Goal: Complete application form: Complete application form

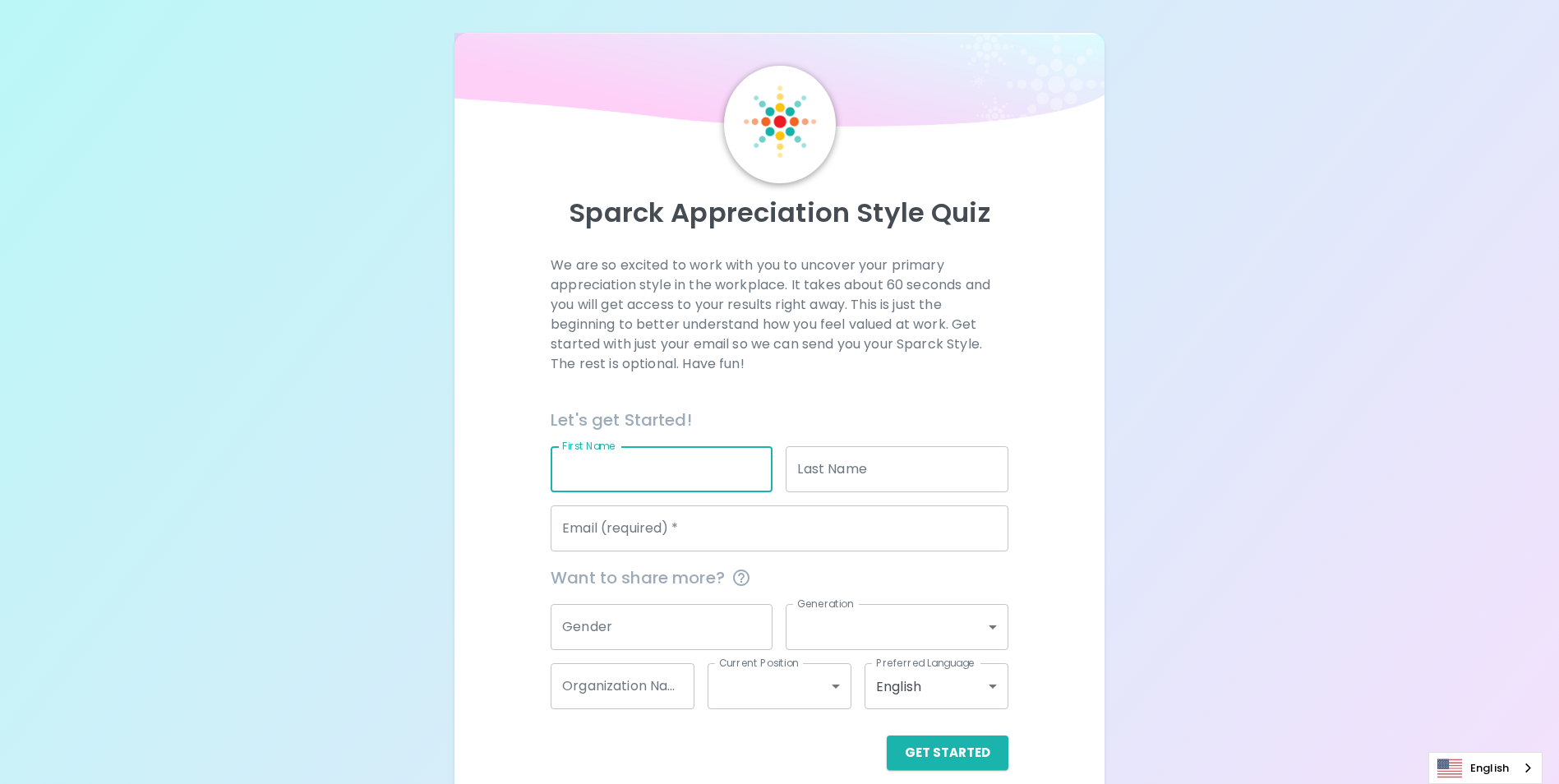
click at [660, 464] on input "First Name" at bounding box center [661, 469] width 222 height 46
type input "[PERSON_NAME]"
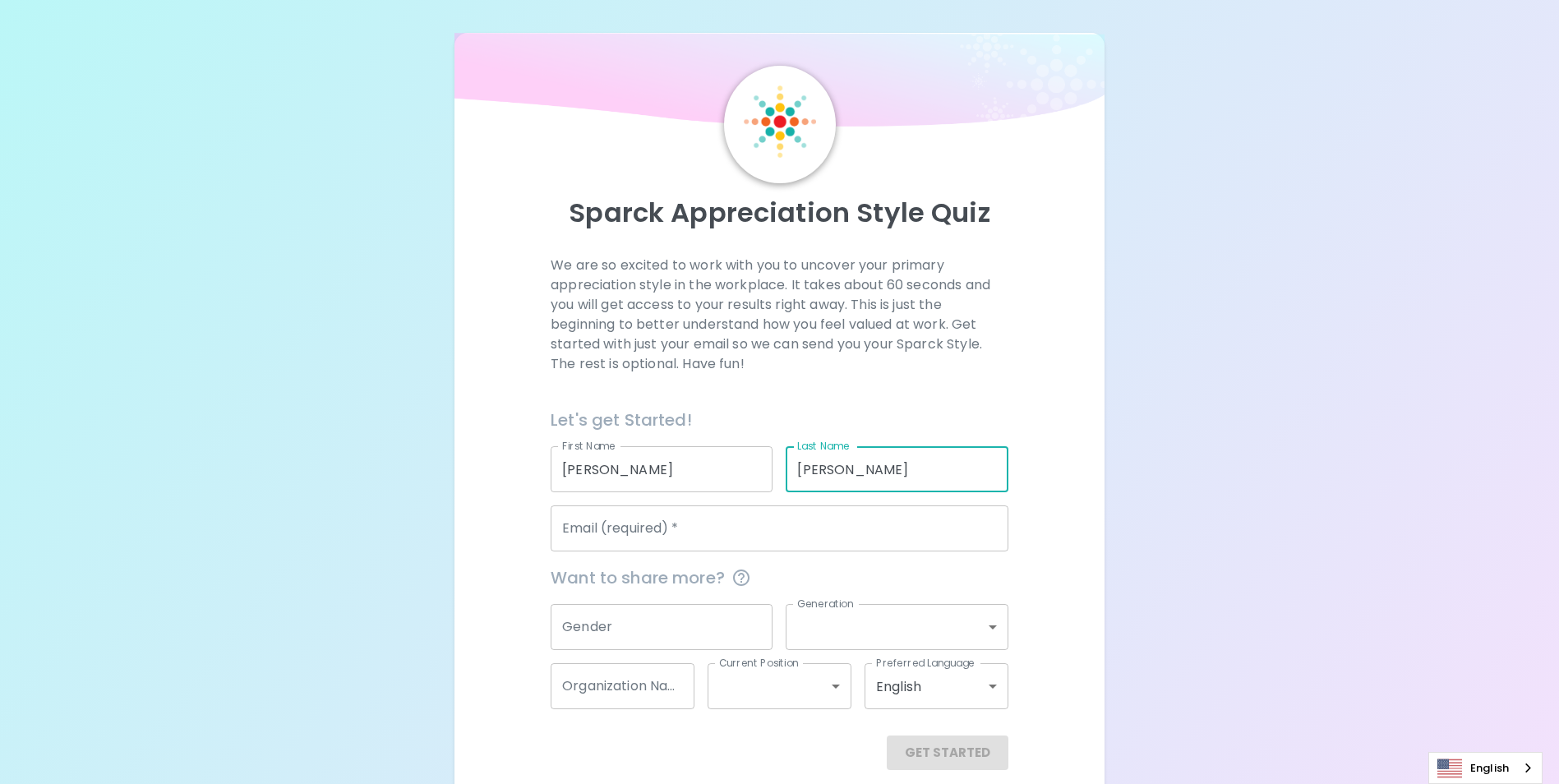
type input "[PERSON_NAME]"
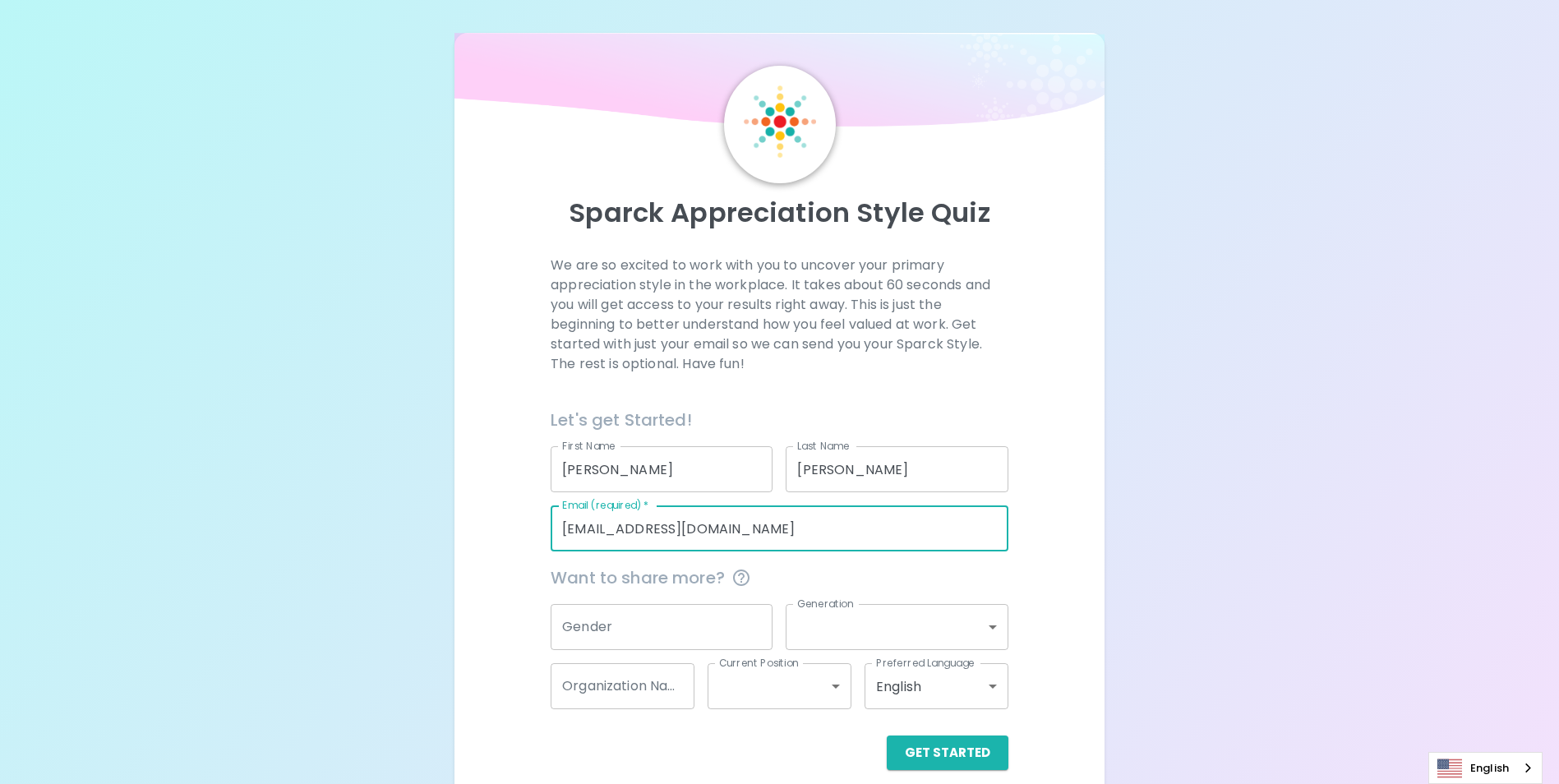
type input "[EMAIL_ADDRESS][DOMAIN_NAME]"
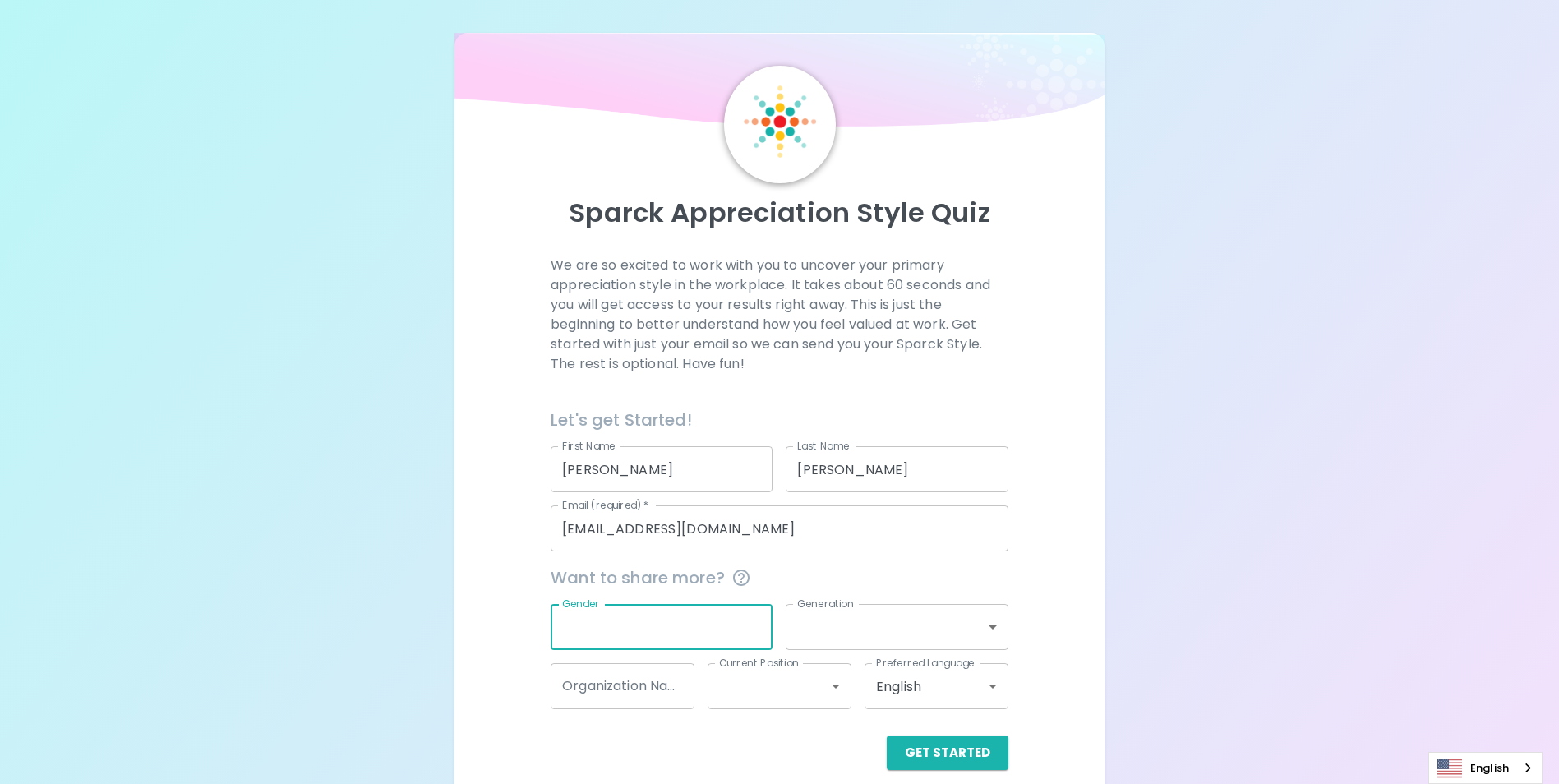
click at [717, 617] on input "Gender" at bounding box center [661, 627] width 222 height 46
type input "[DEMOGRAPHIC_DATA]"
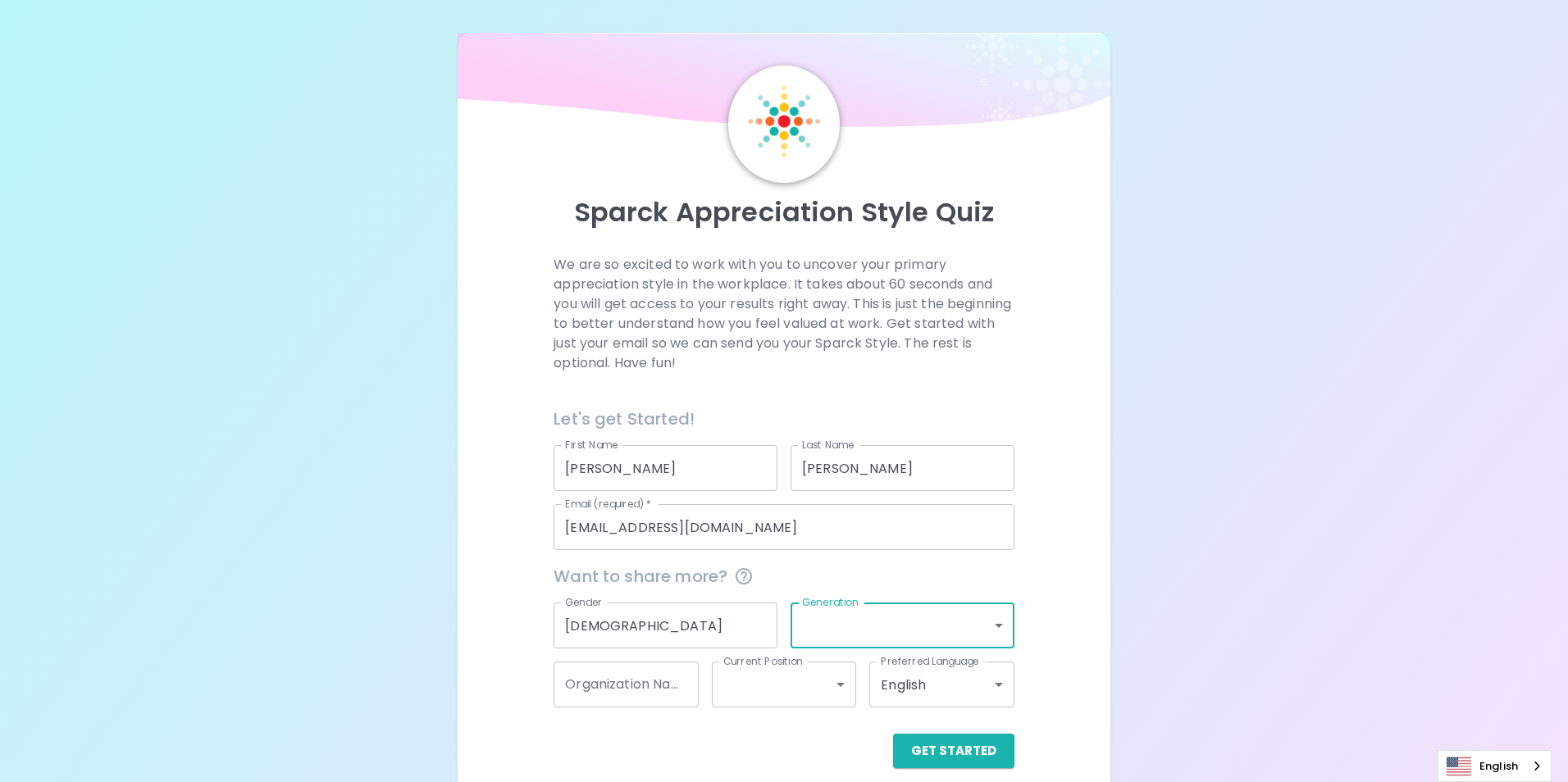
click at [995, 625] on body "Sparck Appreciation Style Quiz We are so excited to work with you to uncover yo…" at bounding box center [784, 400] width 1568 height 801
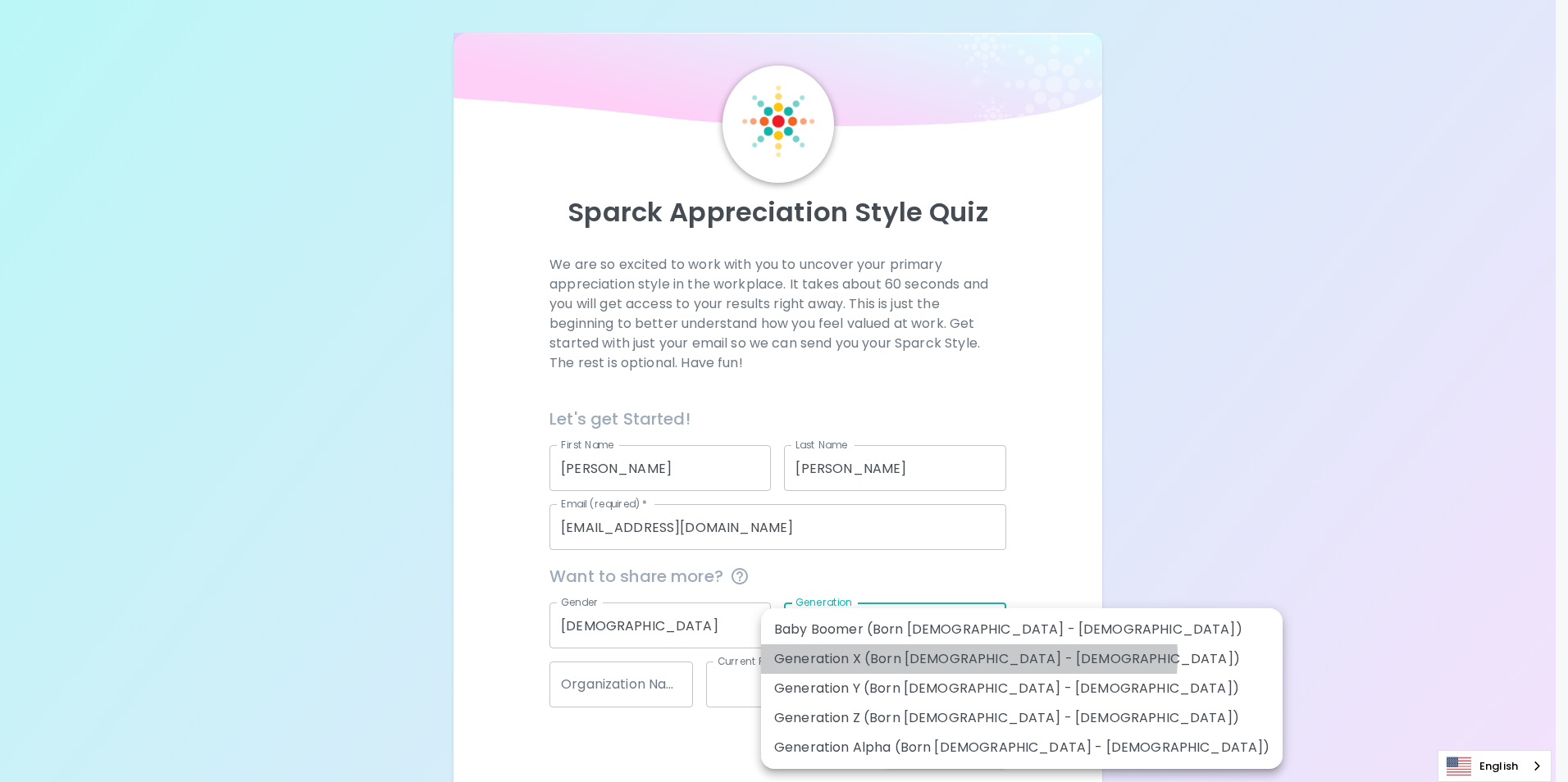
click at [969, 657] on li "Generation X (Born [DEMOGRAPHIC_DATA] - [DEMOGRAPHIC_DATA])" at bounding box center [1021, 659] width 522 height 30
type input "generation_x"
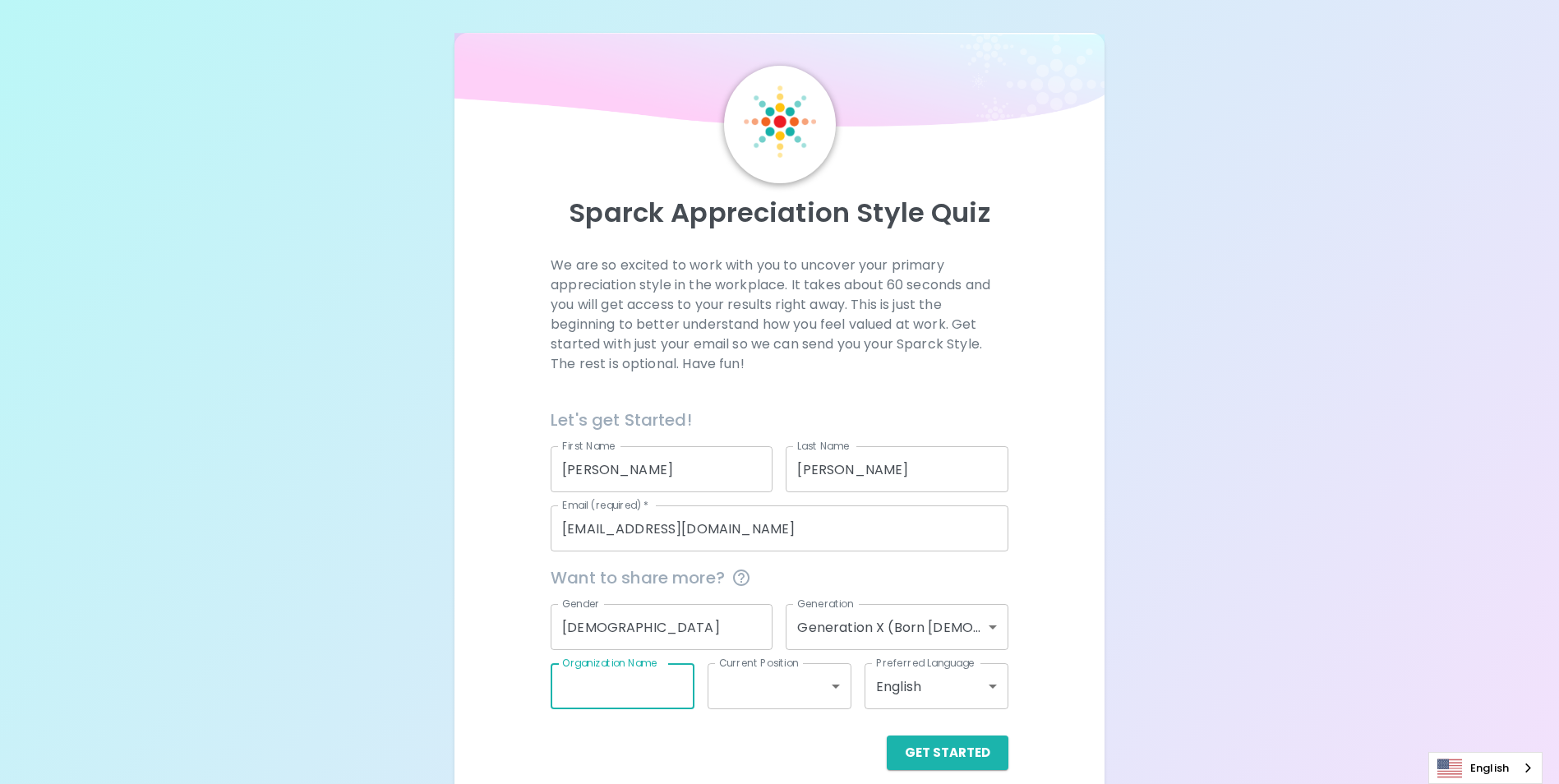
click at [687, 697] on input "Organization Name" at bounding box center [622, 686] width 144 height 46
type input "[PERSON_NAME] Community Health System"
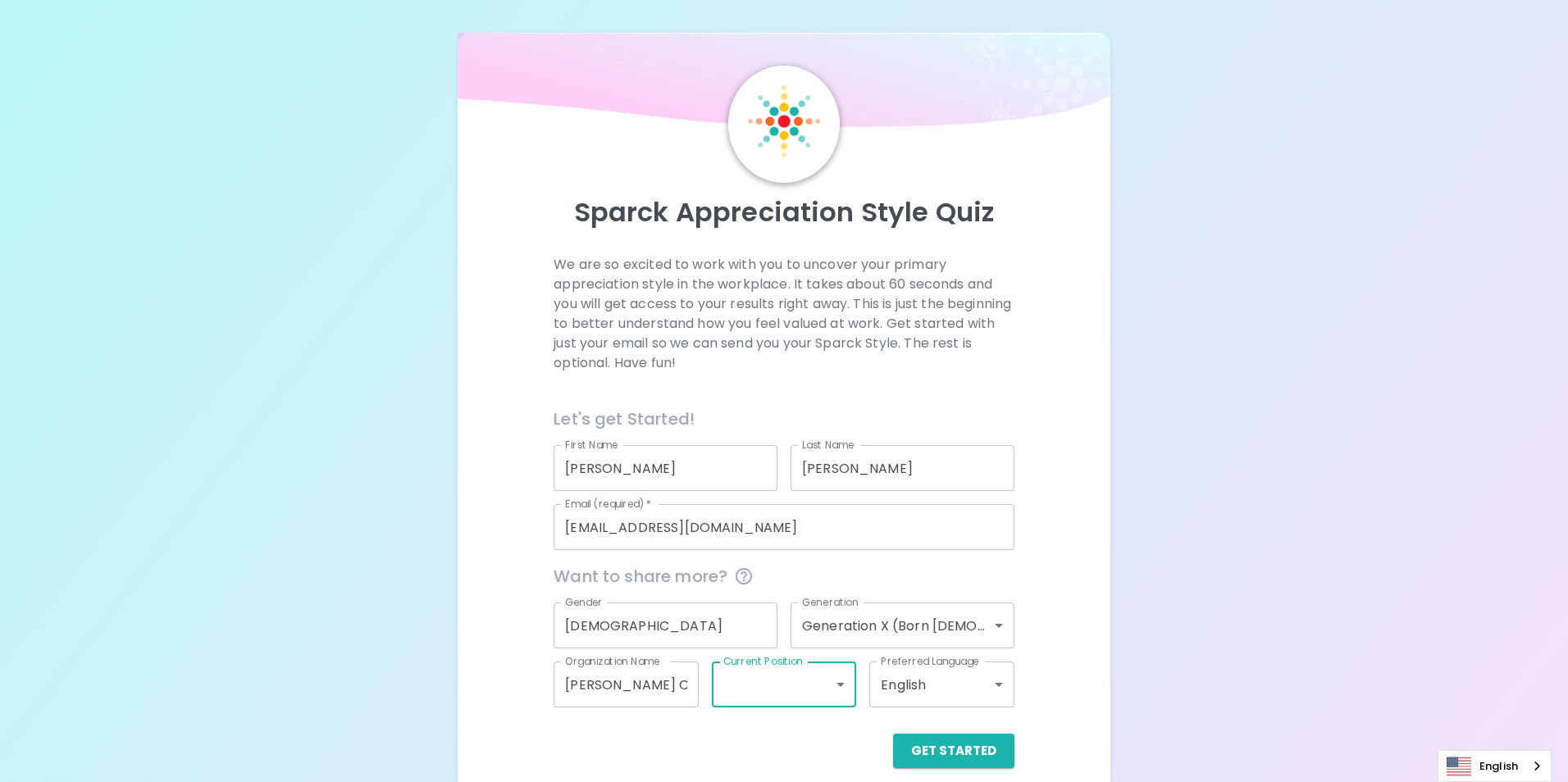
click at [833, 685] on body "Sparck Appreciation Style Quiz We are so excited to work with you to uncover yo…" at bounding box center [784, 400] width 1568 height 801
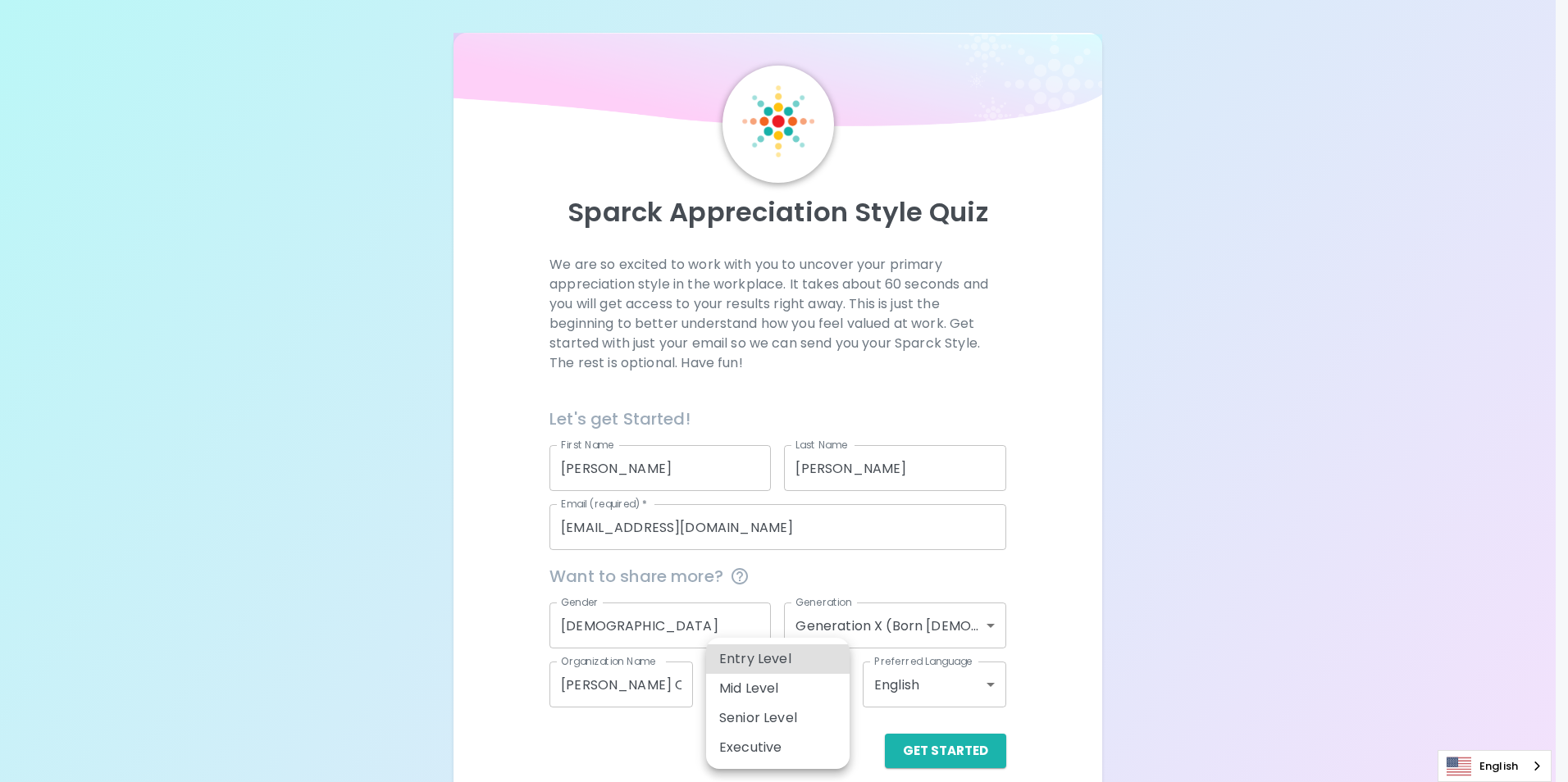
click at [810, 686] on li "Mid Level" at bounding box center [777, 688] width 144 height 30
type input "mid_level"
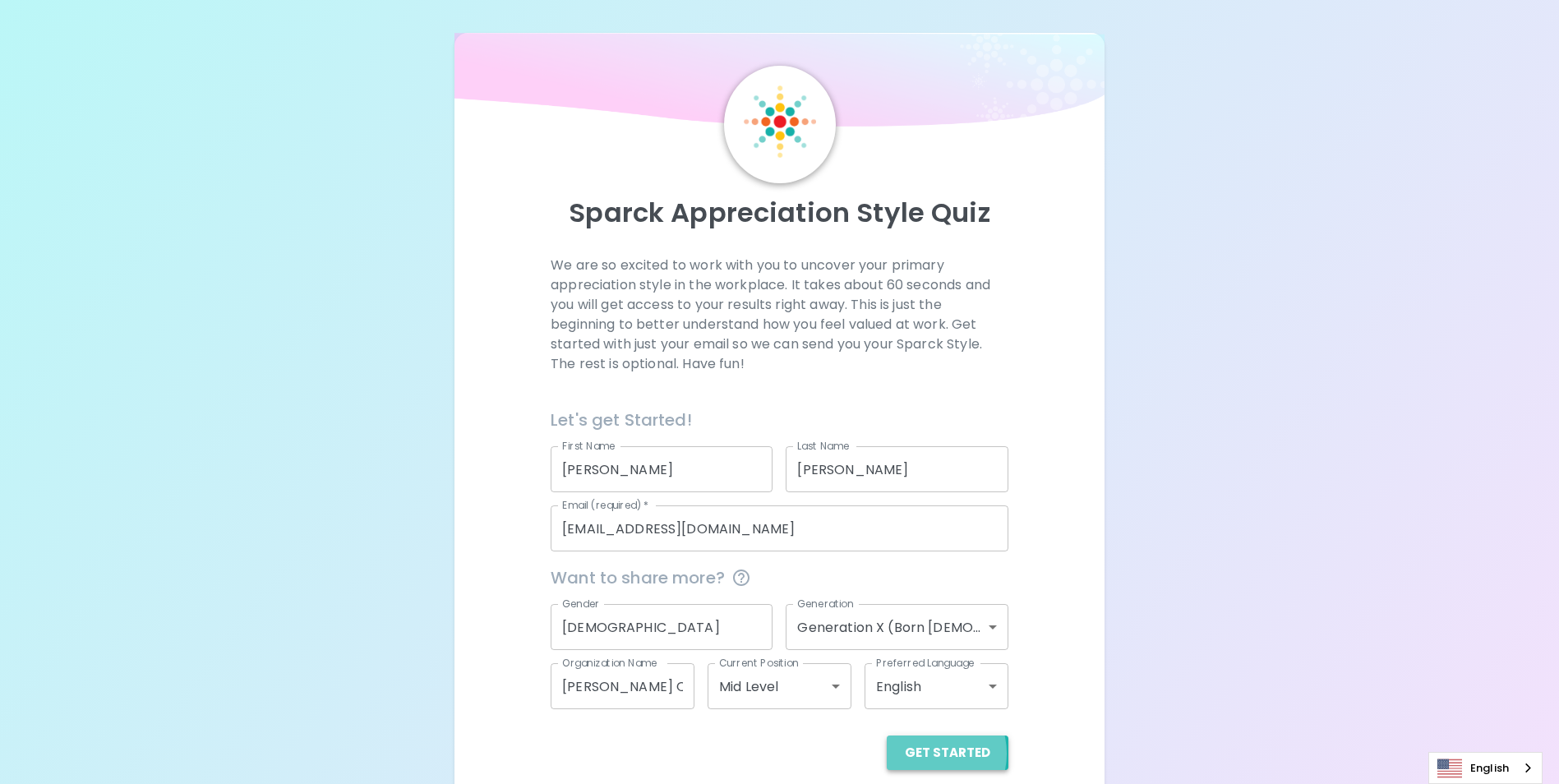
click at [929, 753] on button "Get Started" at bounding box center [947, 752] width 122 height 34
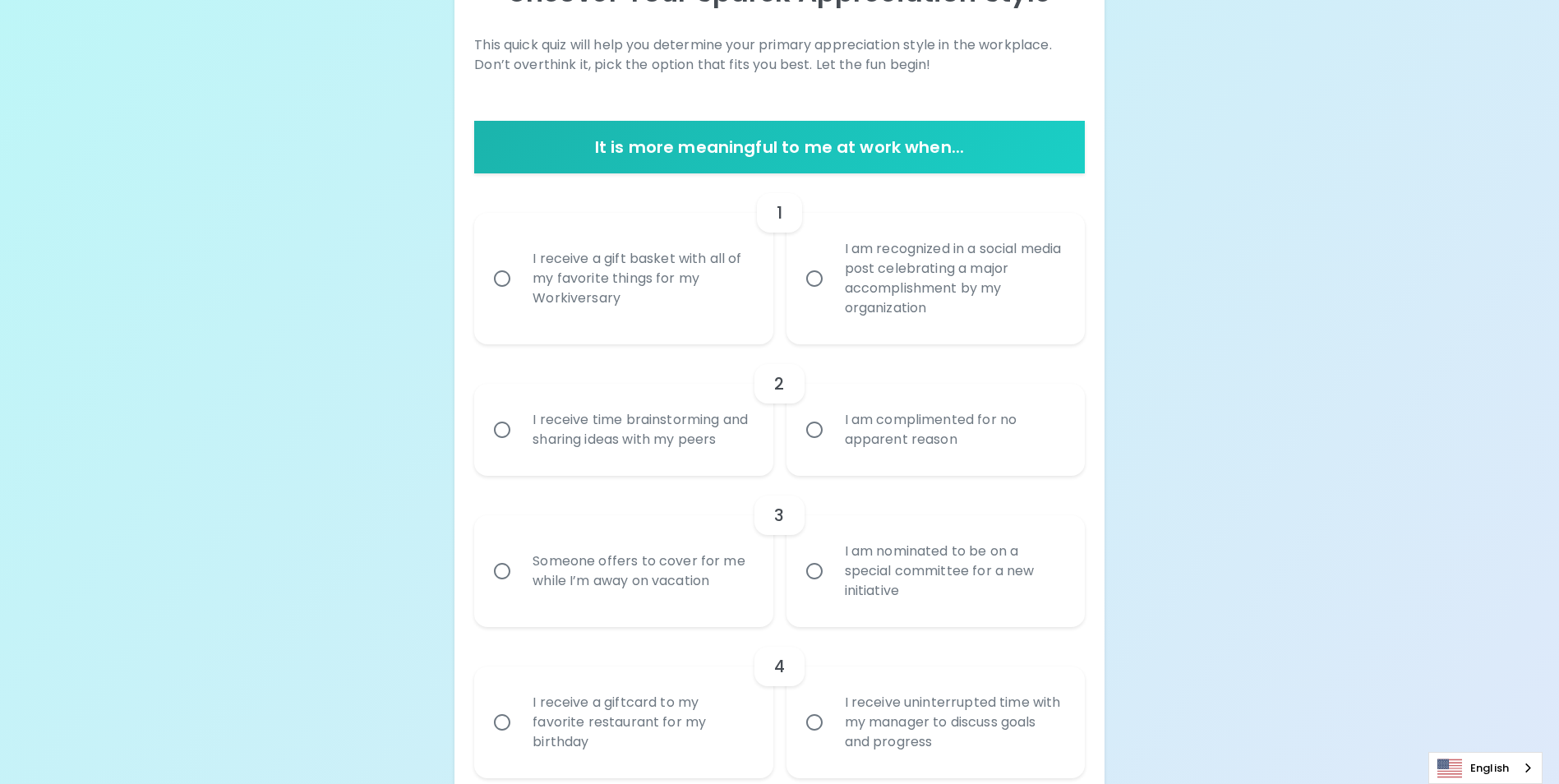
scroll to position [247, 0]
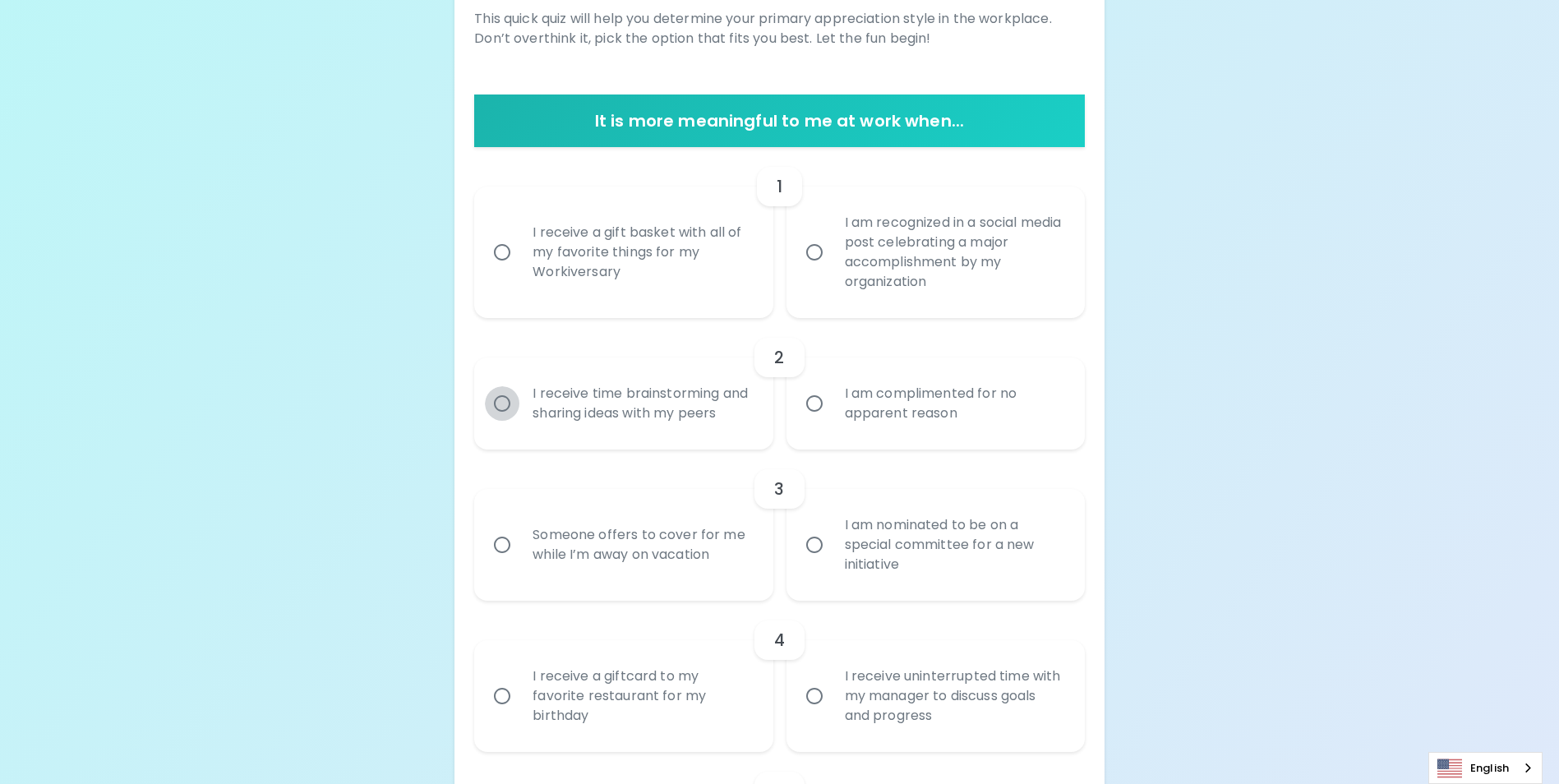
click at [503, 413] on input "I receive time brainstorming and sharing ideas with my peers" at bounding box center [502, 404] width 34 height 34
radio input "true"
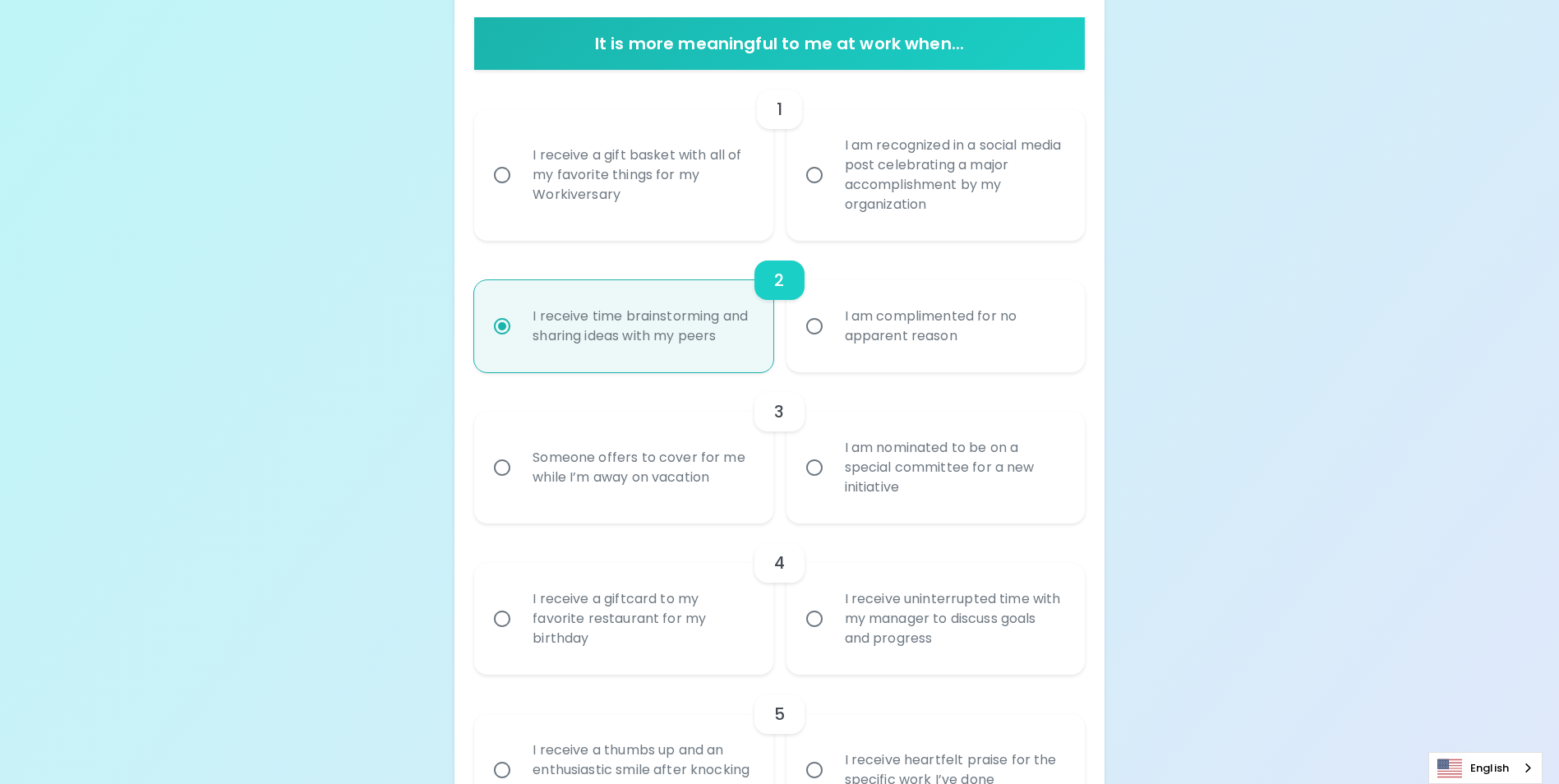
scroll to position [296, 0]
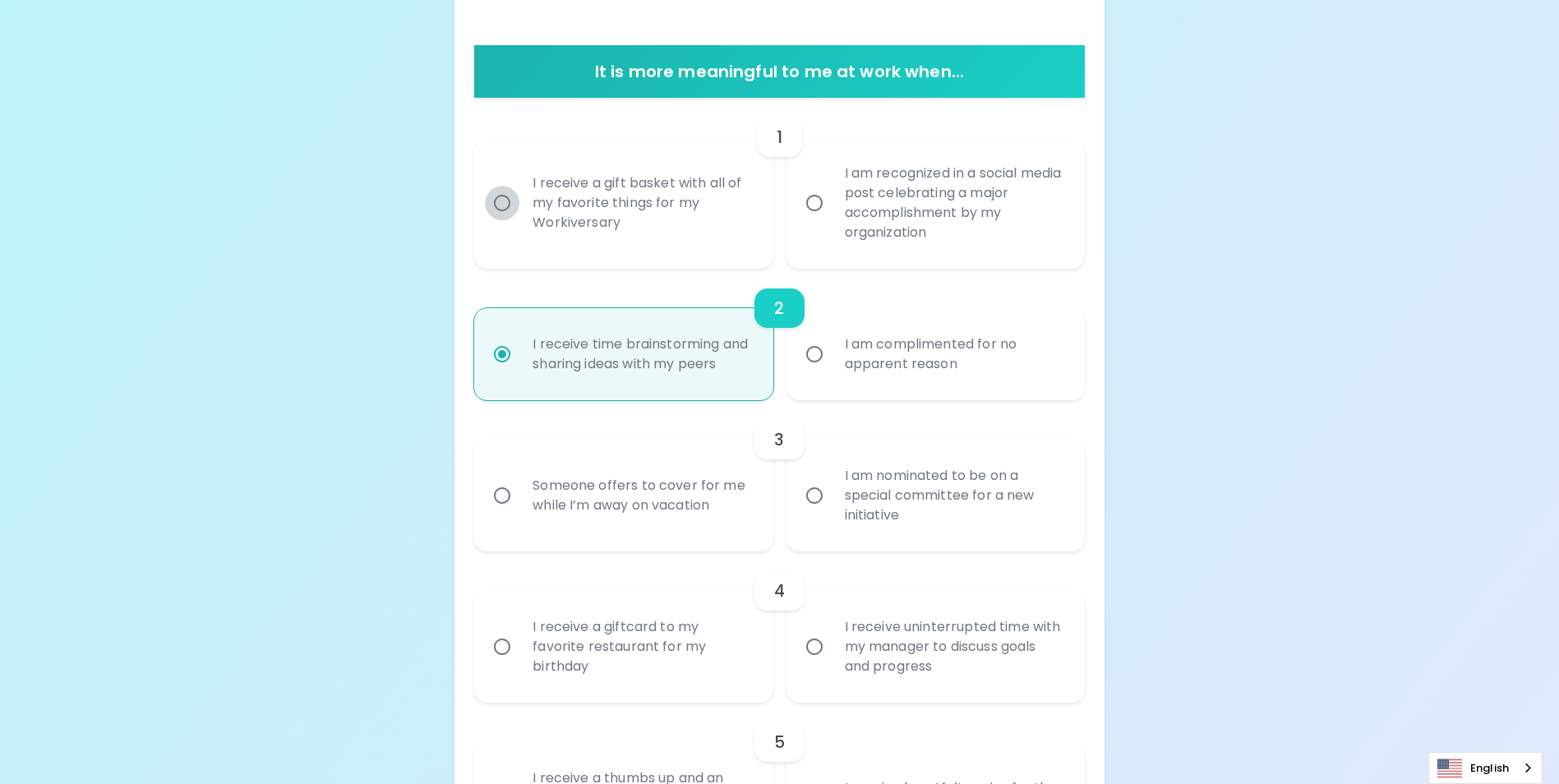
click at [500, 202] on input "I receive a gift basket with all of my favorite things for my Workiversary" at bounding box center [502, 203] width 34 height 34
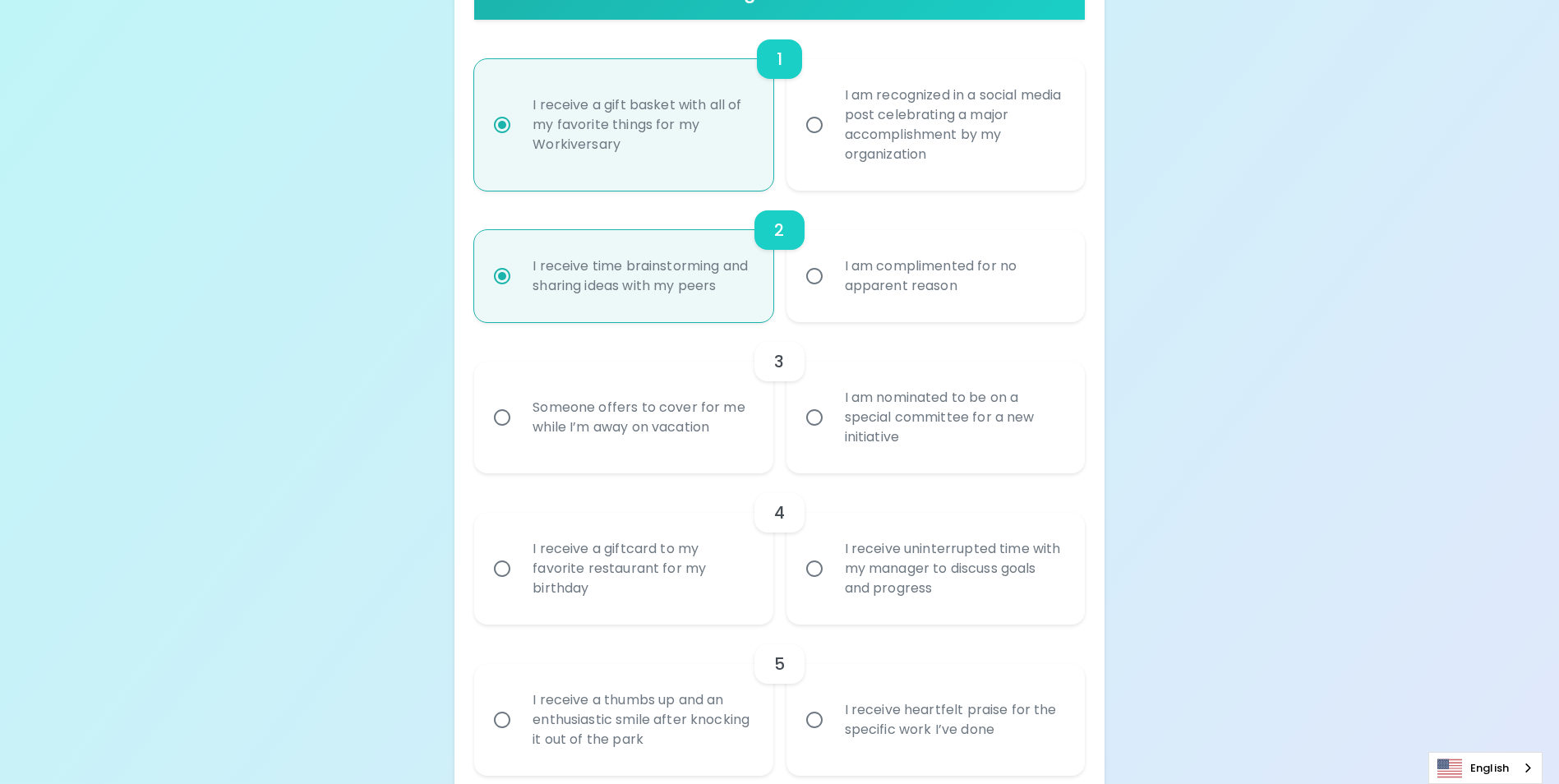
scroll to position [427, 0]
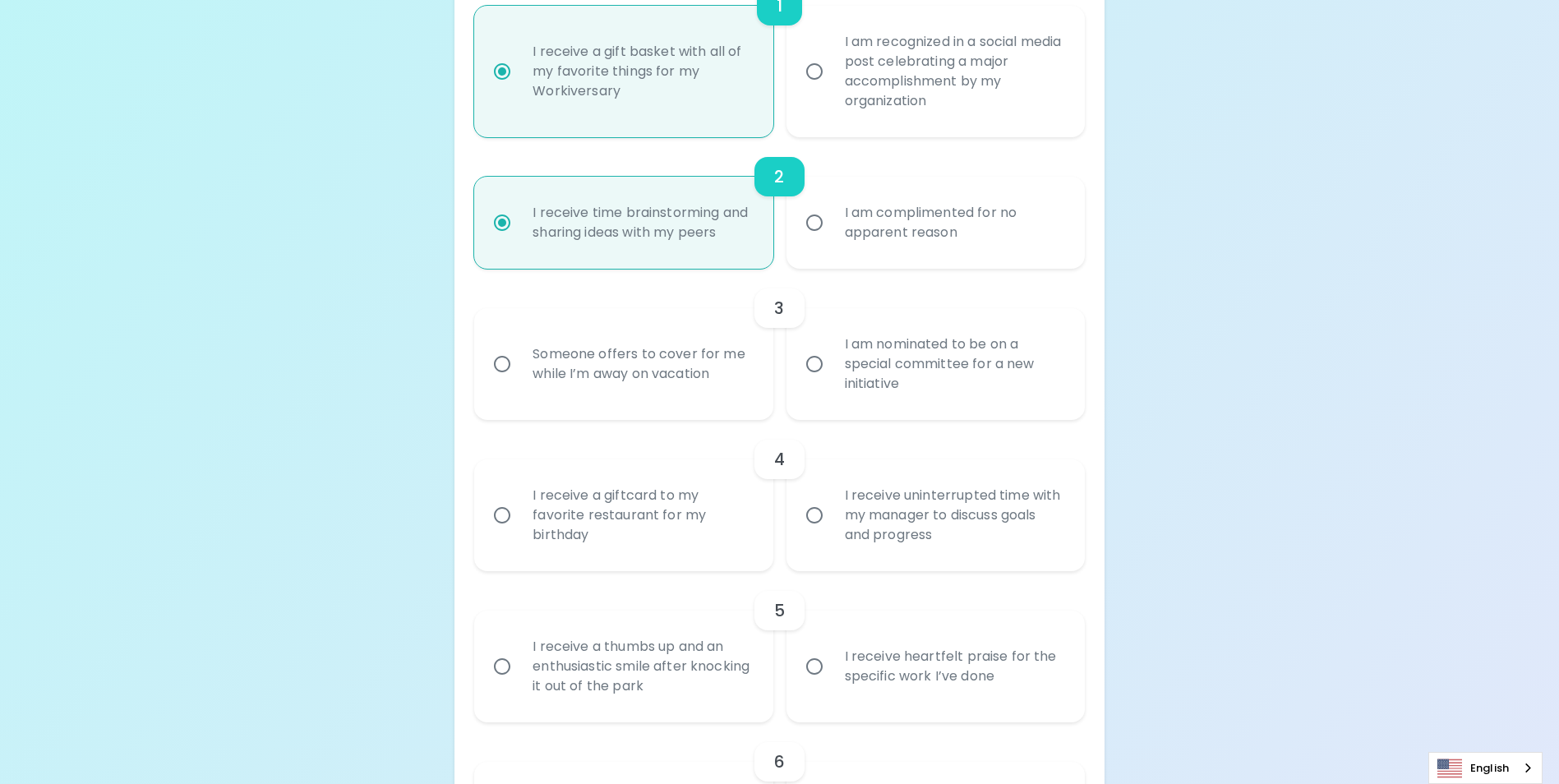
radio input "true"
click at [811, 377] on input "I am nominated to be on a special committee for a new initiative" at bounding box center [814, 363] width 34 height 34
radio input "true"
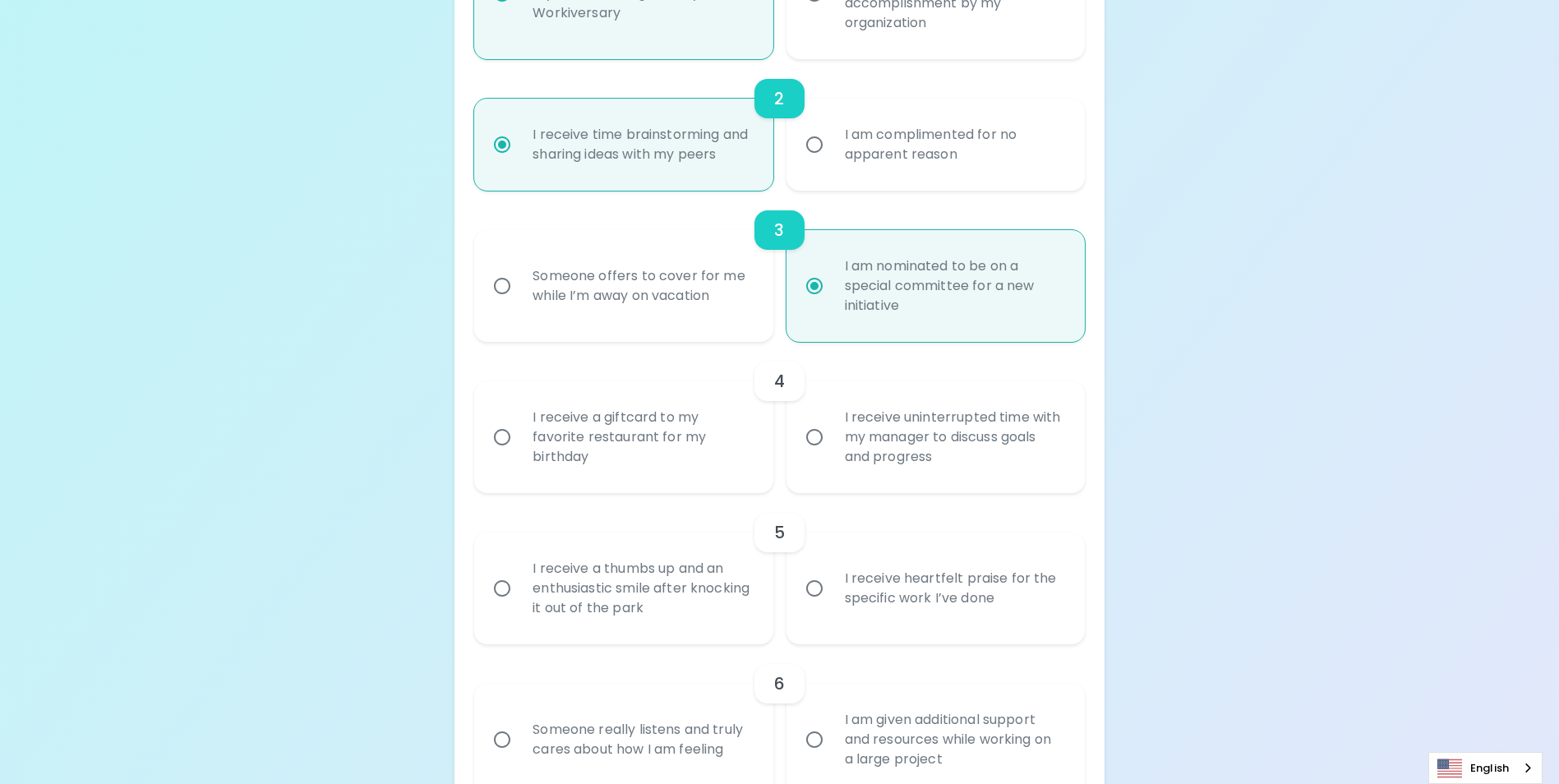
scroll to position [559, 0]
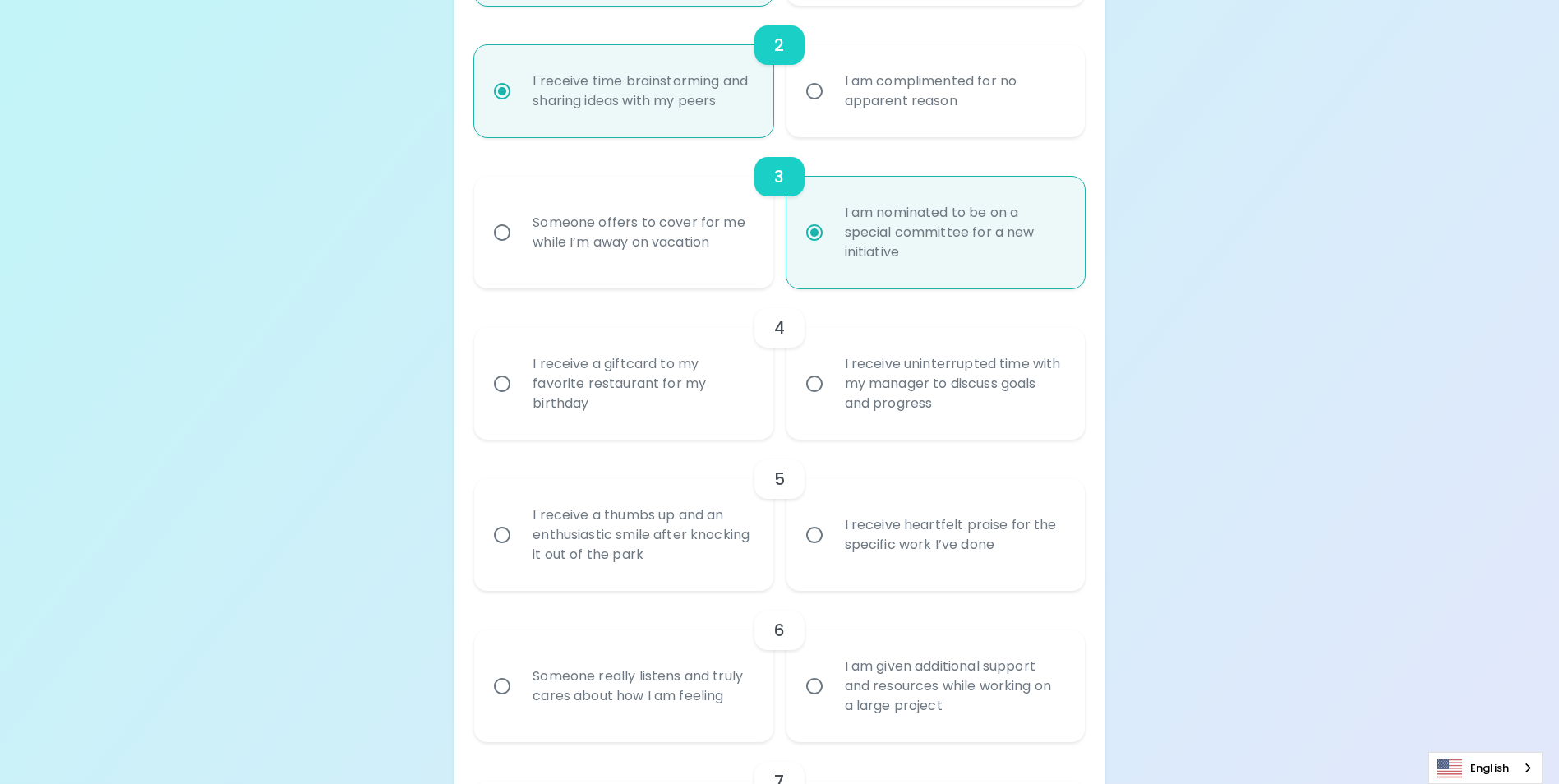
radio input "true"
click at [810, 401] on input "I receive uninterrupted time with my manager to discuss goals and progress" at bounding box center [814, 384] width 34 height 34
radio input "false"
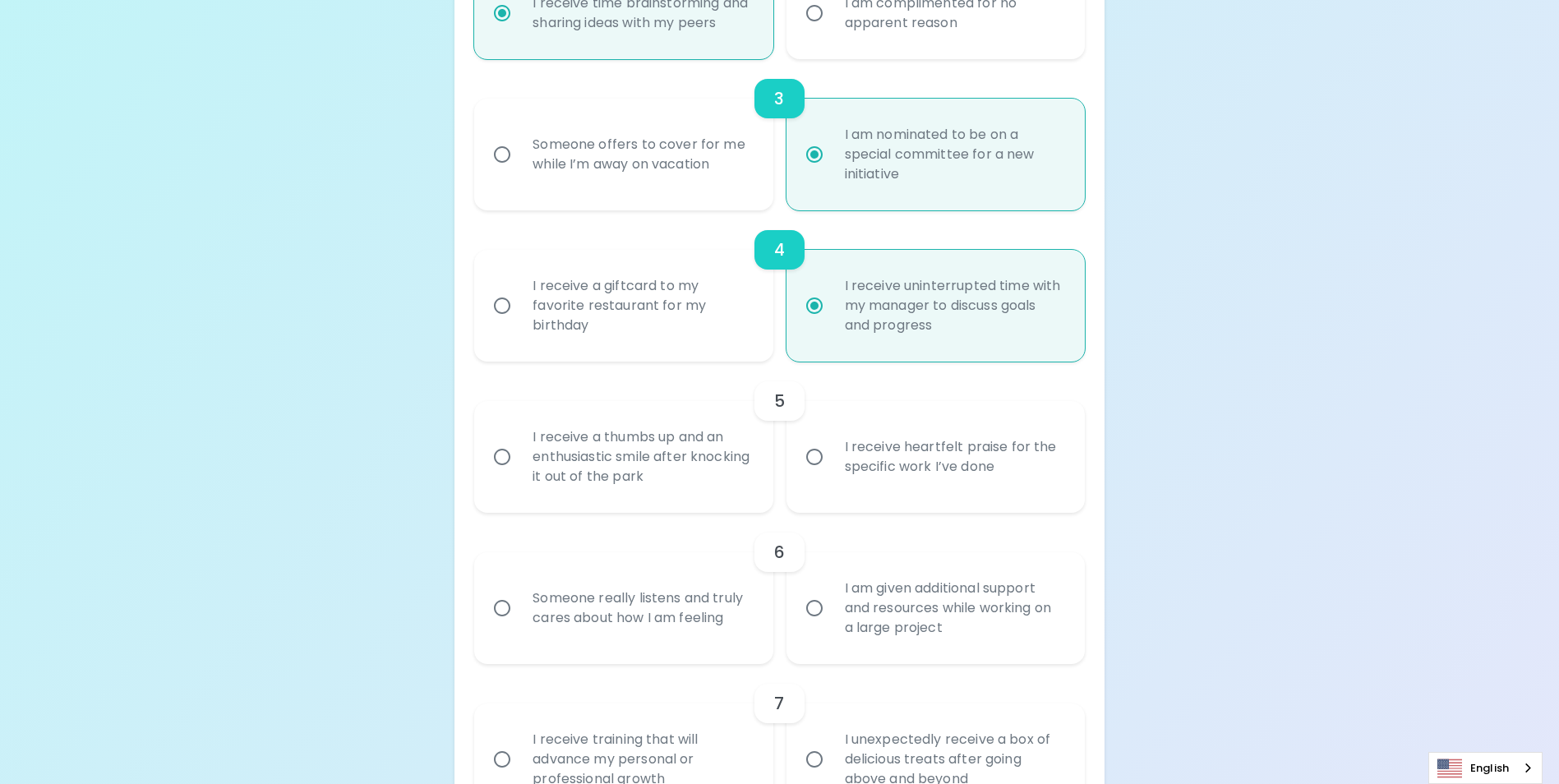
scroll to position [690, 0]
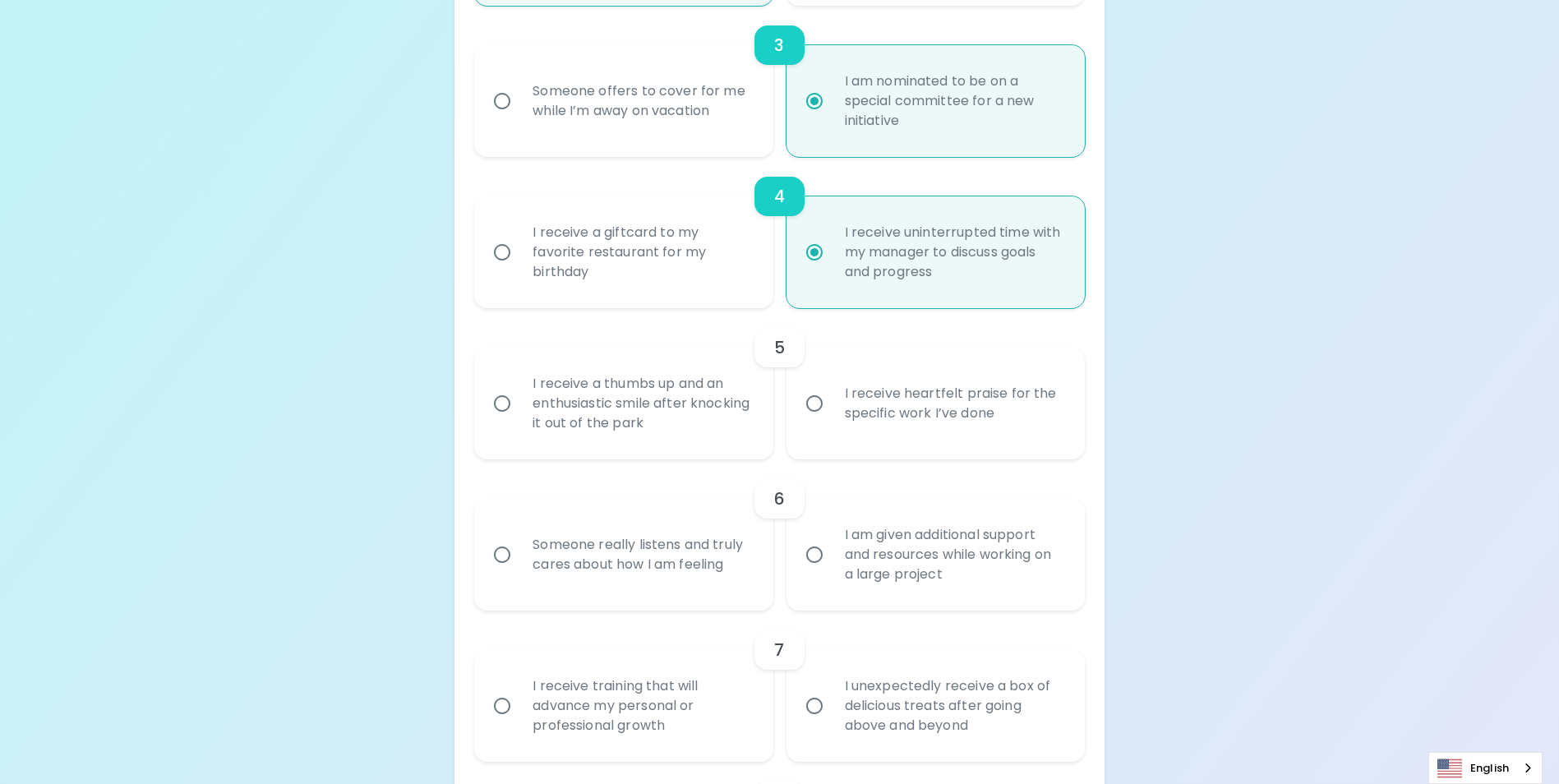
radio input "true"
click at [815, 417] on input "I receive heartfelt praise for the specific work I’ve done" at bounding box center [814, 404] width 34 height 34
radio input "false"
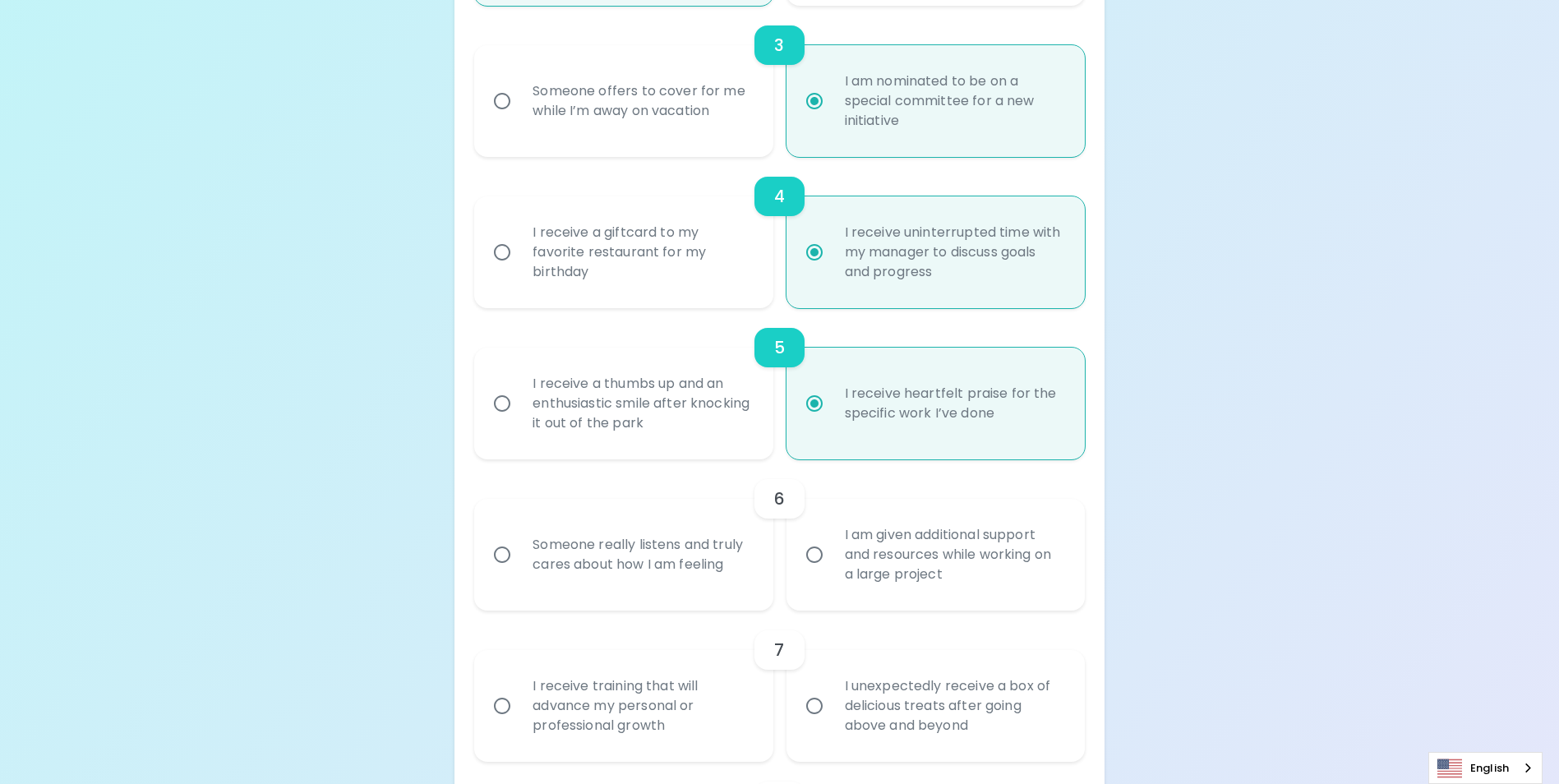
scroll to position [822, 0]
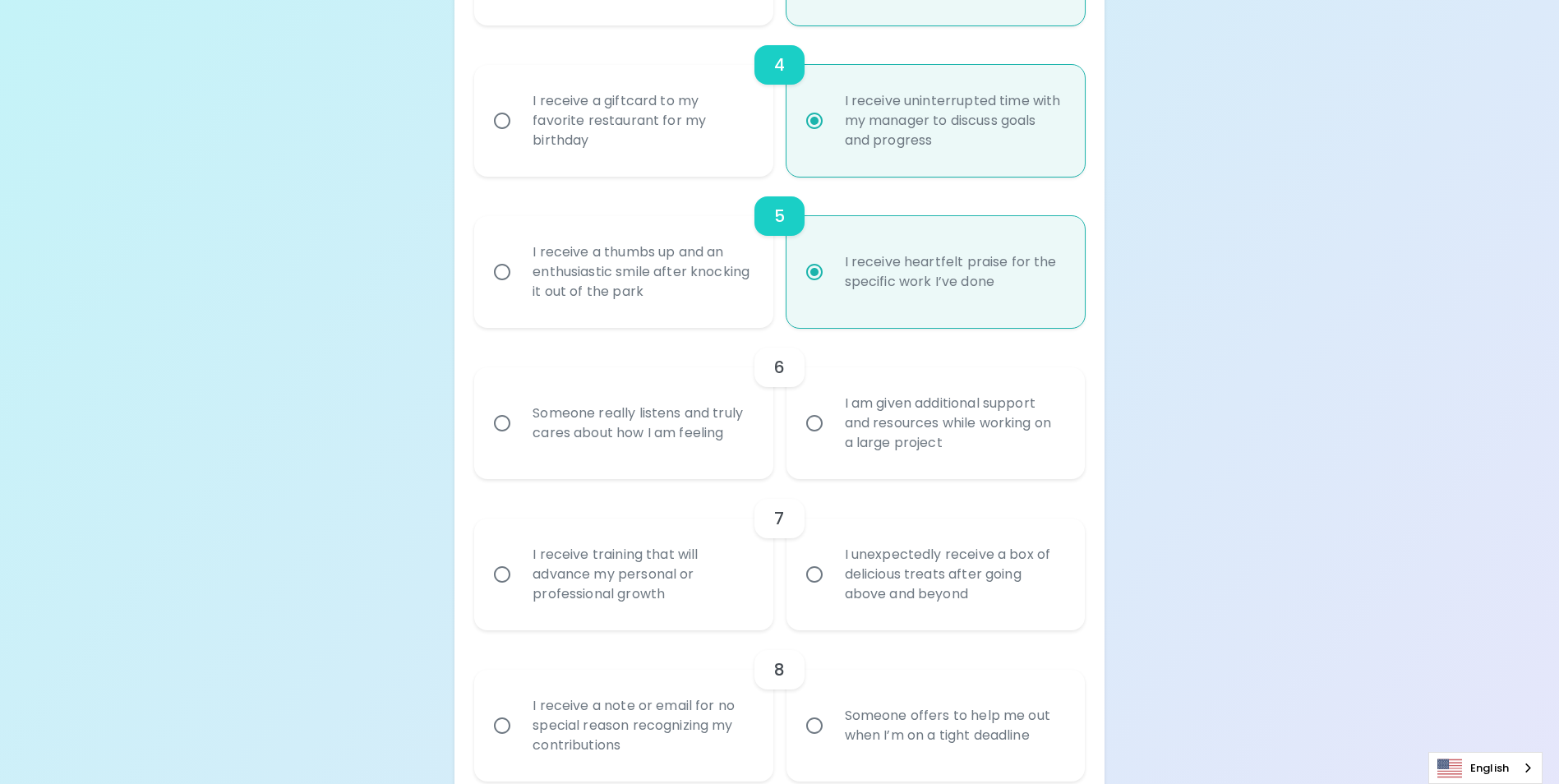
radio input "true"
click at [504, 438] on input "Someone really listens and truly cares about how I am feeling" at bounding box center [502, 423] width 34 height 34
radio input "false"
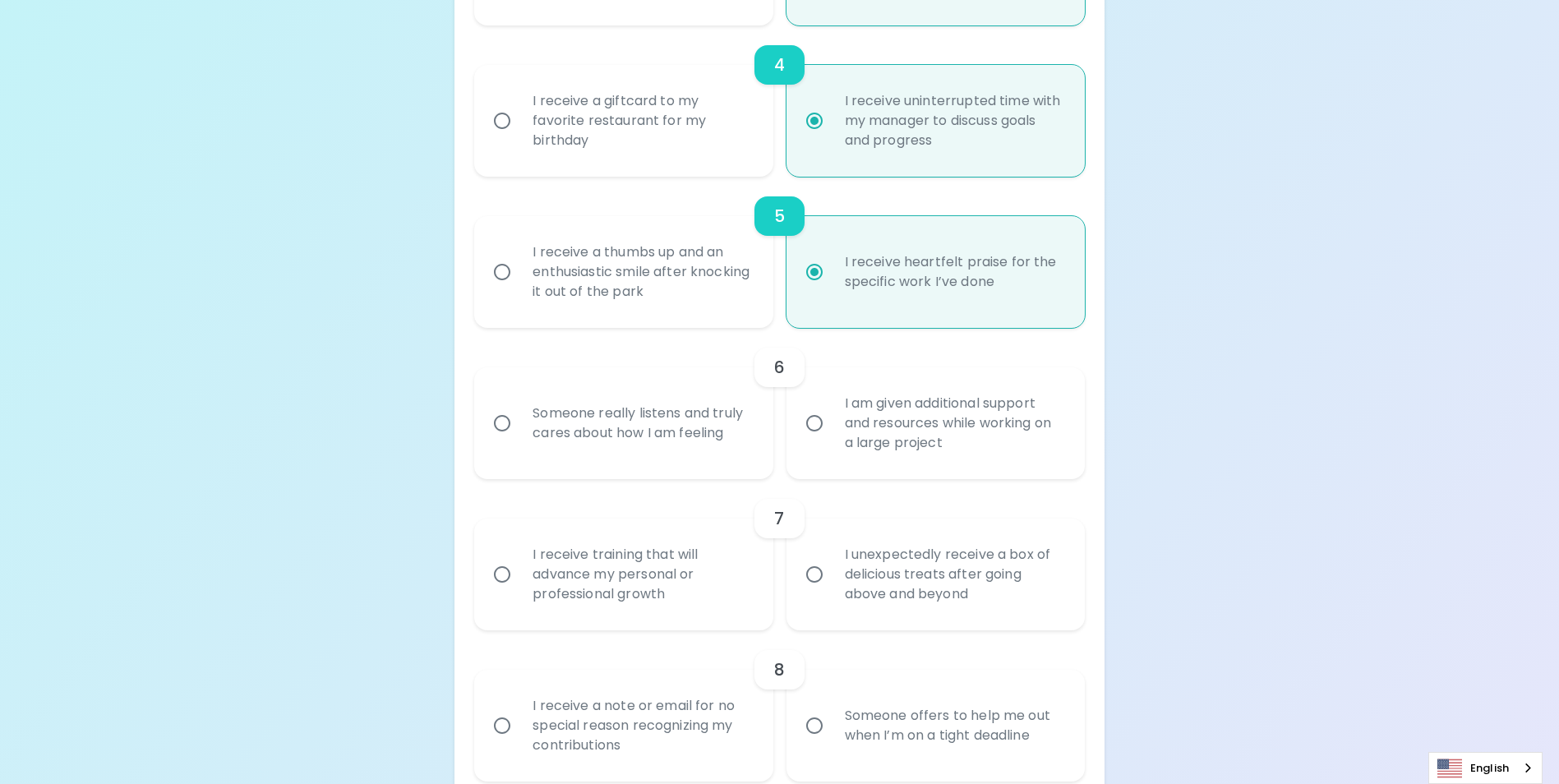
radio input "false"
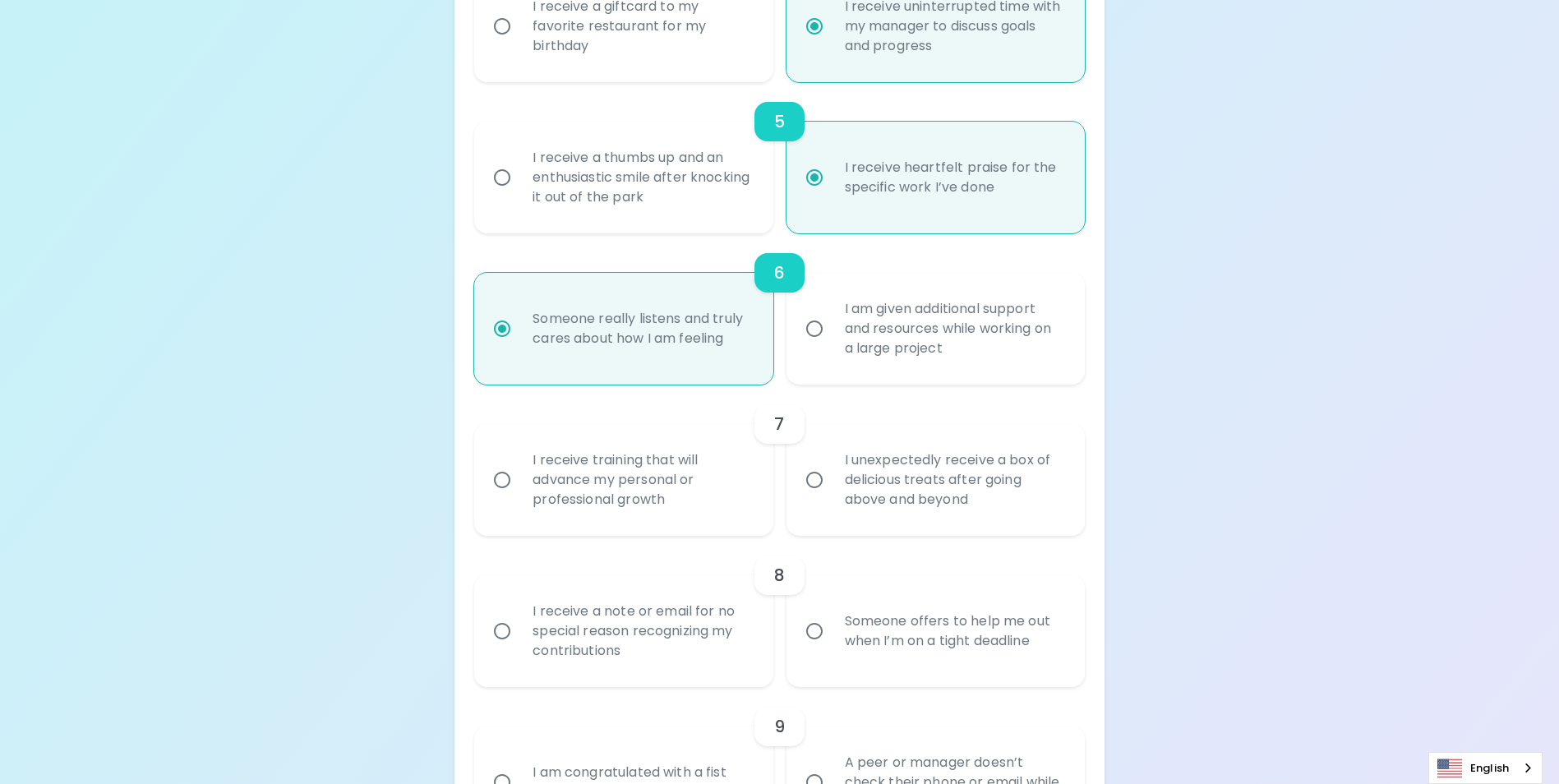
scroll to position [953, 0]
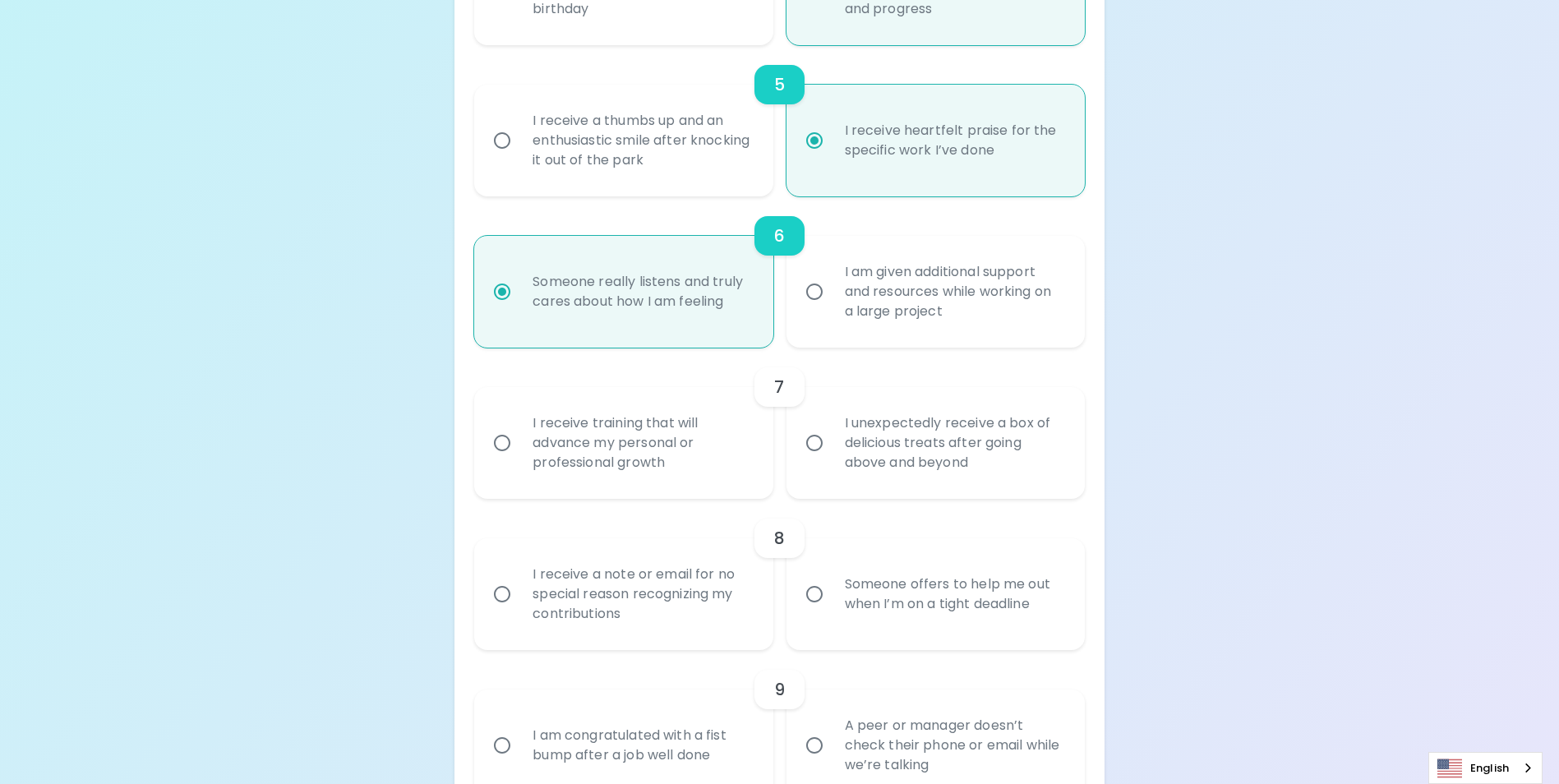
radio input "true"
click at [509, 458] on input "I receive training that will advance my personal or professional growth" at bounding box center [502, 443] width 34 height 34
radio input "false"
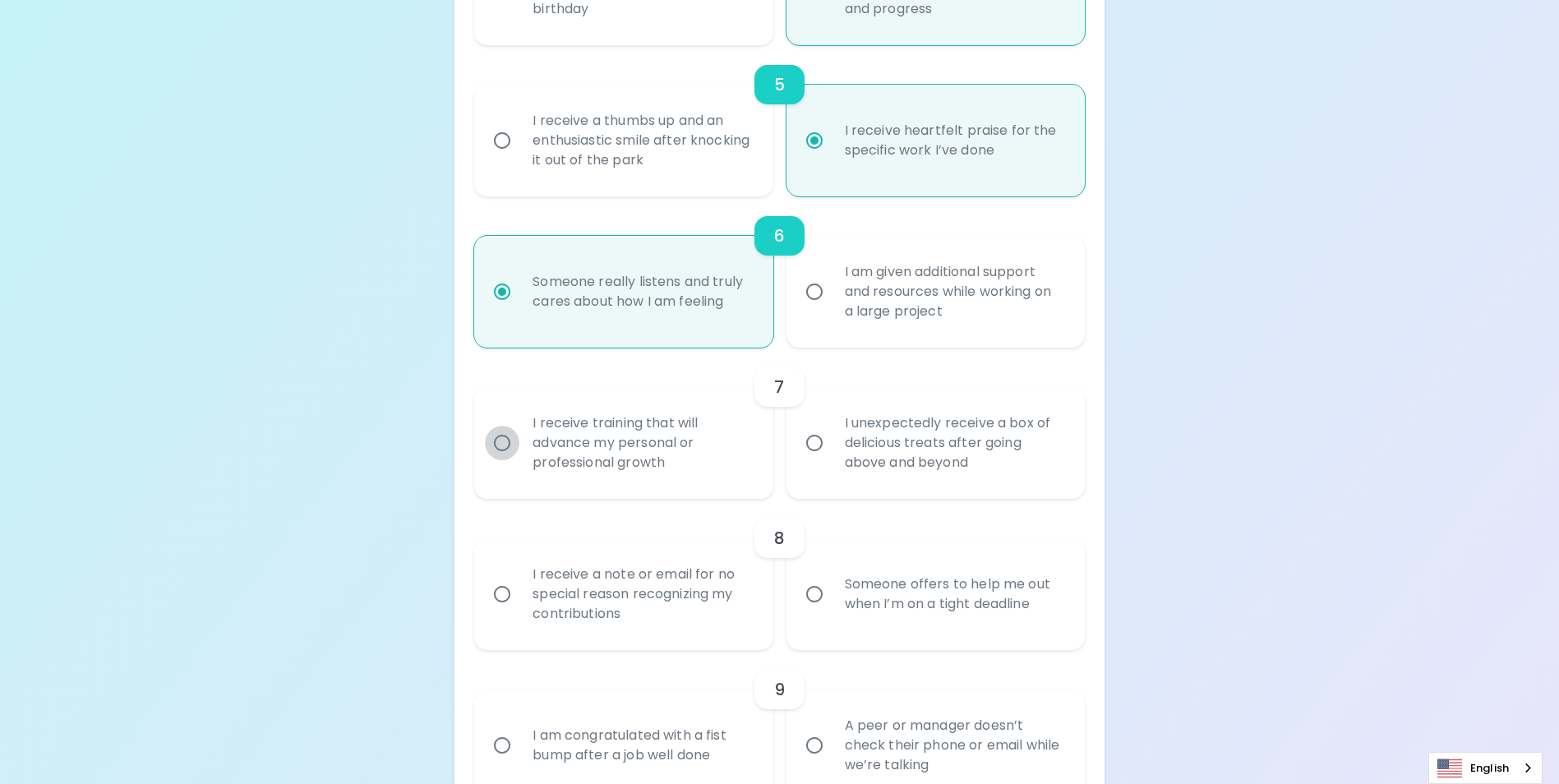
radio input "false"
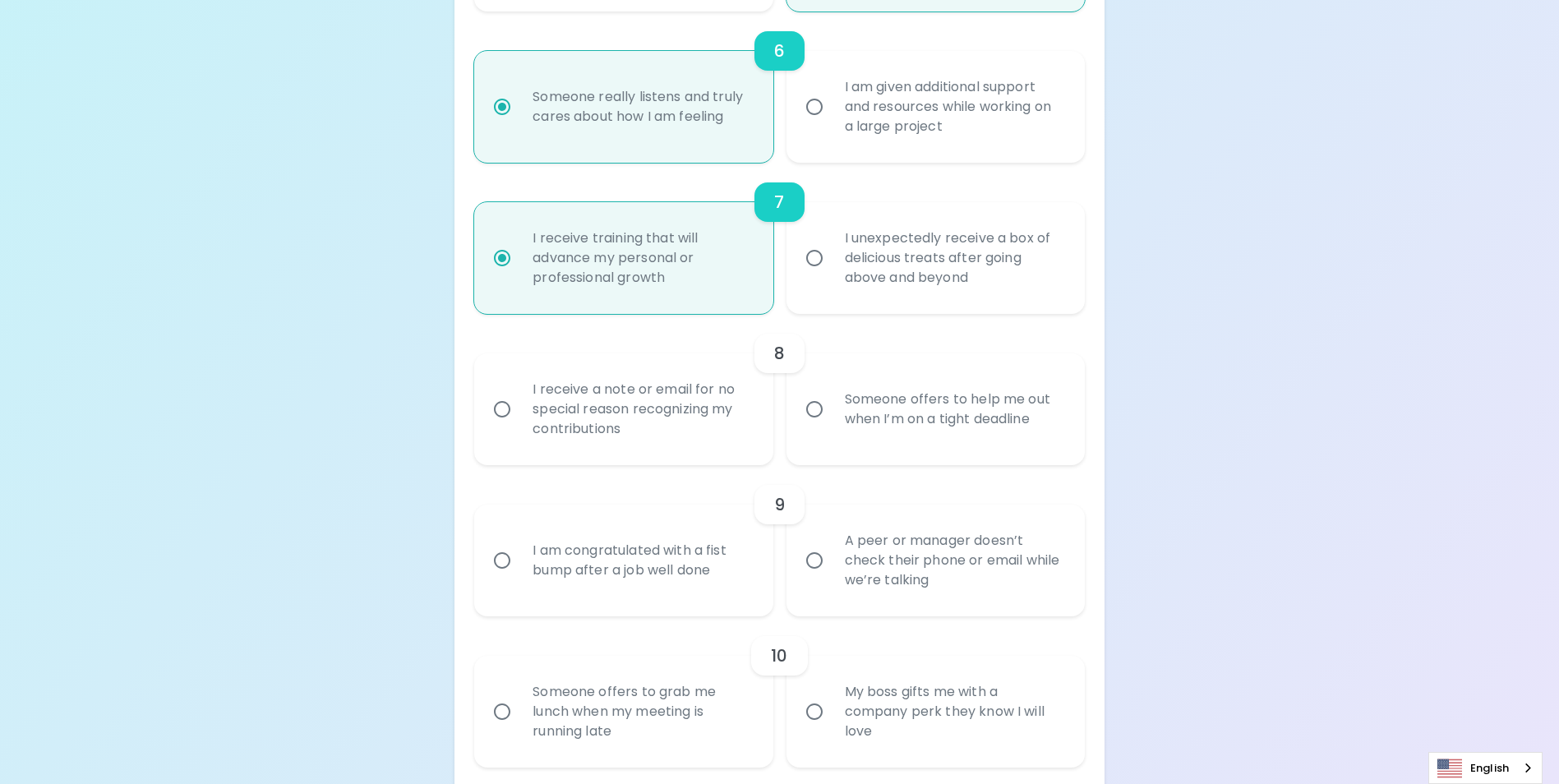
scroll to position [1167, 0]
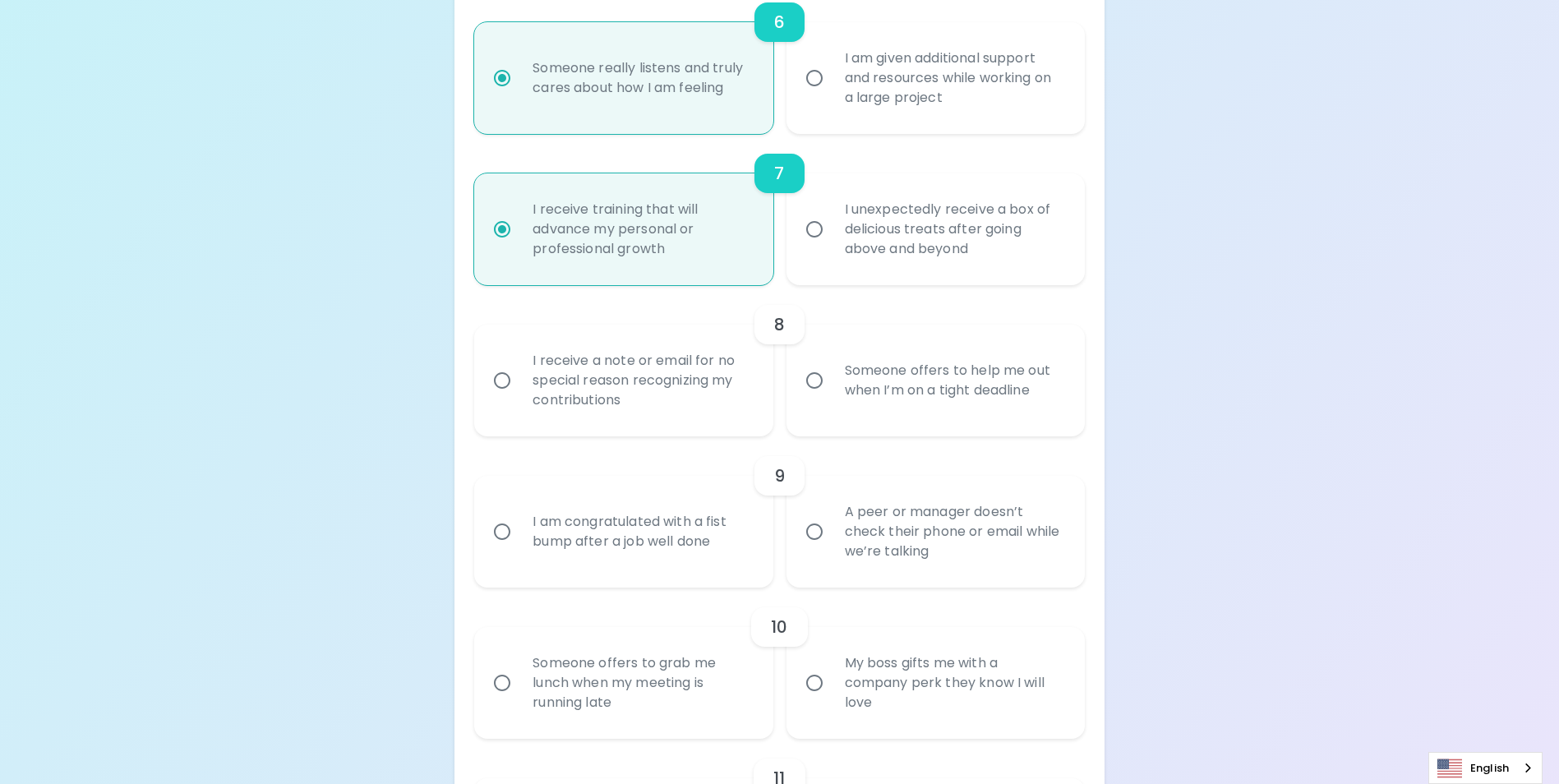
radio input "true"
click at [806, 398] on input "Someone offers to help me out when I’m on a tight deadline" at bounding box center [814, 380] width 34 height 34
radio input "false"
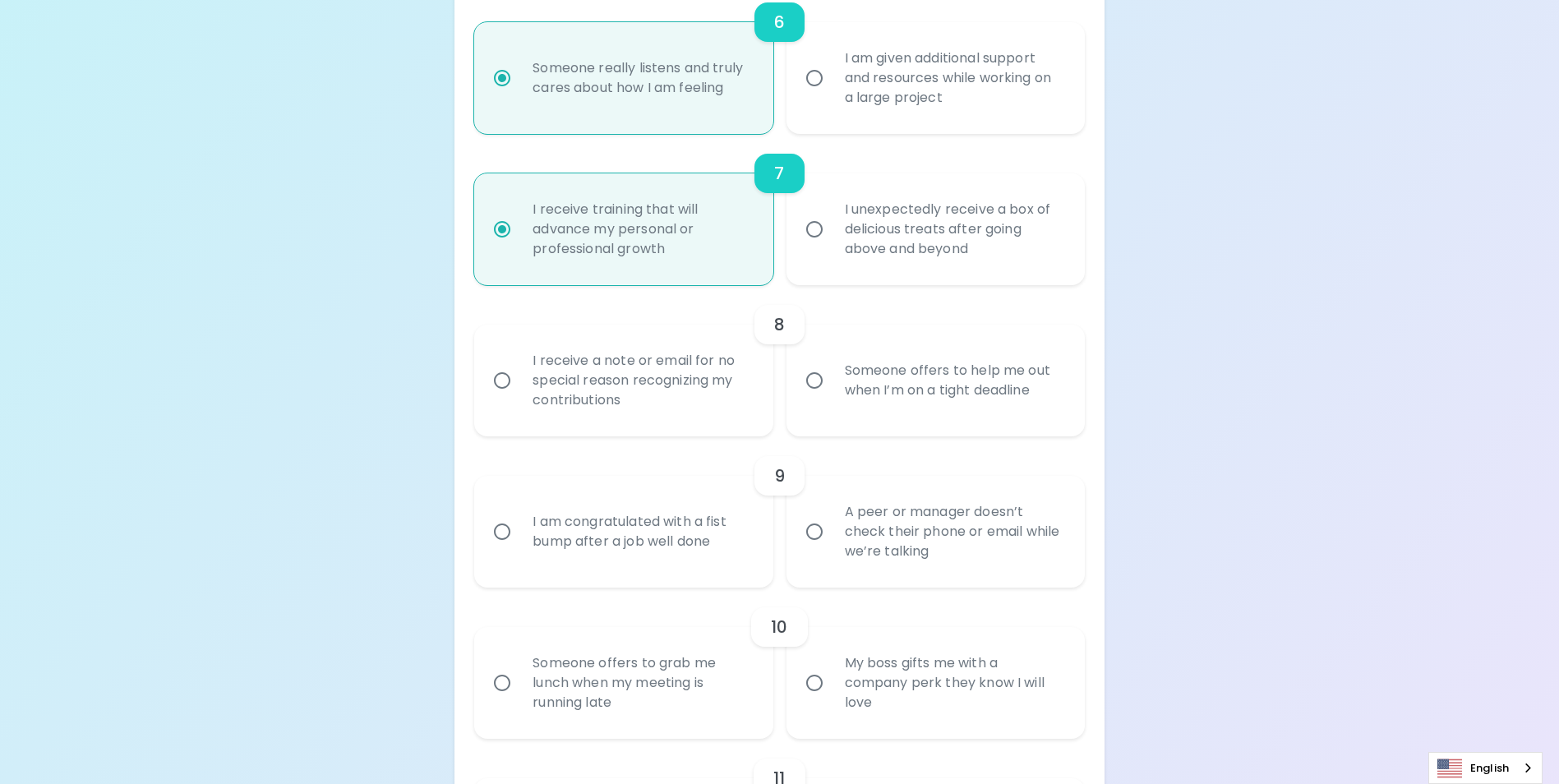
radio input "false"
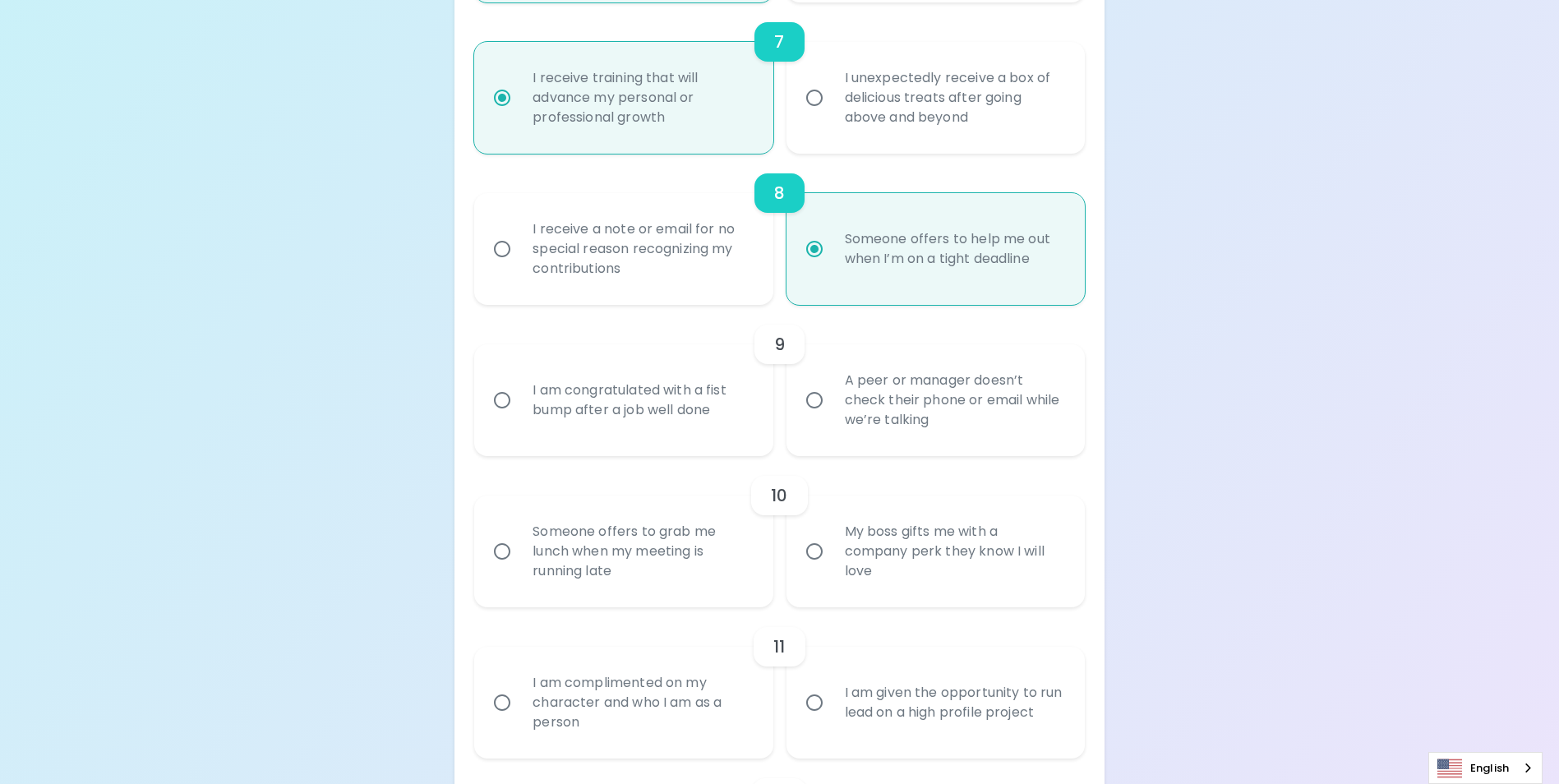
scroll to position [1380, 0]
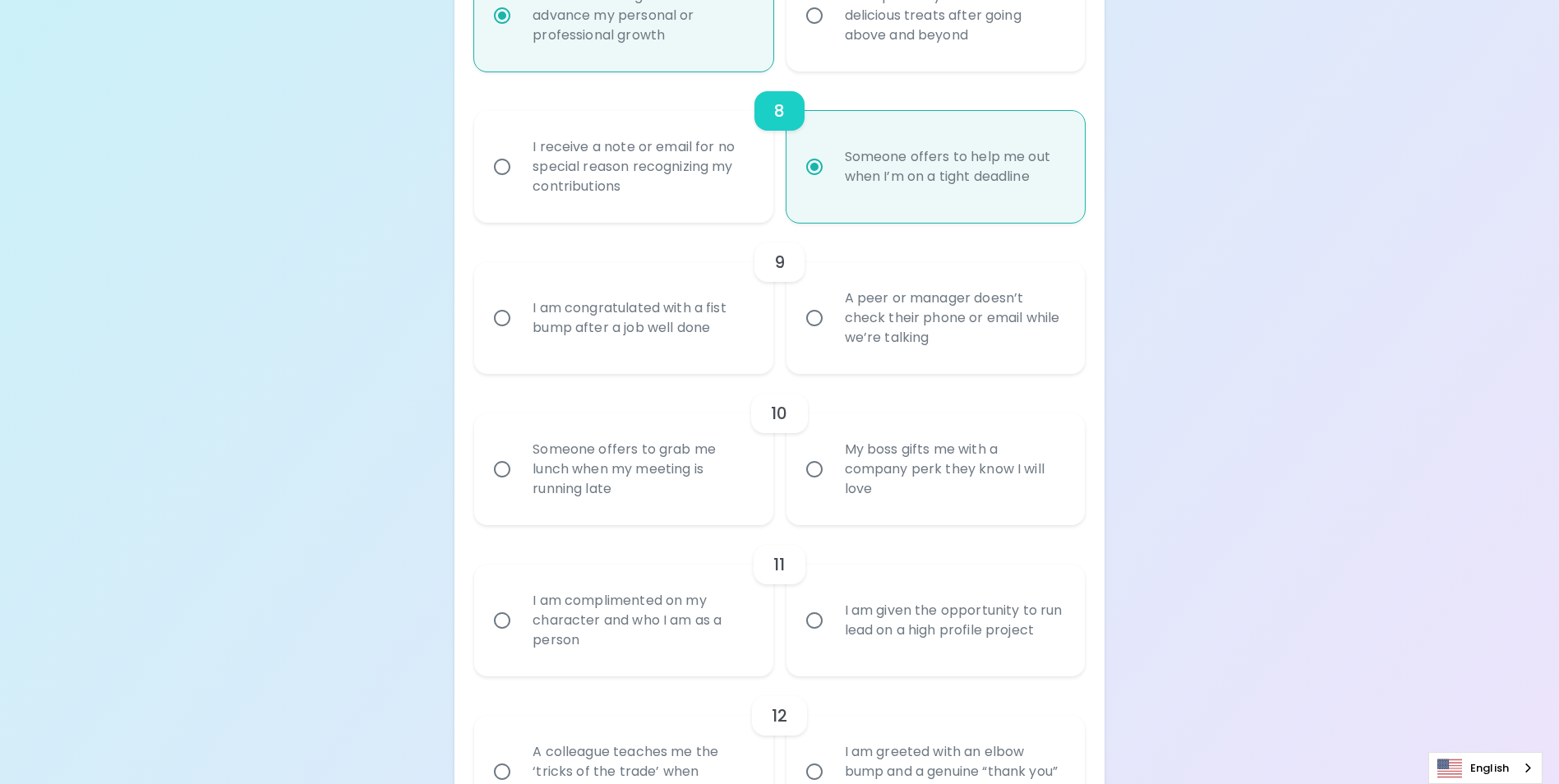
radio input "true"
click at [810, 335] on input "A peer or manager doesn’t check their phone or email while we’re talking" at bounding box center [814, 318] width 34 height 34
radio input "false"
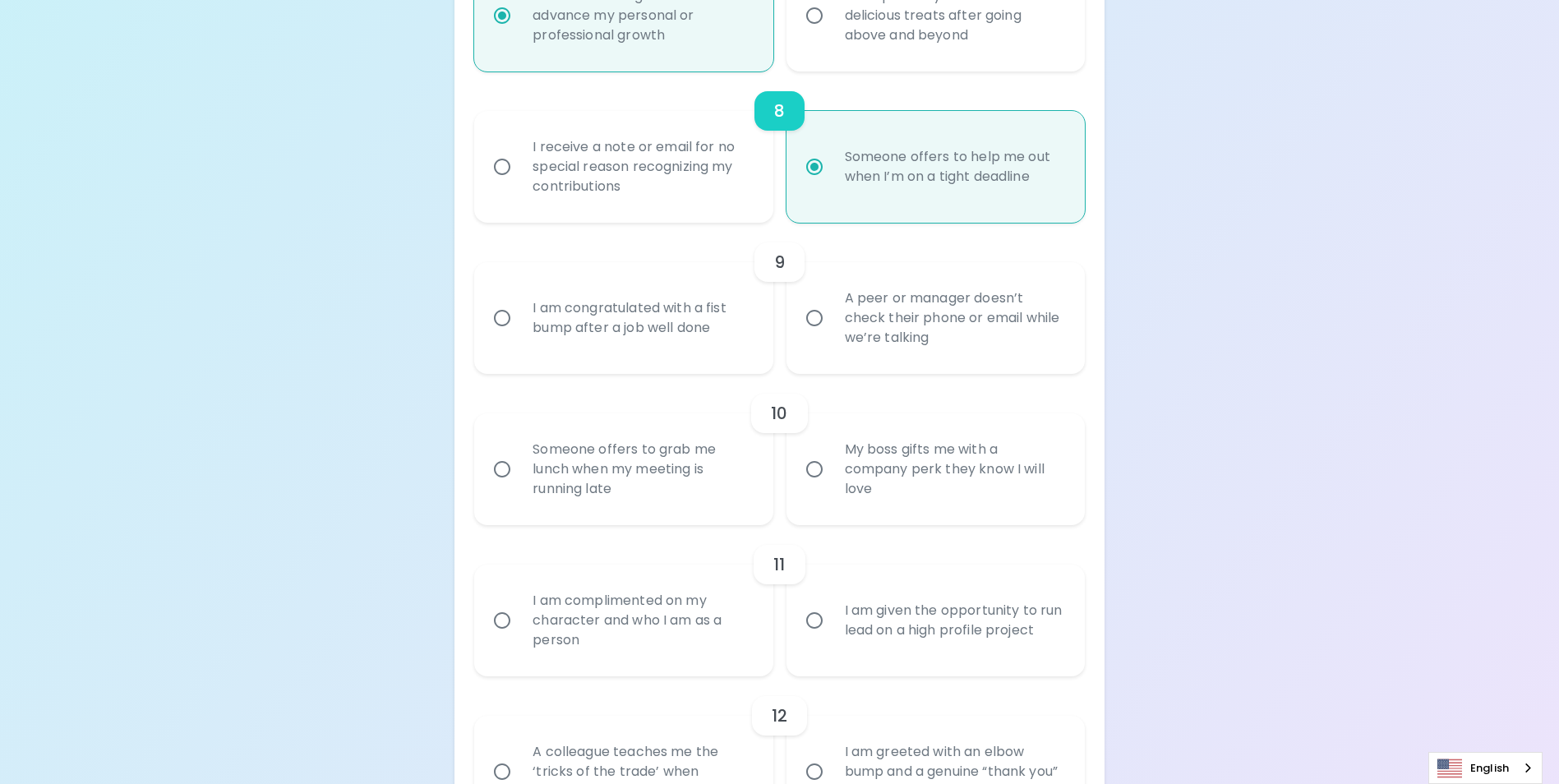
radio input "false"
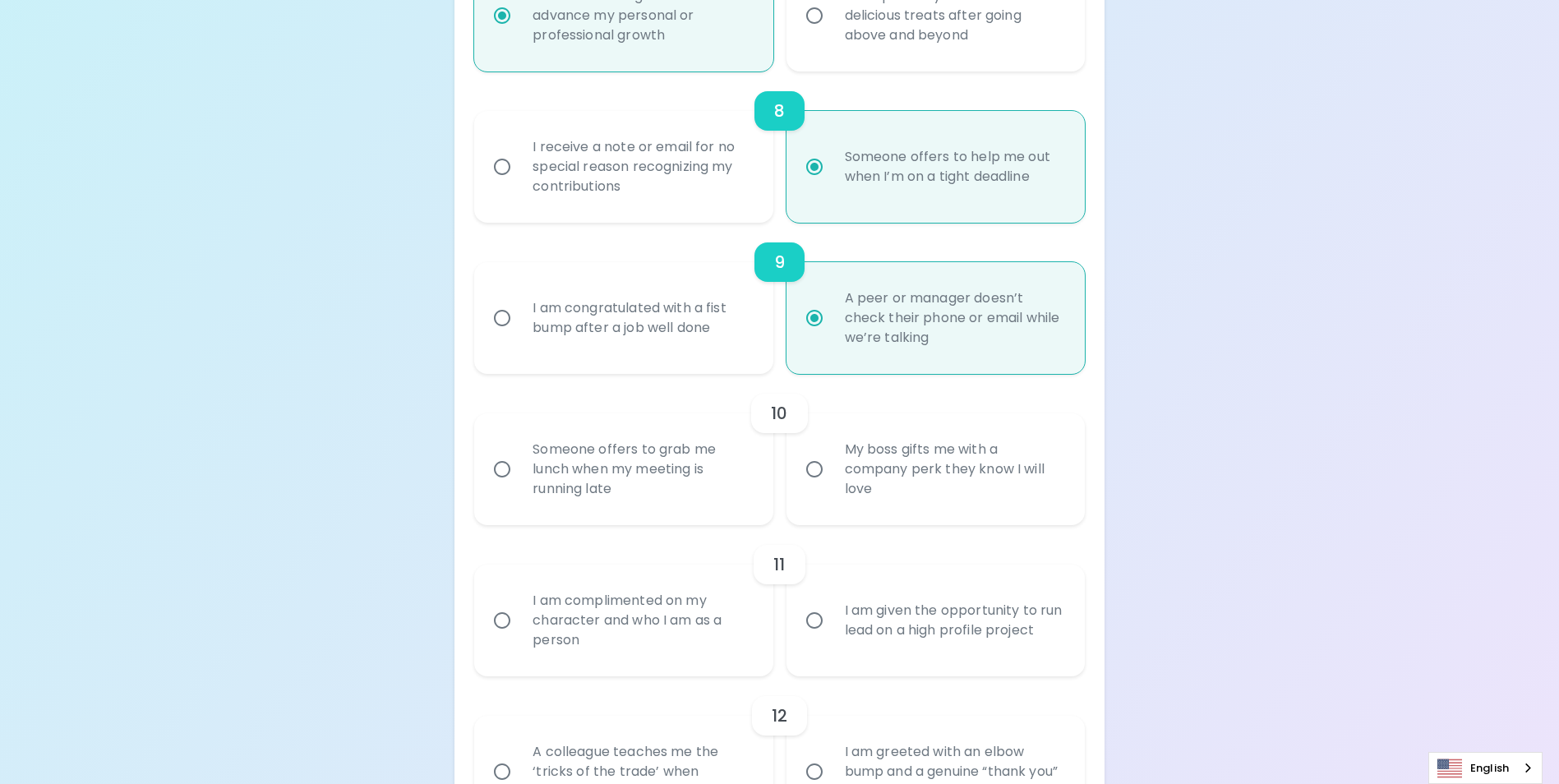
scroll to position [1512, 0]
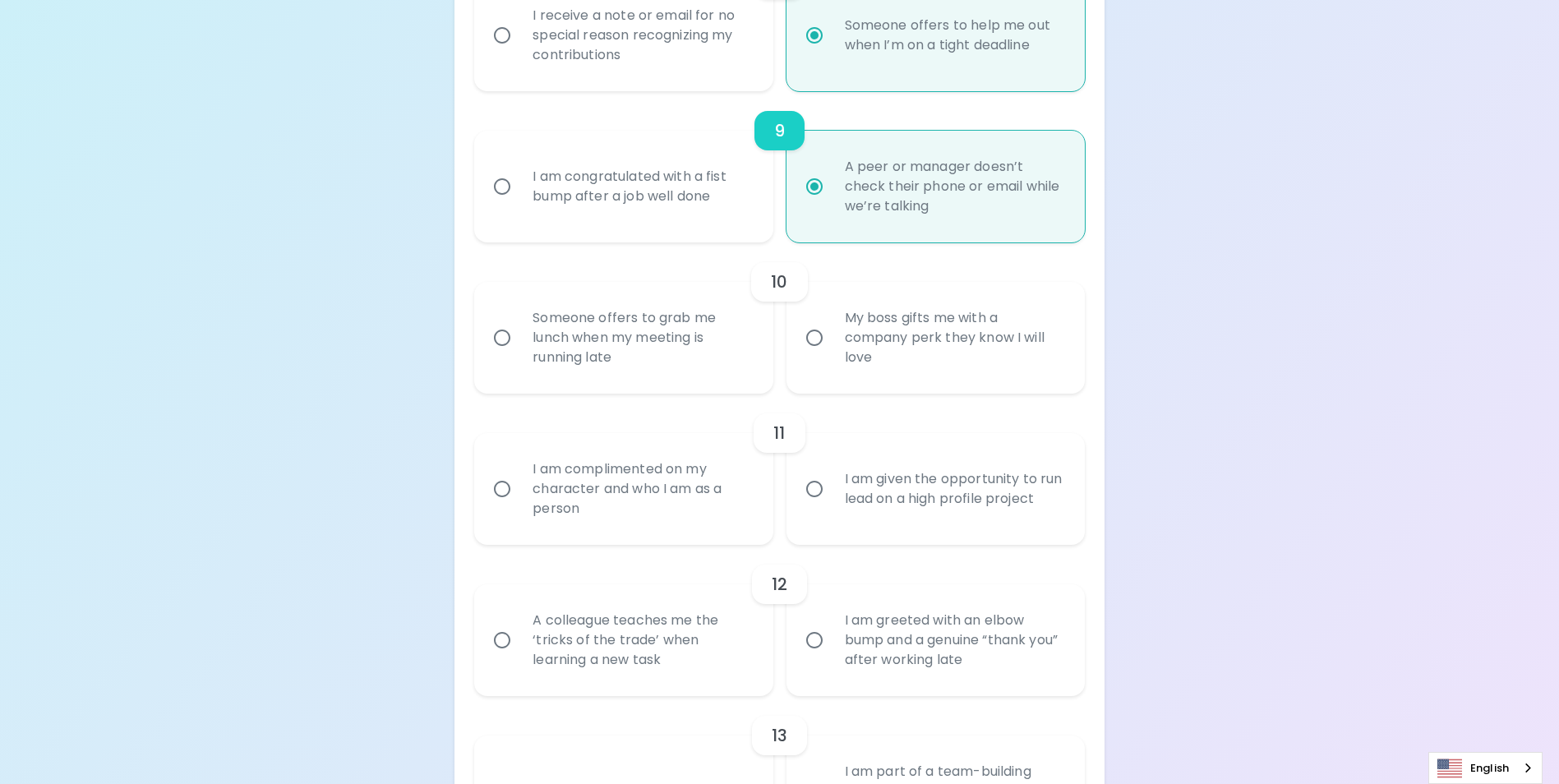
radio input "true"
click at [506, 354] on input "Someone offers to grab me lunch when my meeting is running late" at bounding box center [502, 338] width 34 height 34
radio input "false"
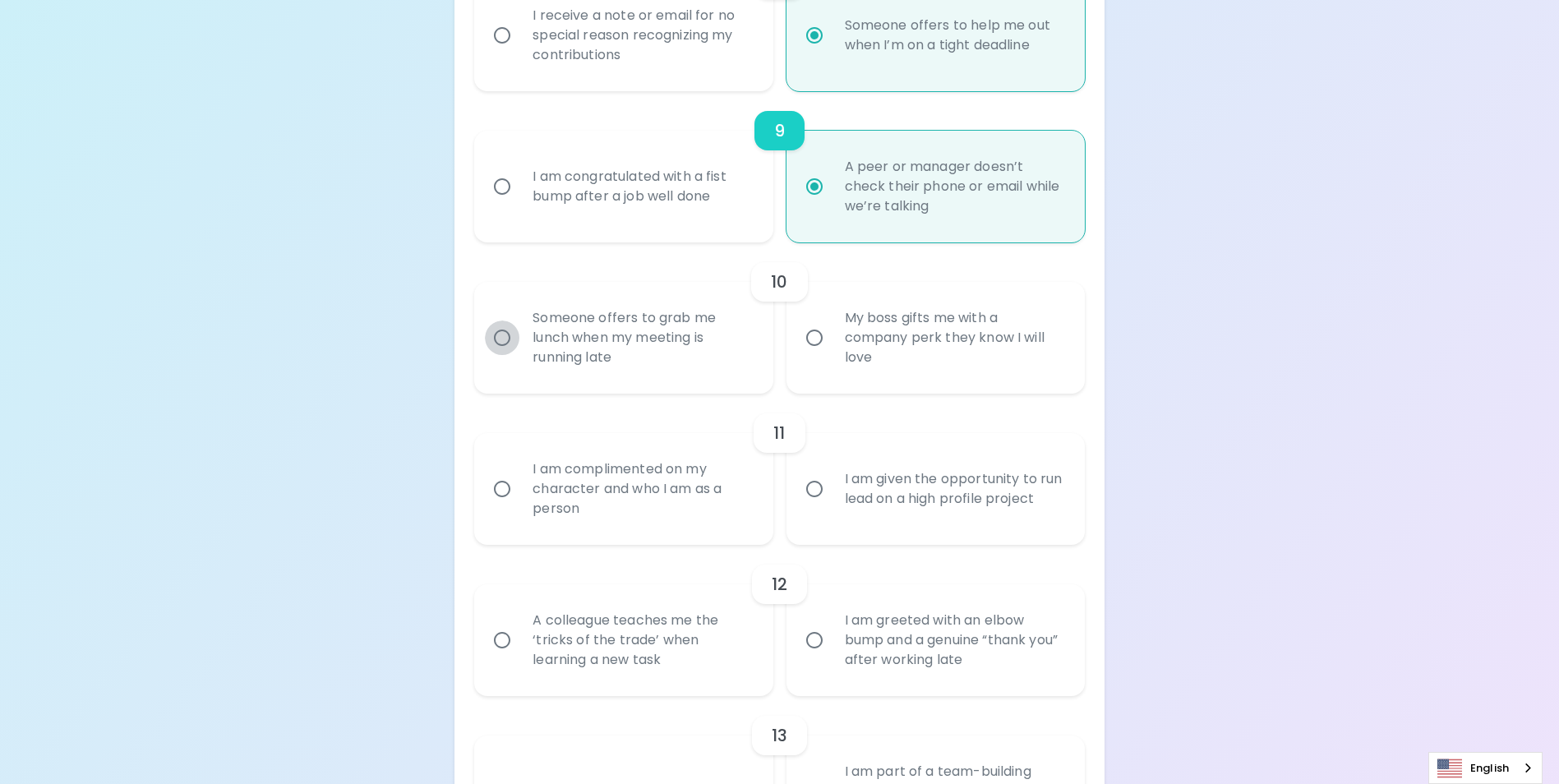
radio input "false"
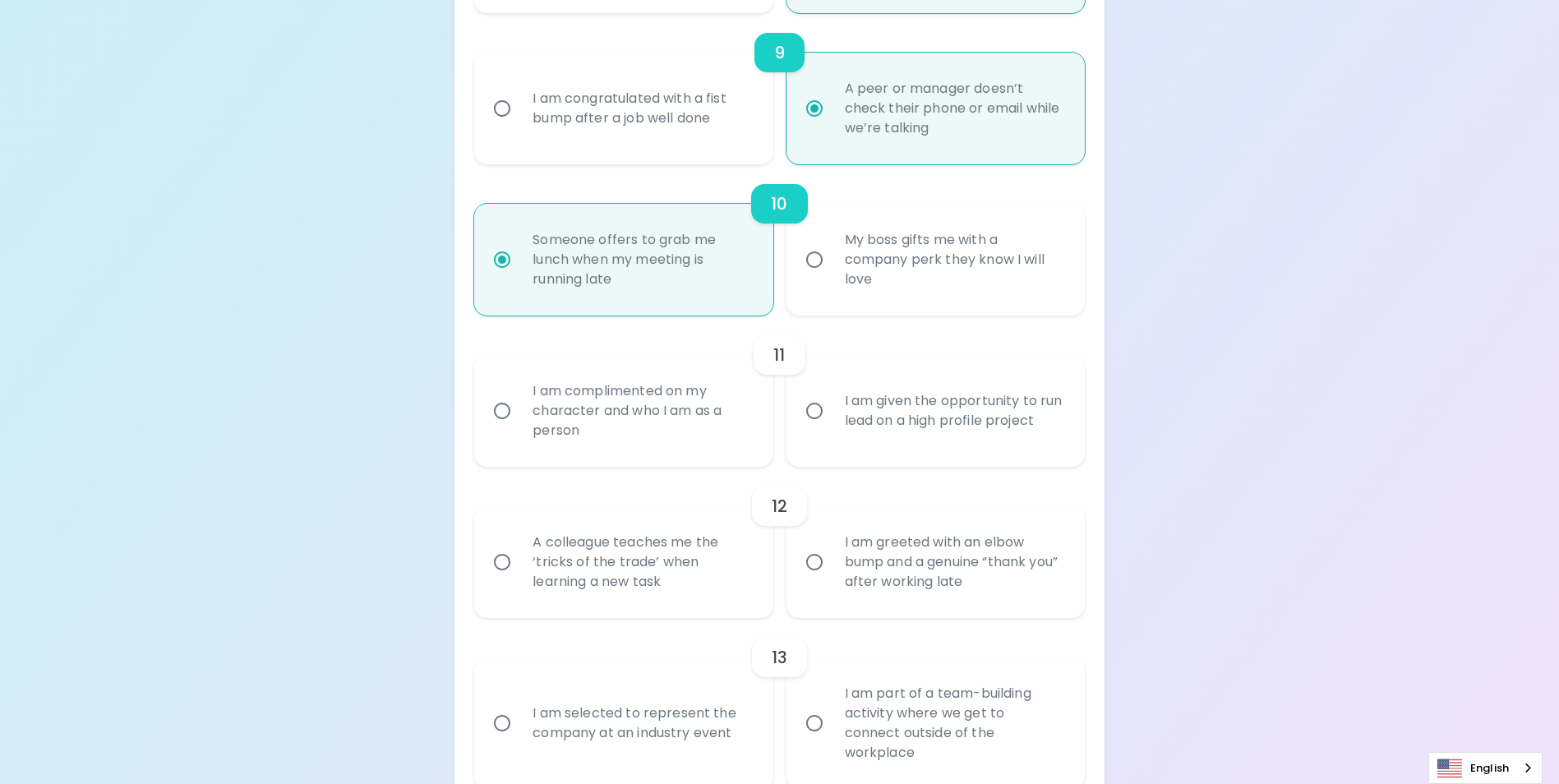
scroll to position [1643, 0]
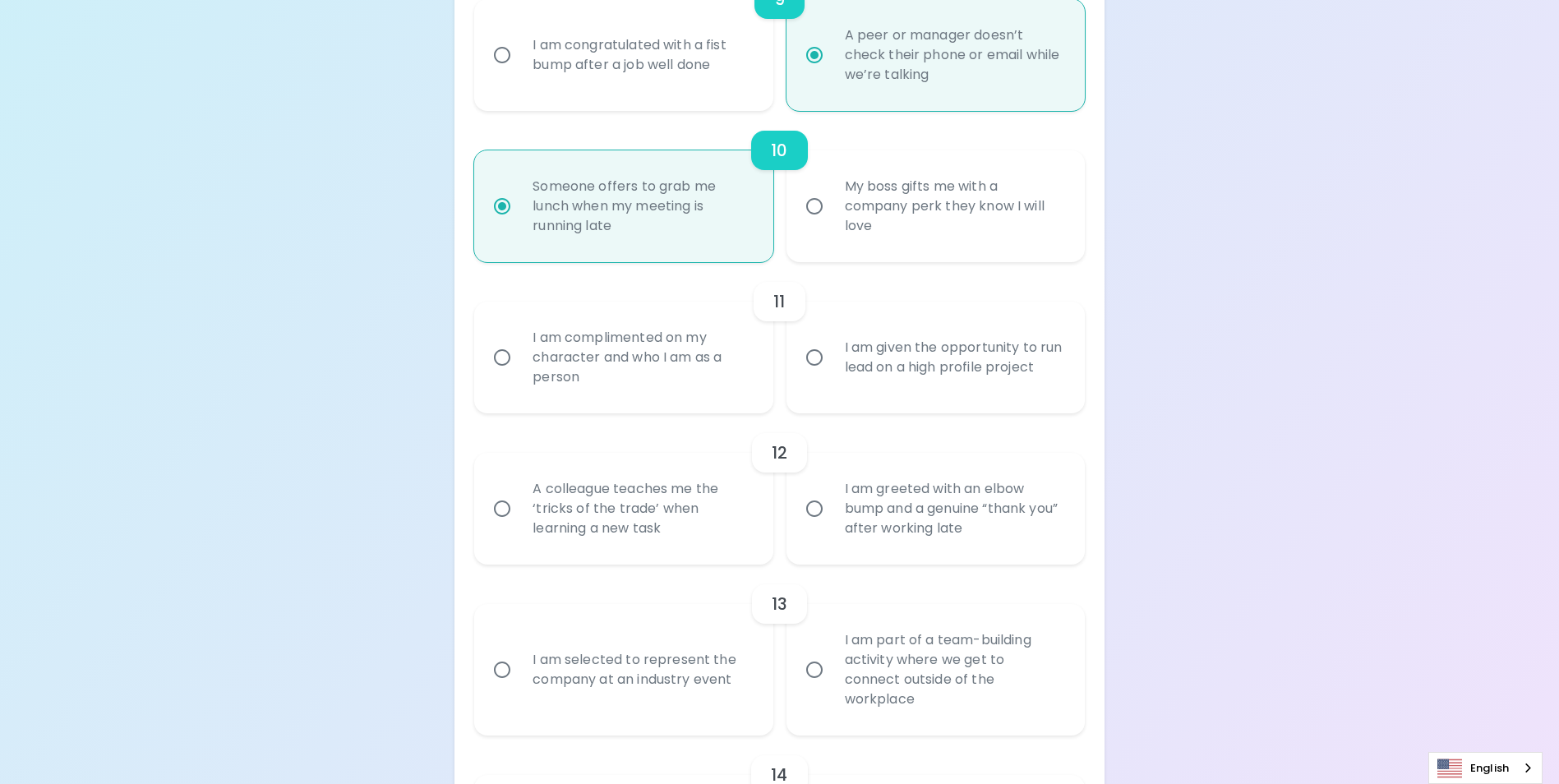
radio input "true"
click at [840, 396] on div "I am given the opportunity to run lead on a high profile project" at bounding box center [954, 357] width 244 height 78
click at [832, 375] on input "I am given the opportunity to run lead on a high profile project" at bounding box center [814, 357] width 34 height 34
radio input "false"
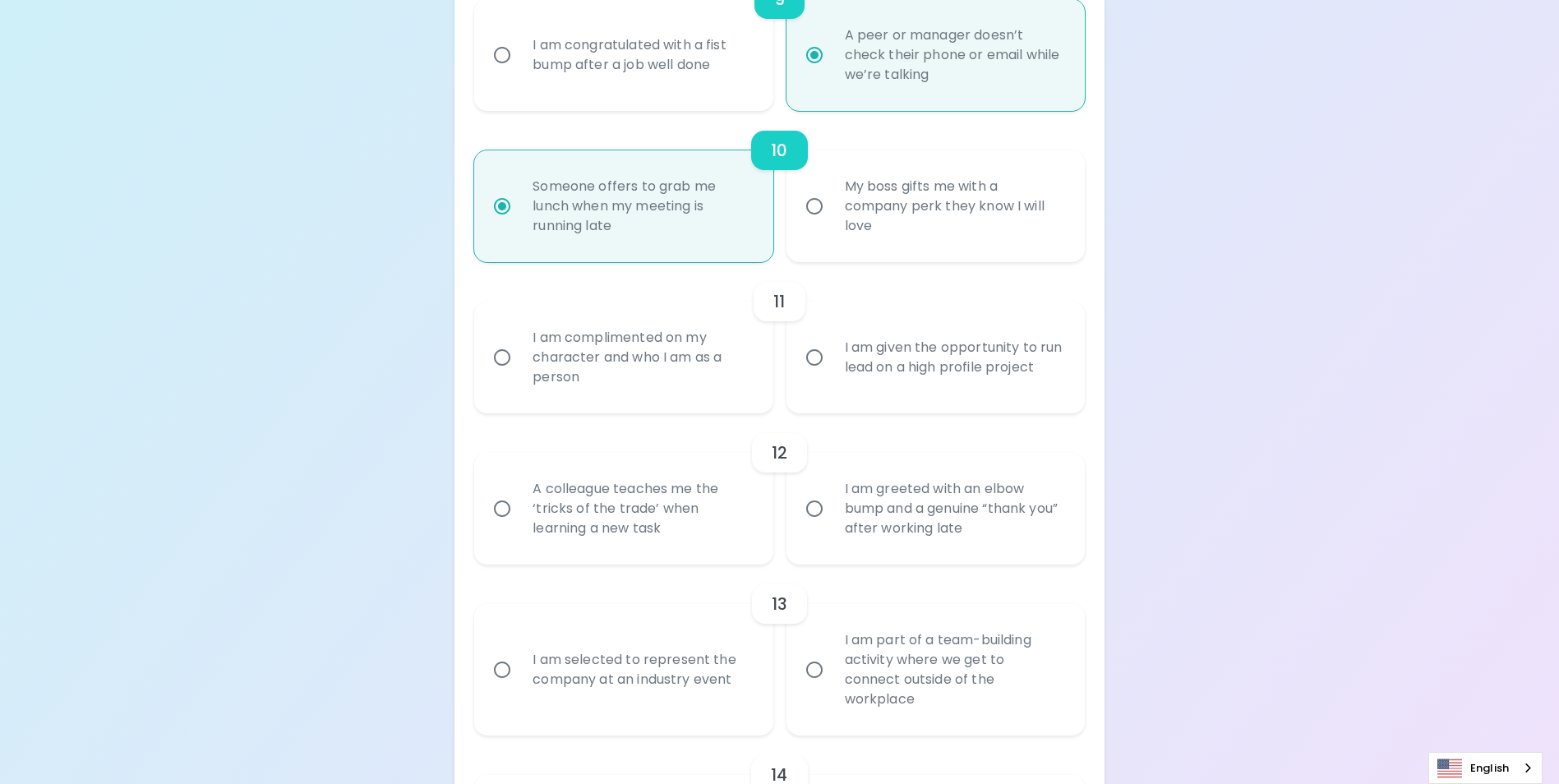
radio input "false"
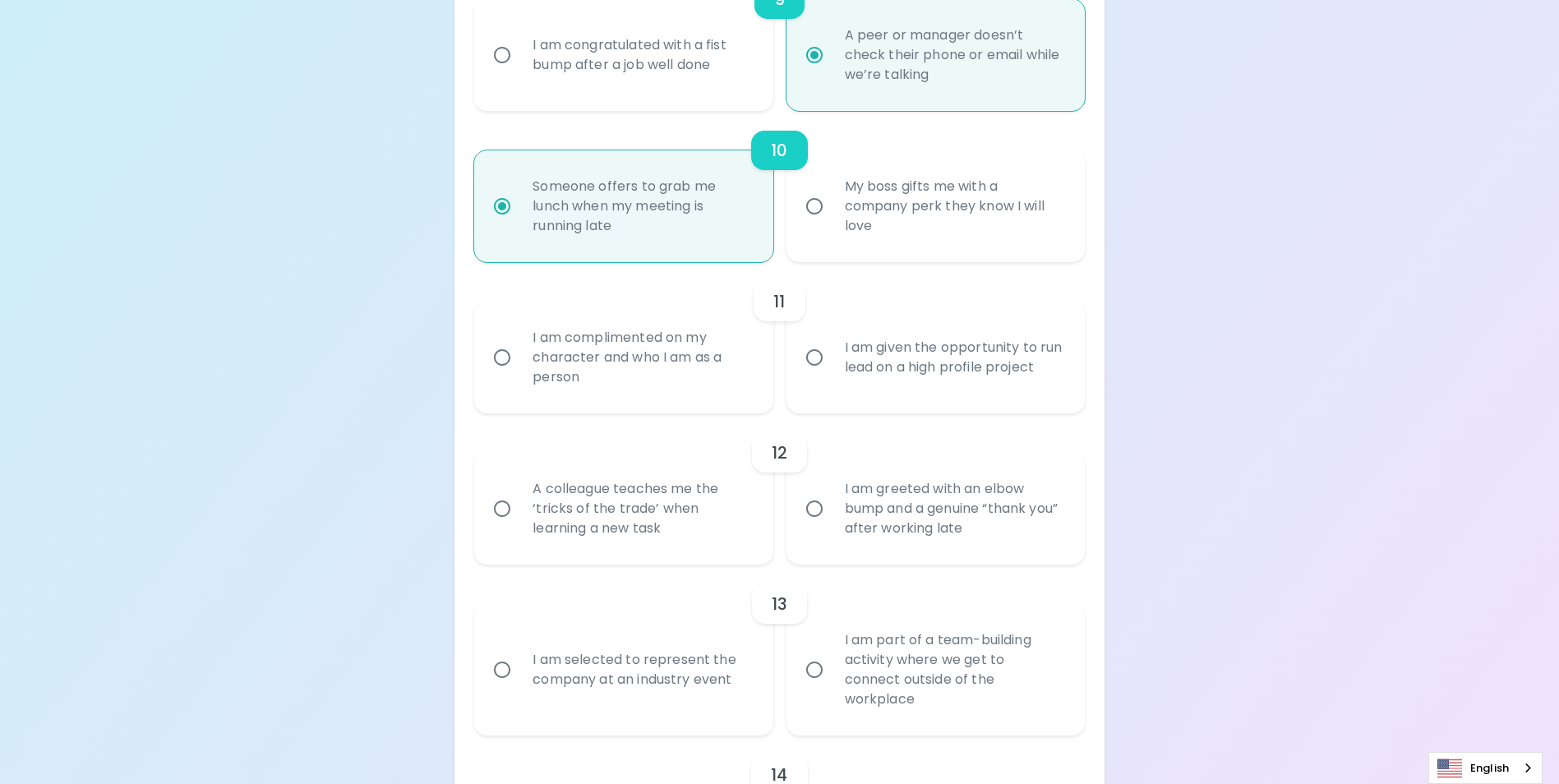
radio input "false"
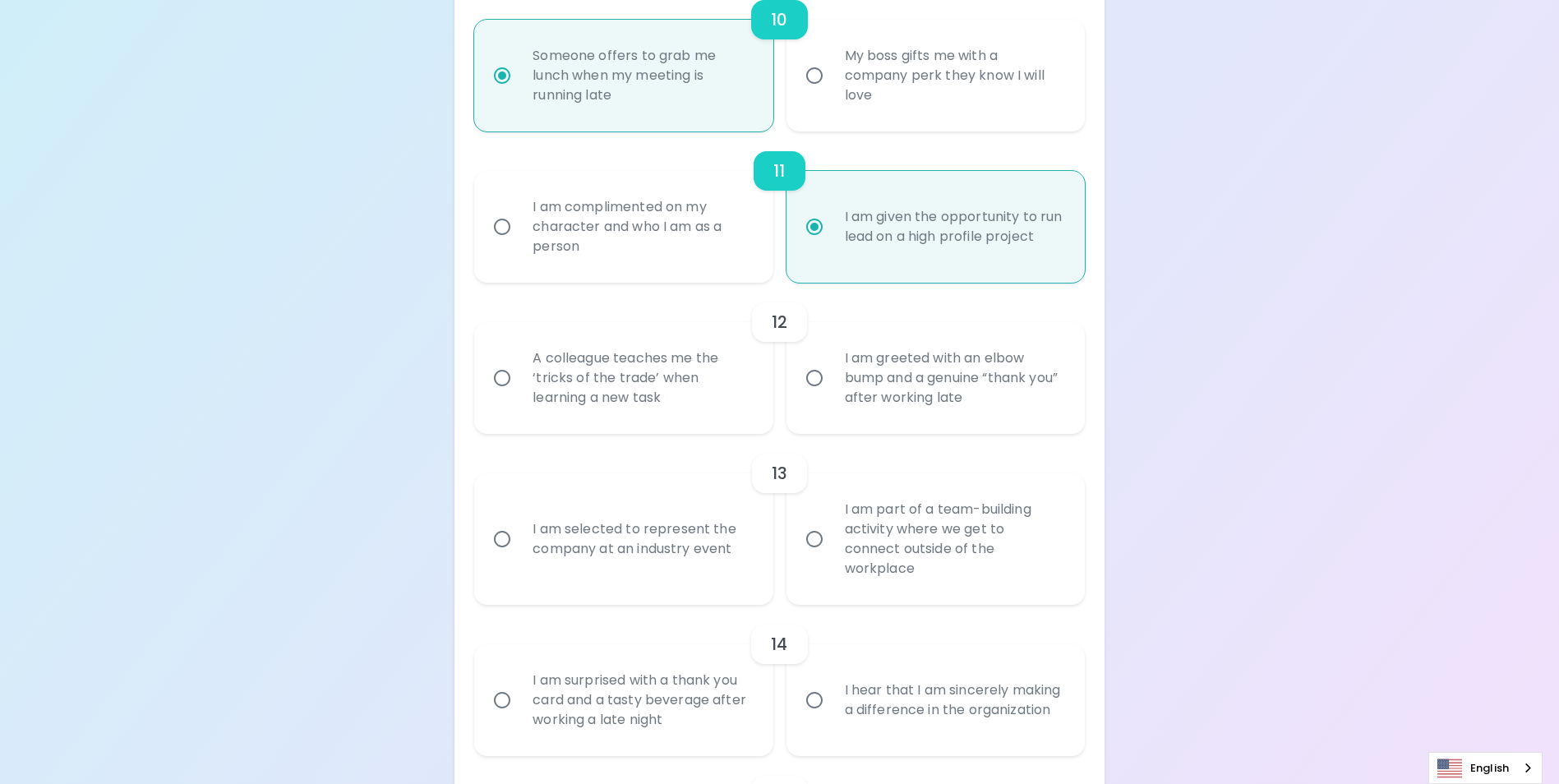
scroll to position [1775, 0]
radio input "true"
click at [629, 427] on div "A colleague teaches me the ‘tricks of the trade’ when learning a new task" at bounding box center [642, 377] width 244 height 99
click at [520, 394] on input "A colleague teaches me the ‘tricks of the trade’ when learning a new task" at bounding box center [502, 377] width 34 height 34
radio input "false"
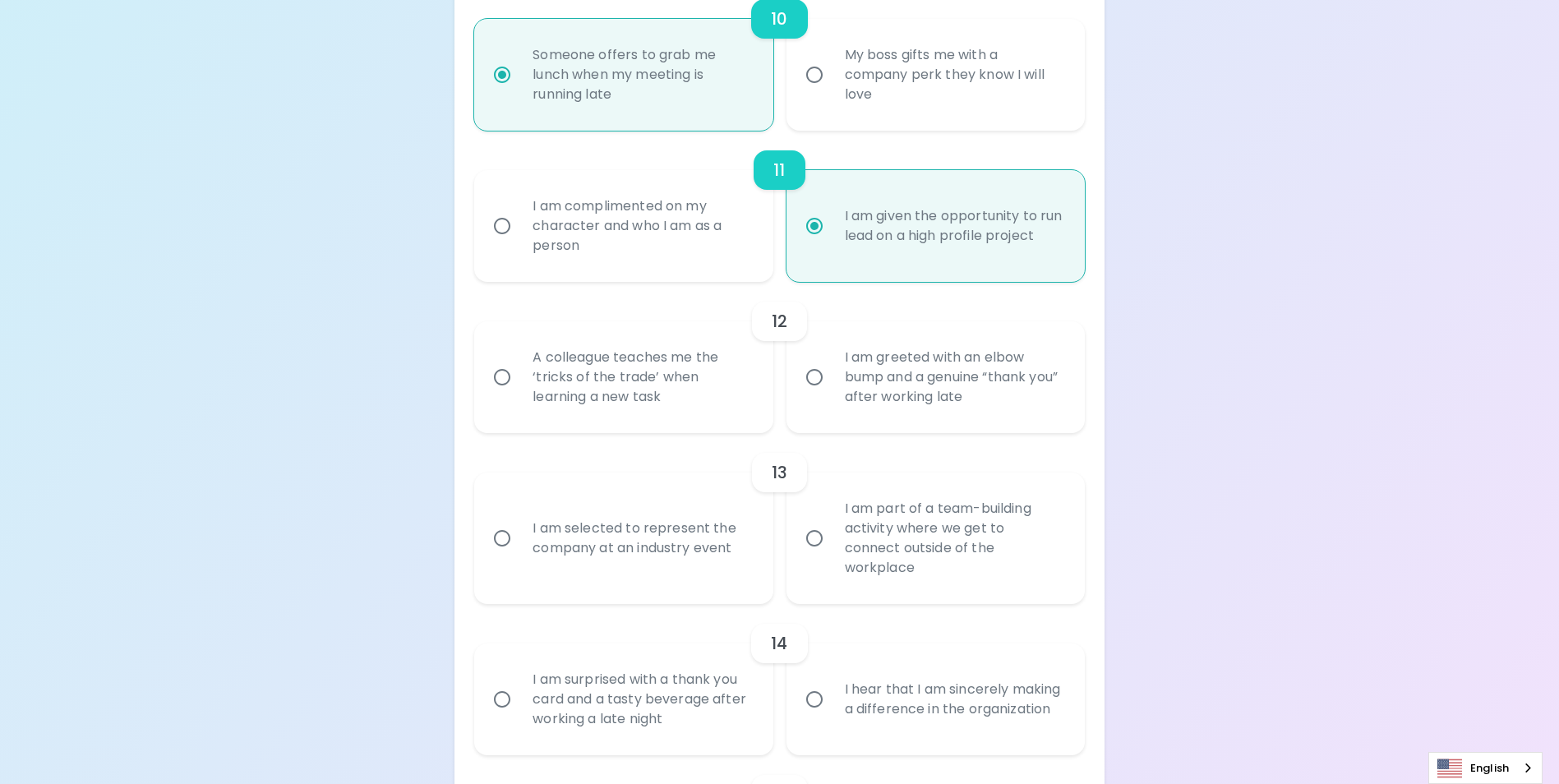
radio input "false"
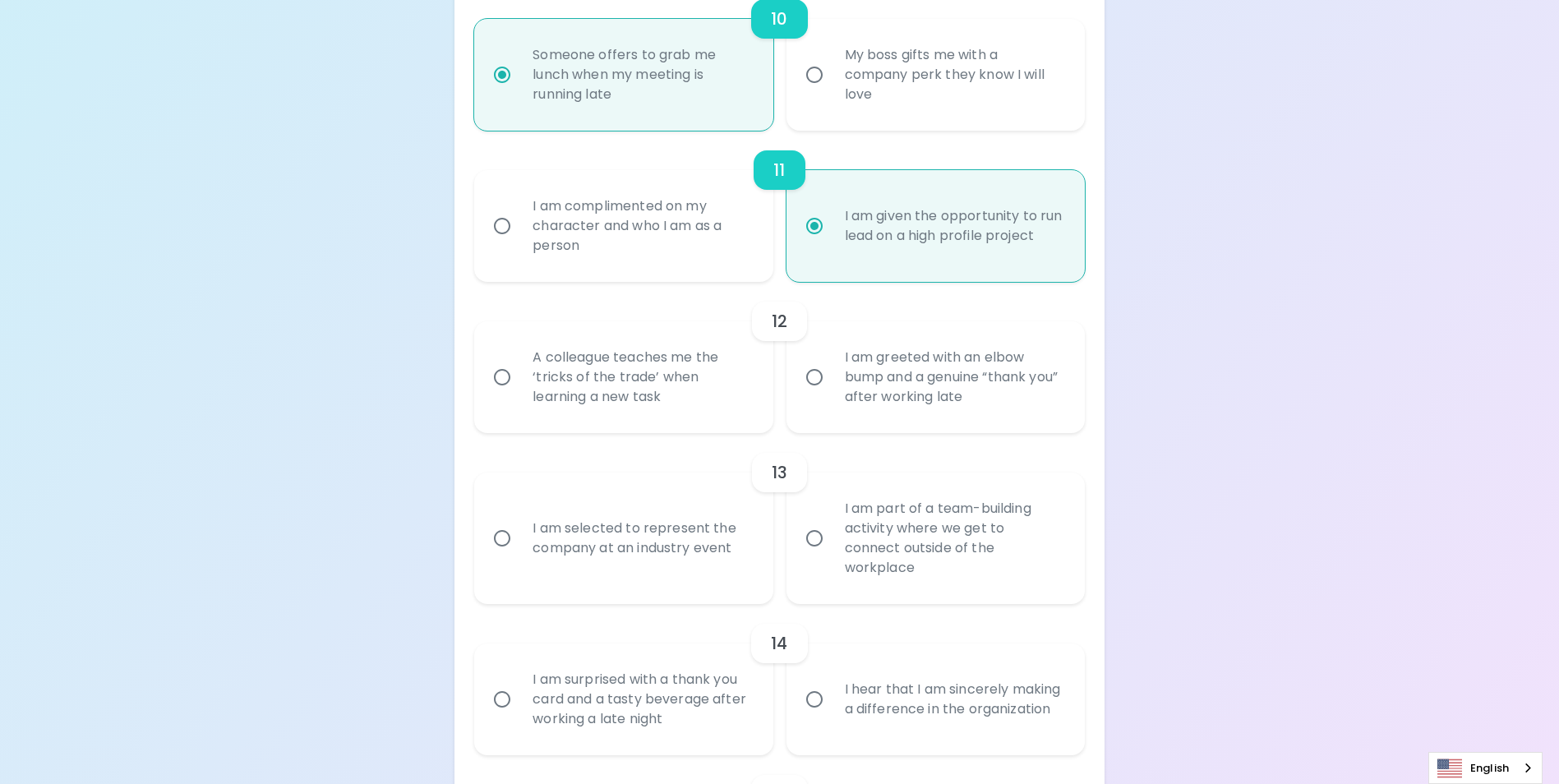
radio input "false"
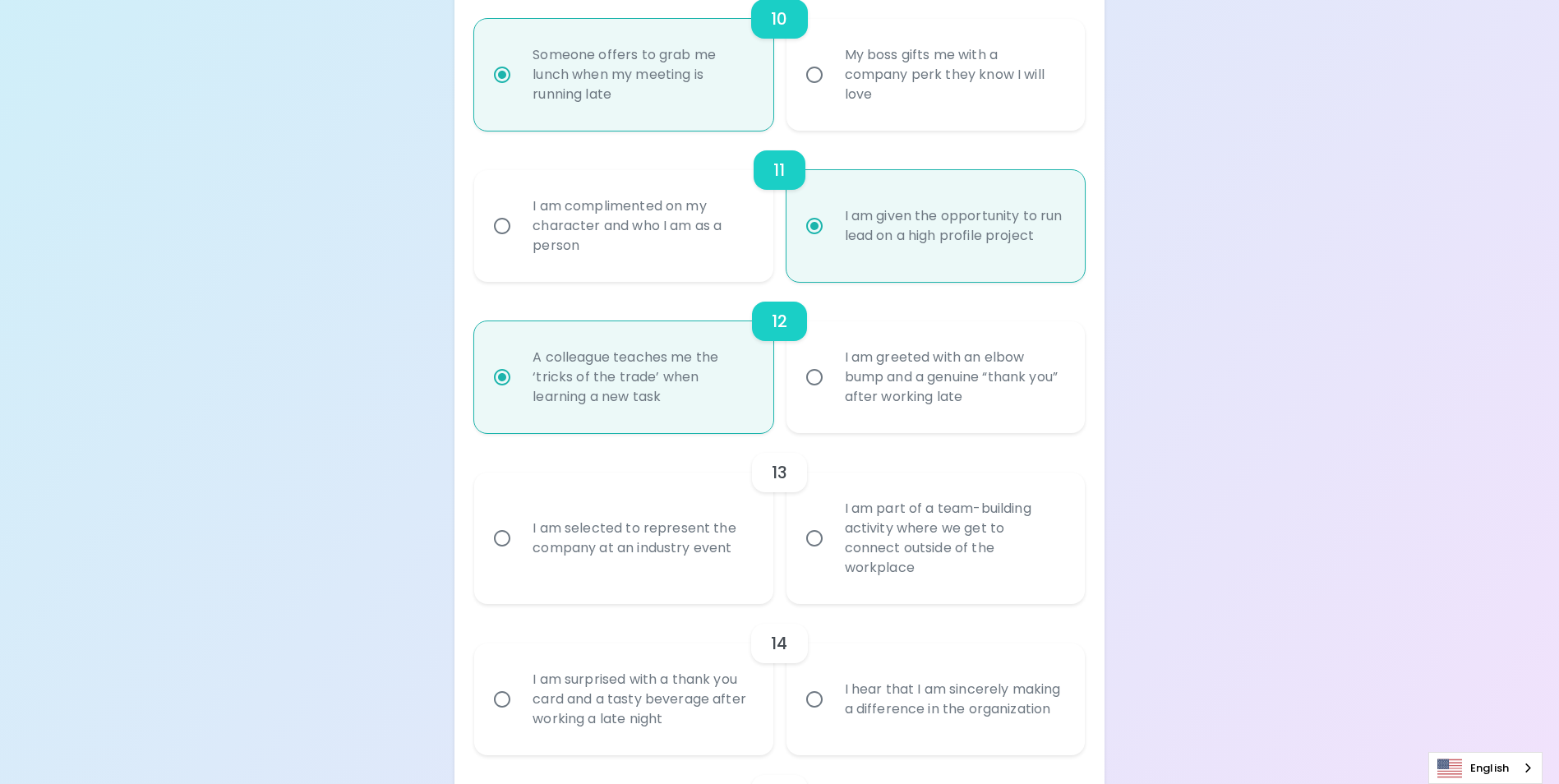
scroll to position [1907, 0]
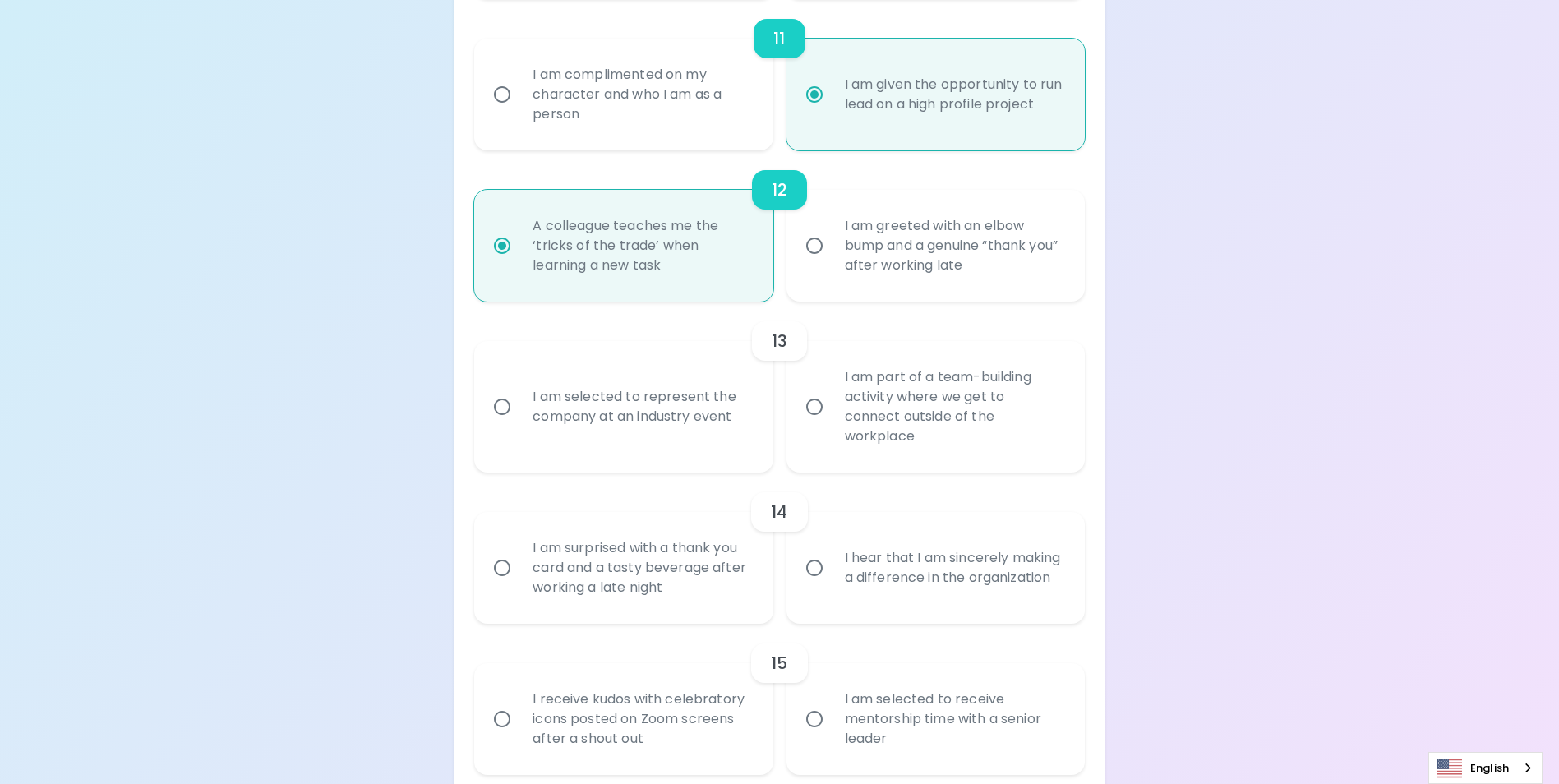
radio input "true"
click at [629, 427] on div "I am selected to represent the company at an industry event" at bounding box center [642, 407] width 244 height 78
click at [520, 424] on input "I am selected to represent the company at an industry event" at bounding box center [502, 407] width 34 height 34
radio input "false"
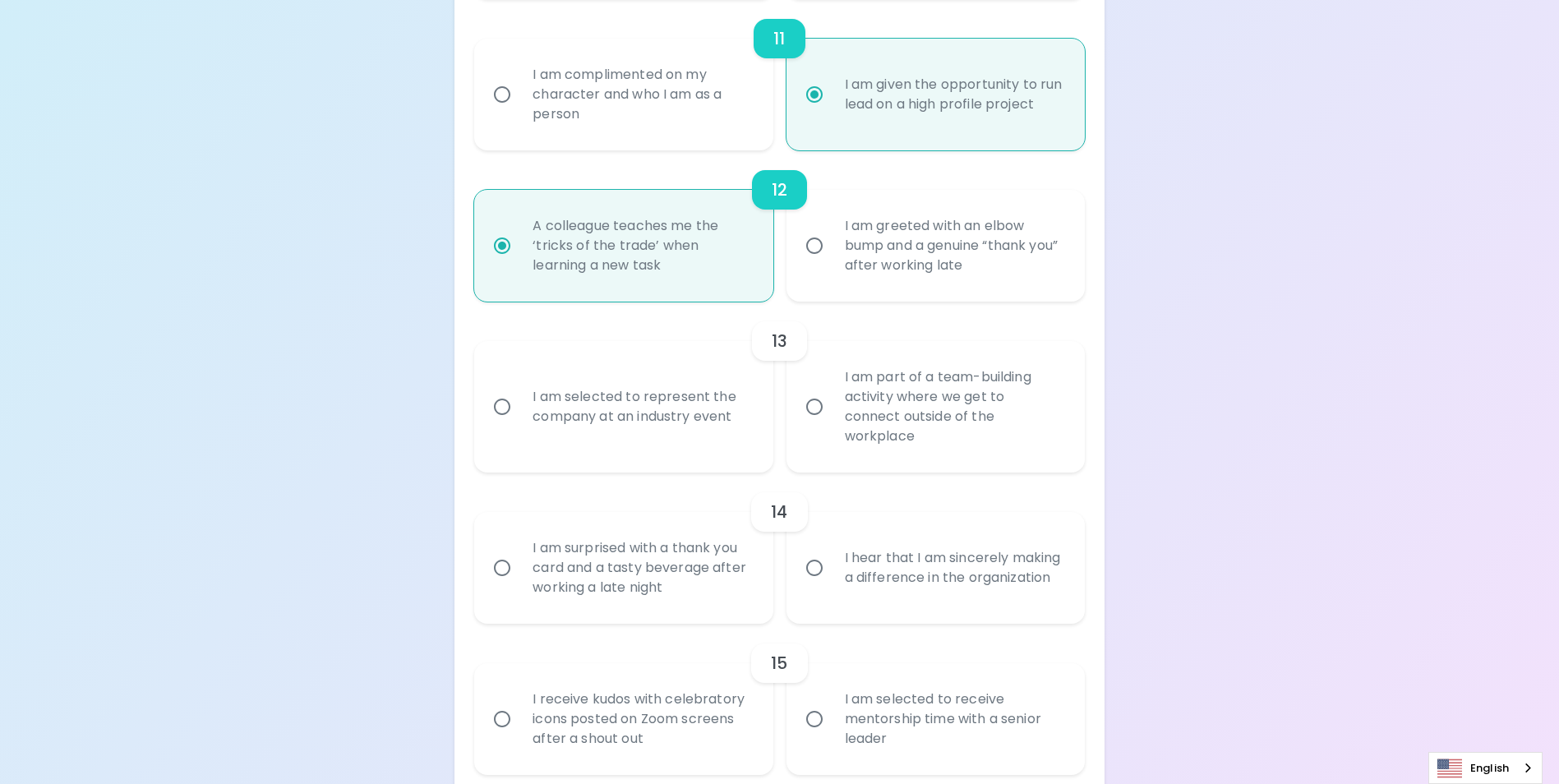
radio input "false"
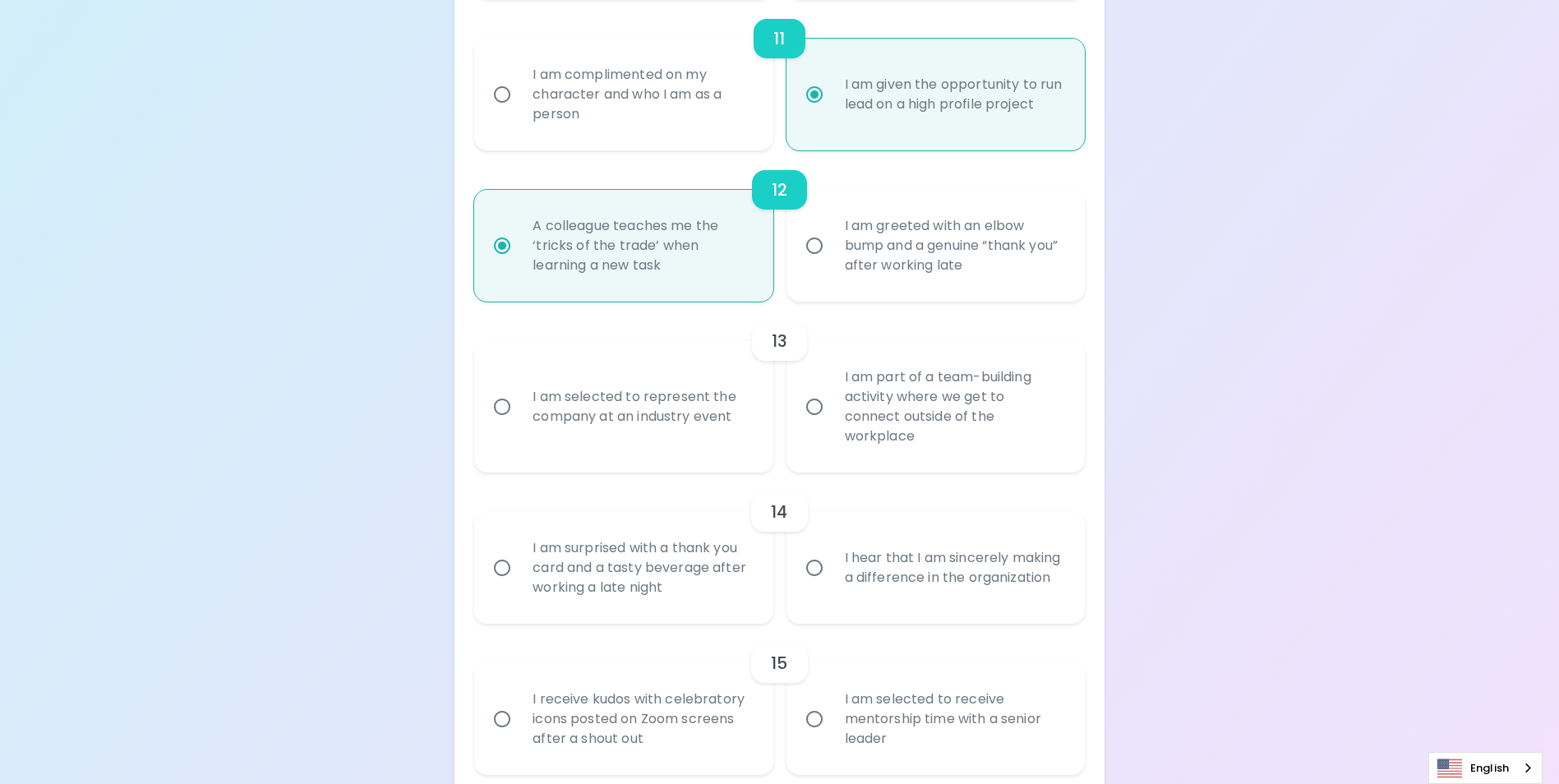
radio input "false"
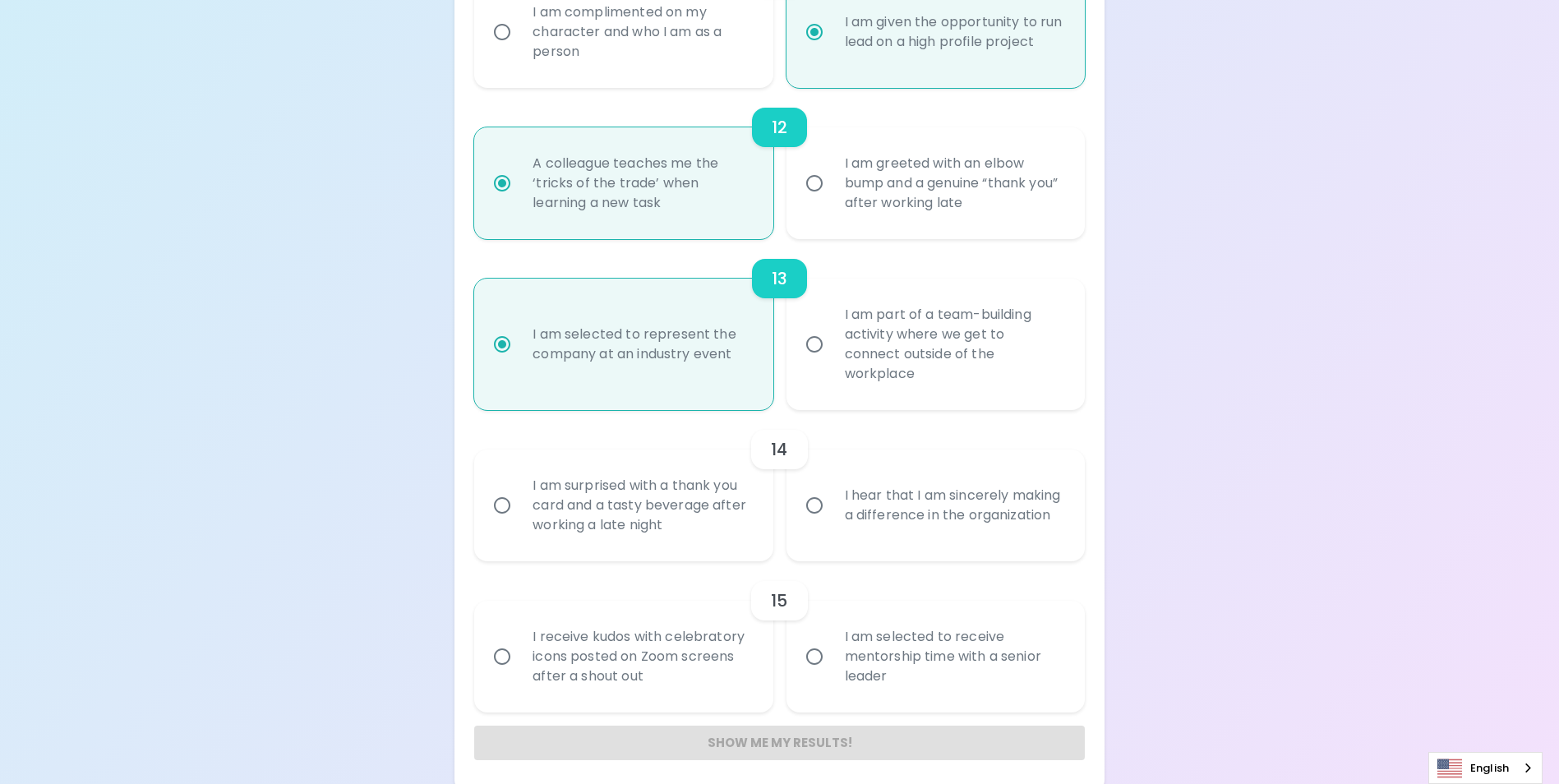
scroll to position [1977, 0]
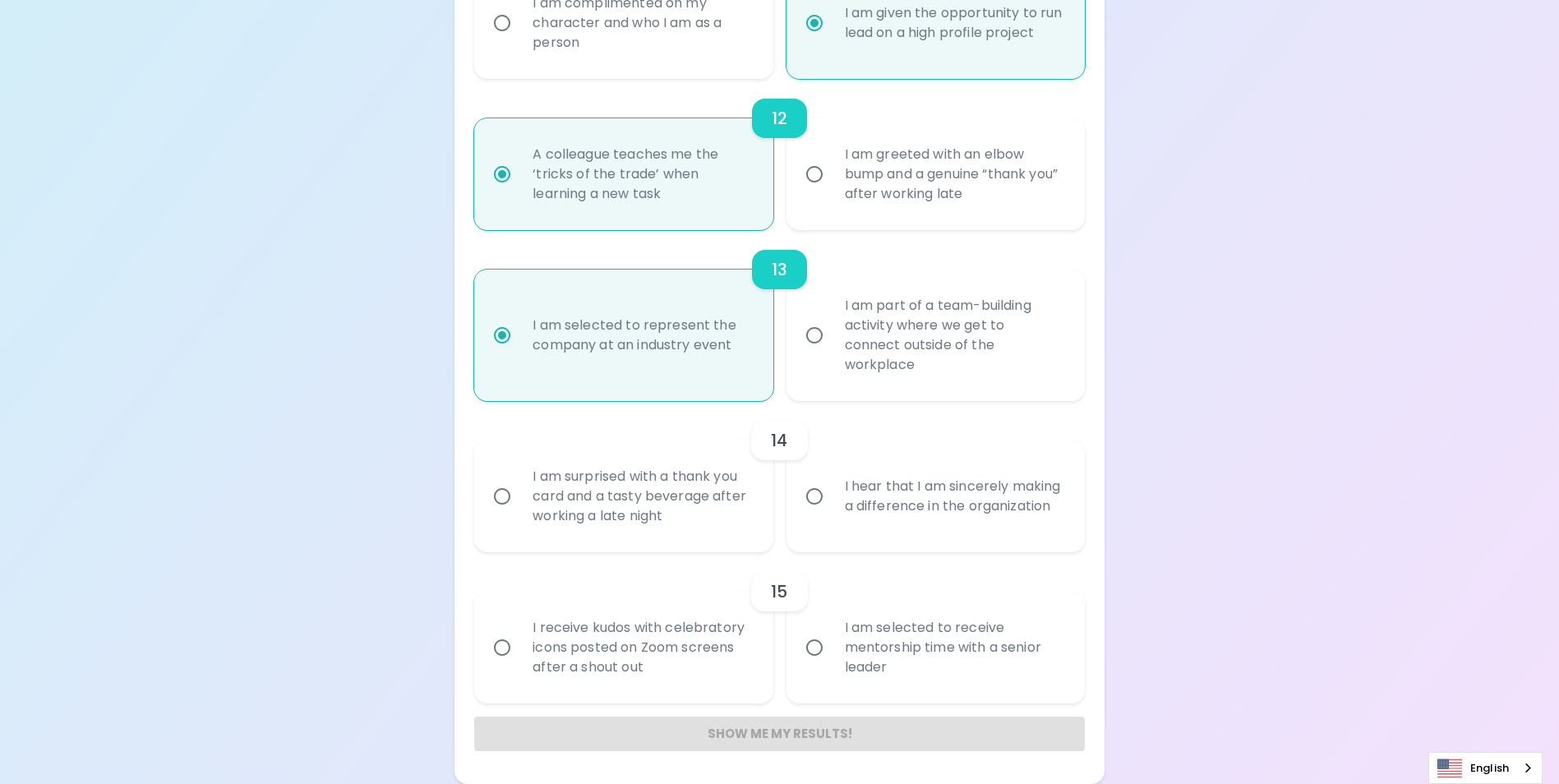
radio input "true"
click at [846, 517] on div "I hear that I am sincerely making a difference in the organization" at bounding box center [954, 497] width 244 height 78
click at [832, 514] on input "I hear that I am sincerely making a difference in the organization" at bounding box center [814, 497] width 34 height 34
radio input "false"
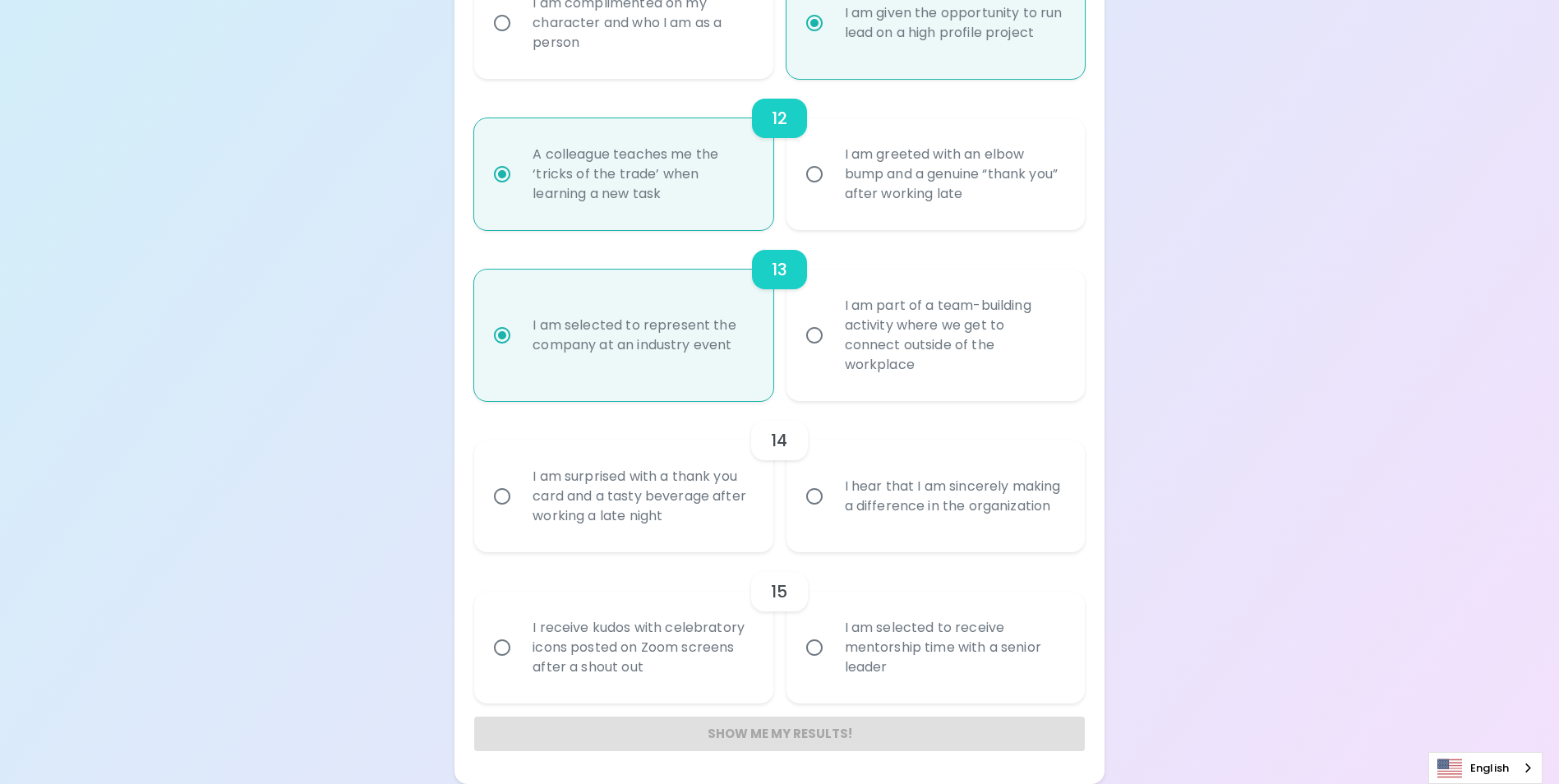
radio input "false"
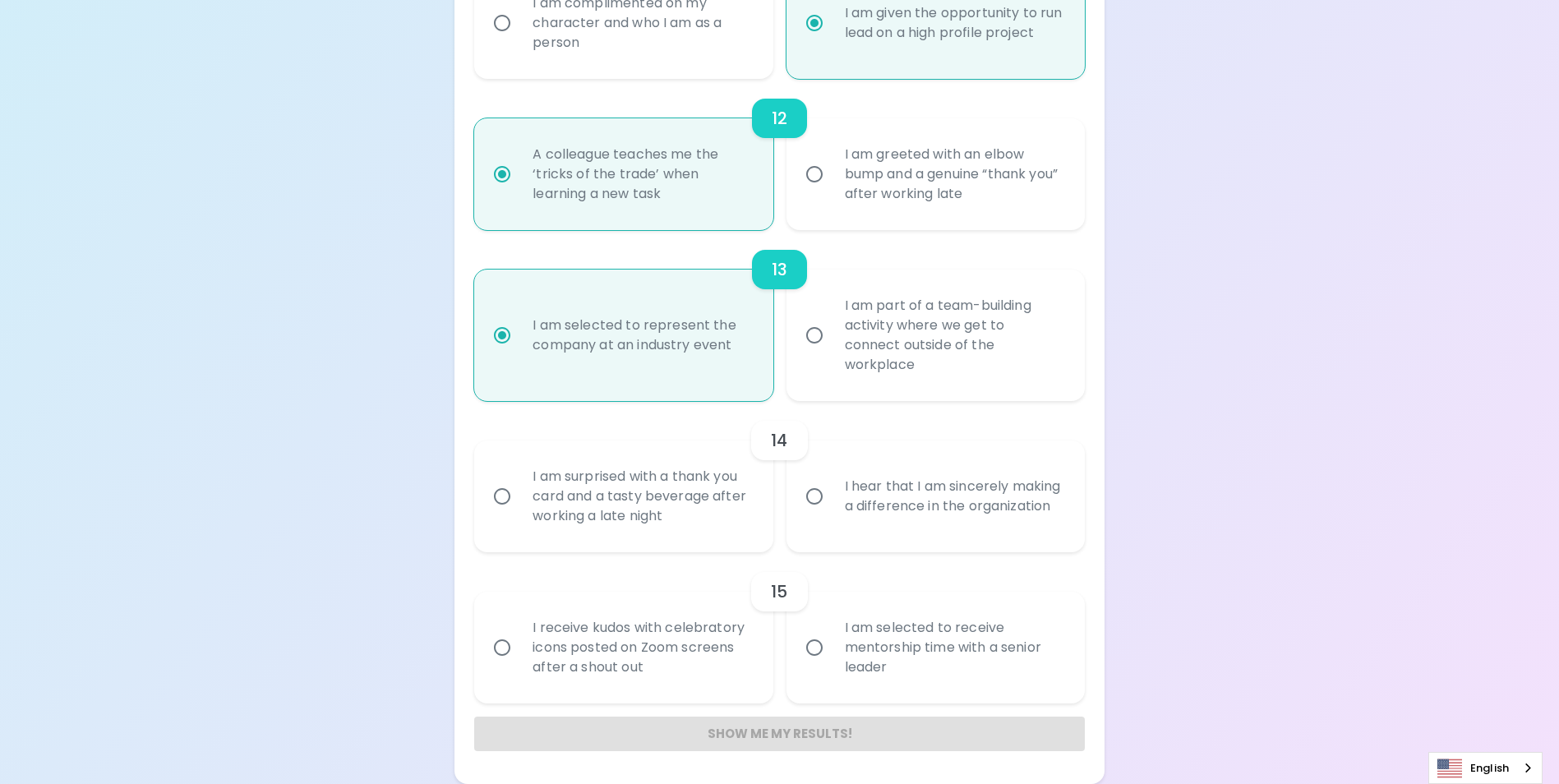
radio input "false"
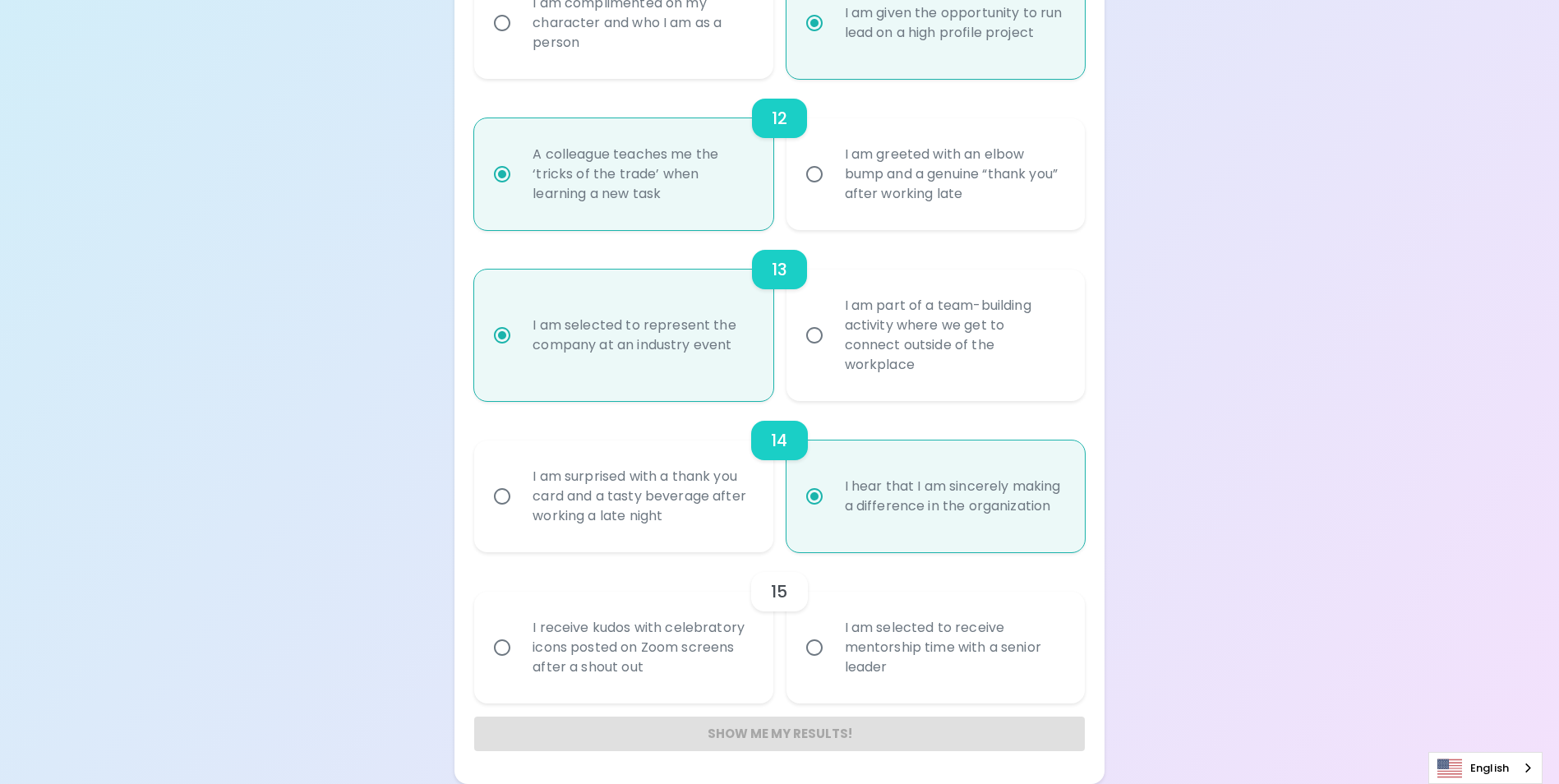
radio input "true"
click at [849, 663] on div "I am selected to receive mentorship time with a senior leader" at bounding box center [954, 648] width 244 height 99
click at [832, 663] on input "I am selected to receive mentorship time with a senior leader" at bounding box center [814, 648] width 34 height 34
radio input "false"
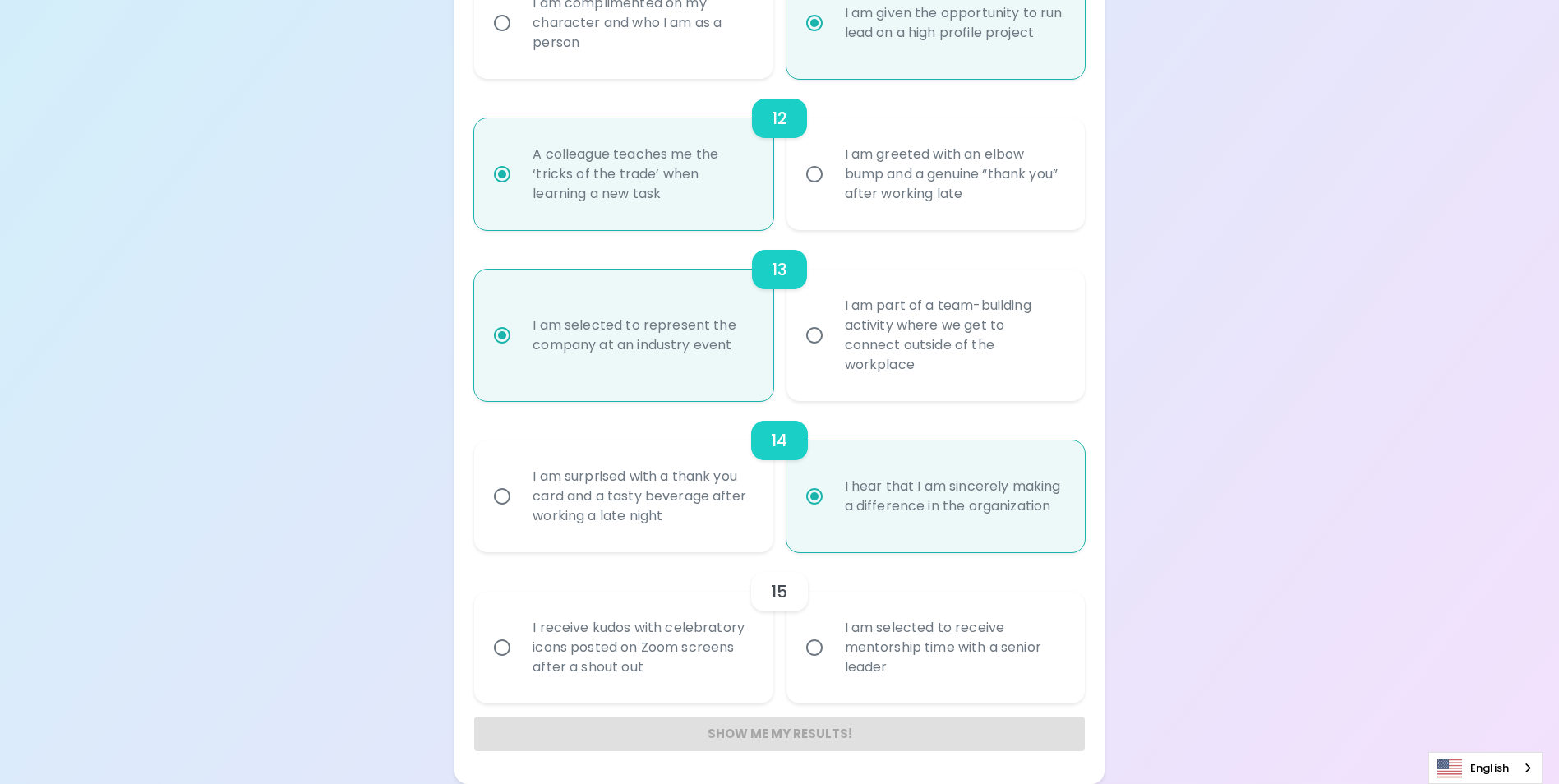
radio input "false"
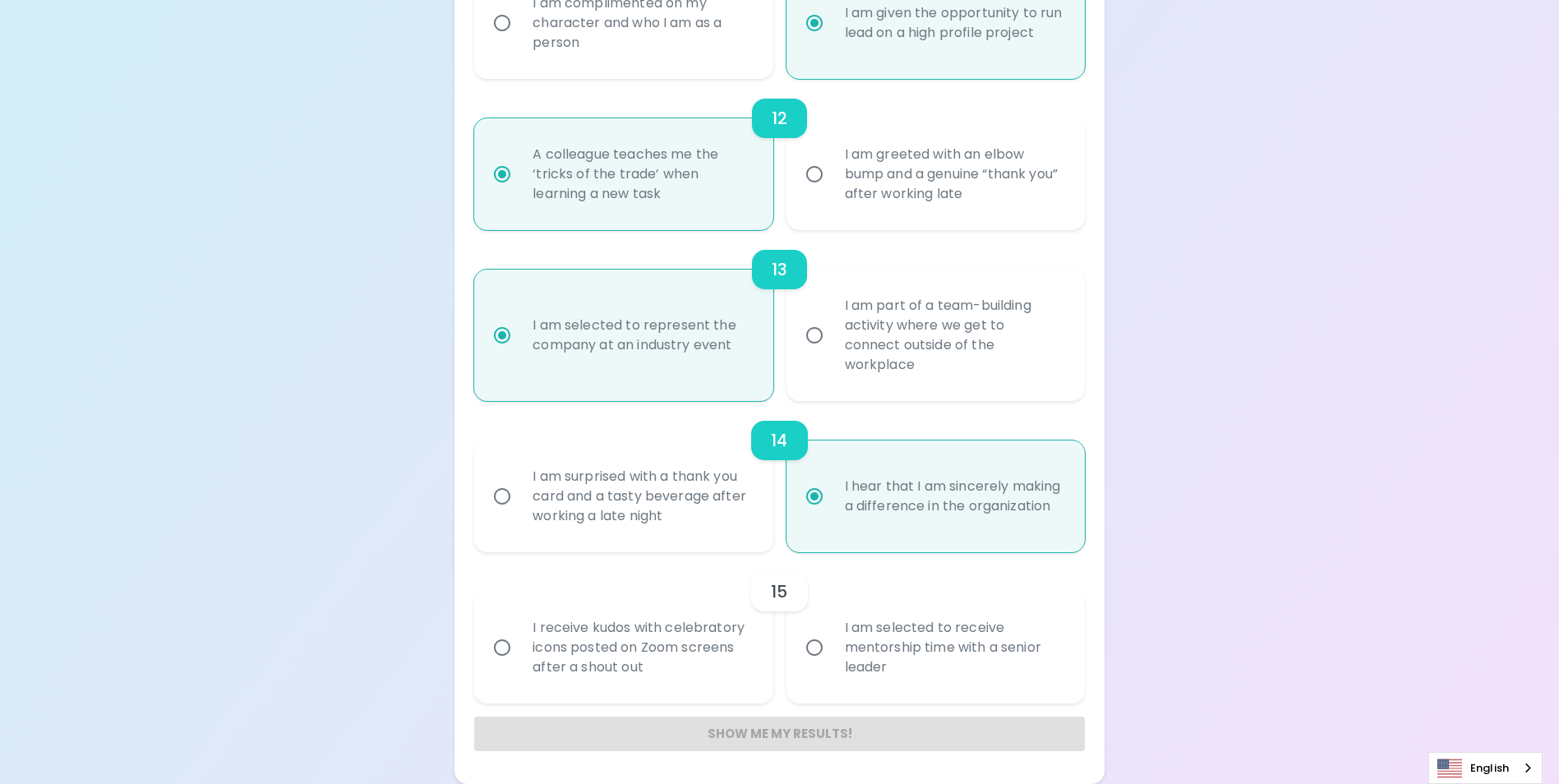
radio input "false"
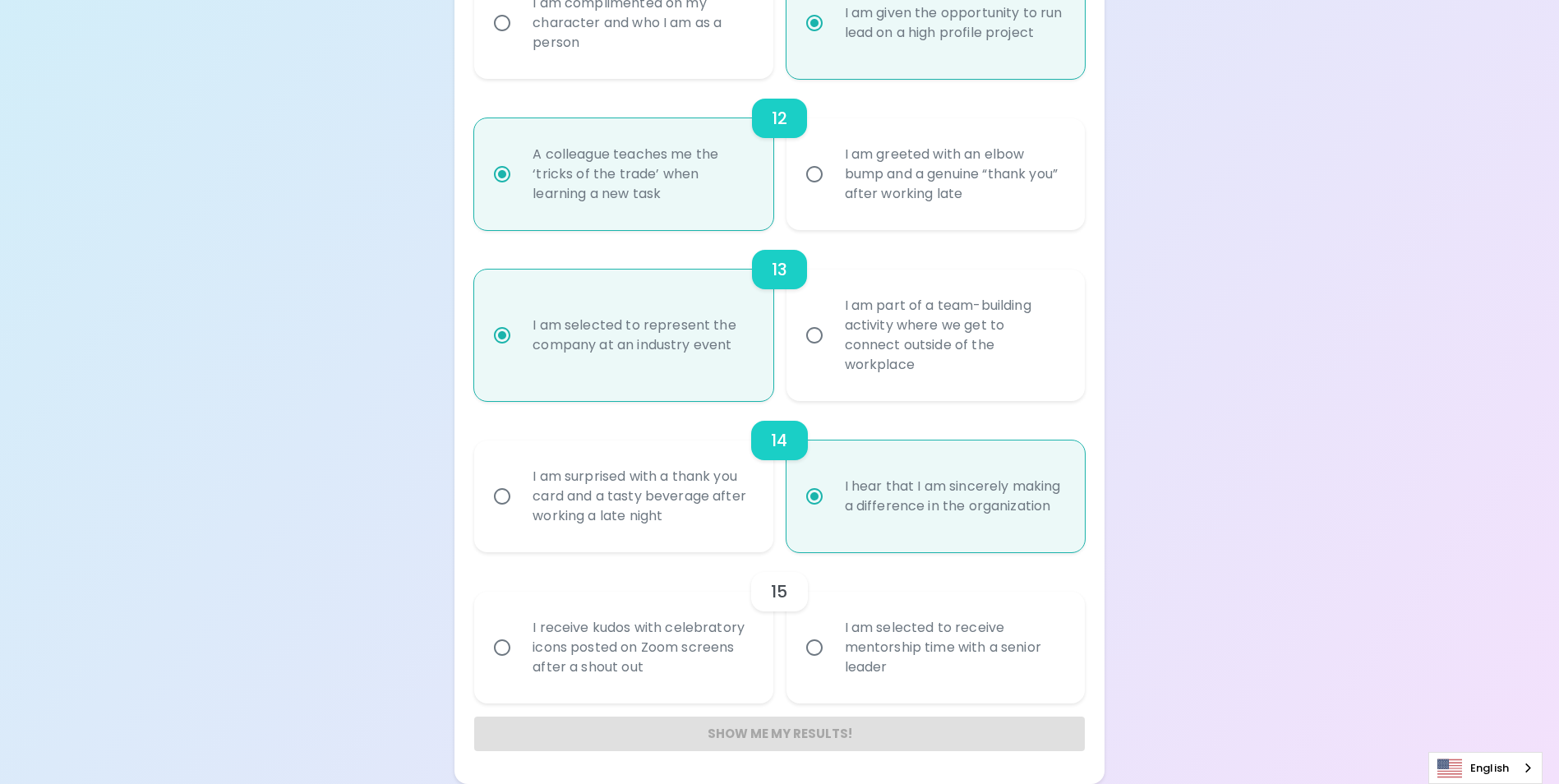
radio input "false"
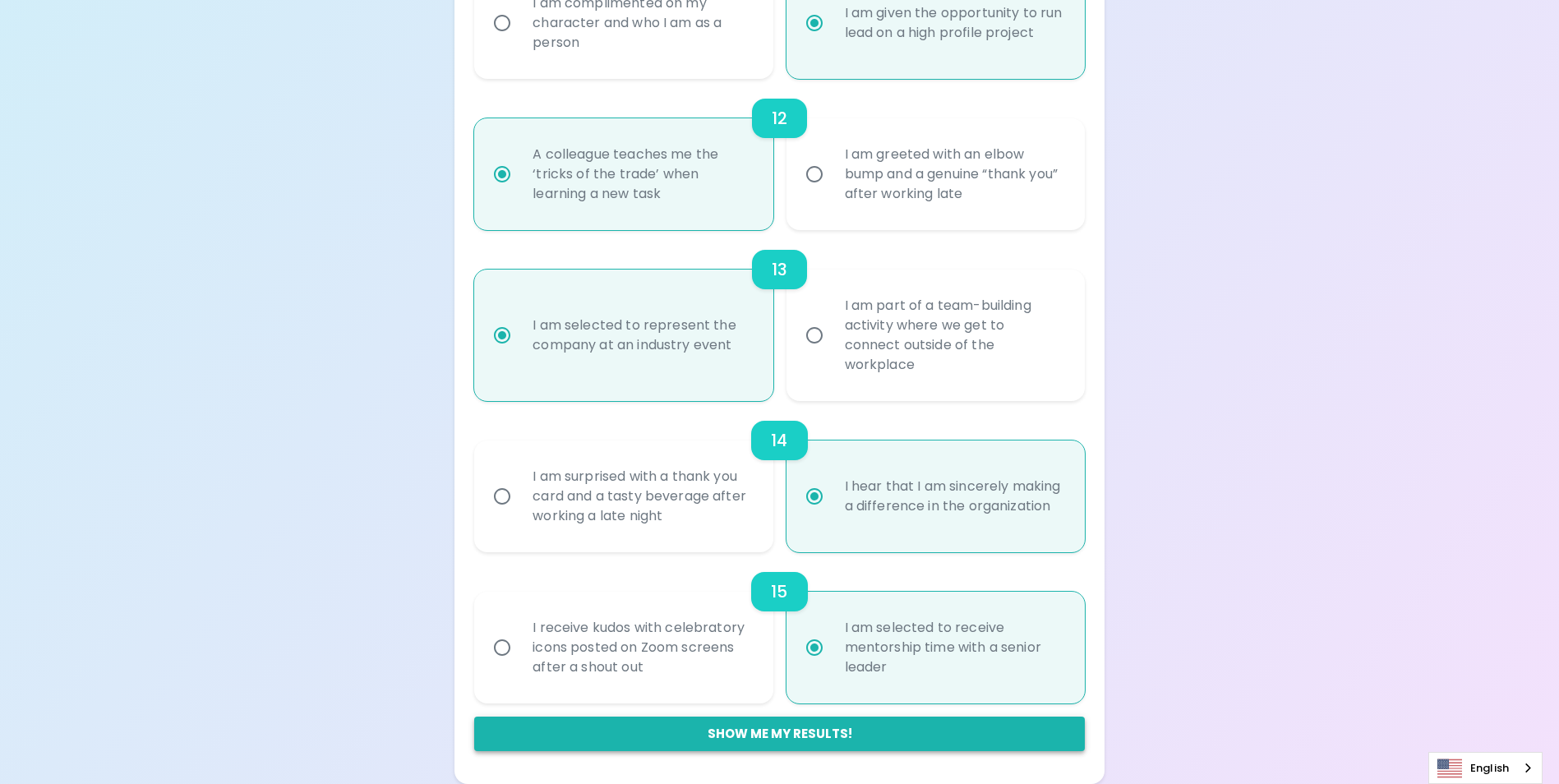
radio input "true"
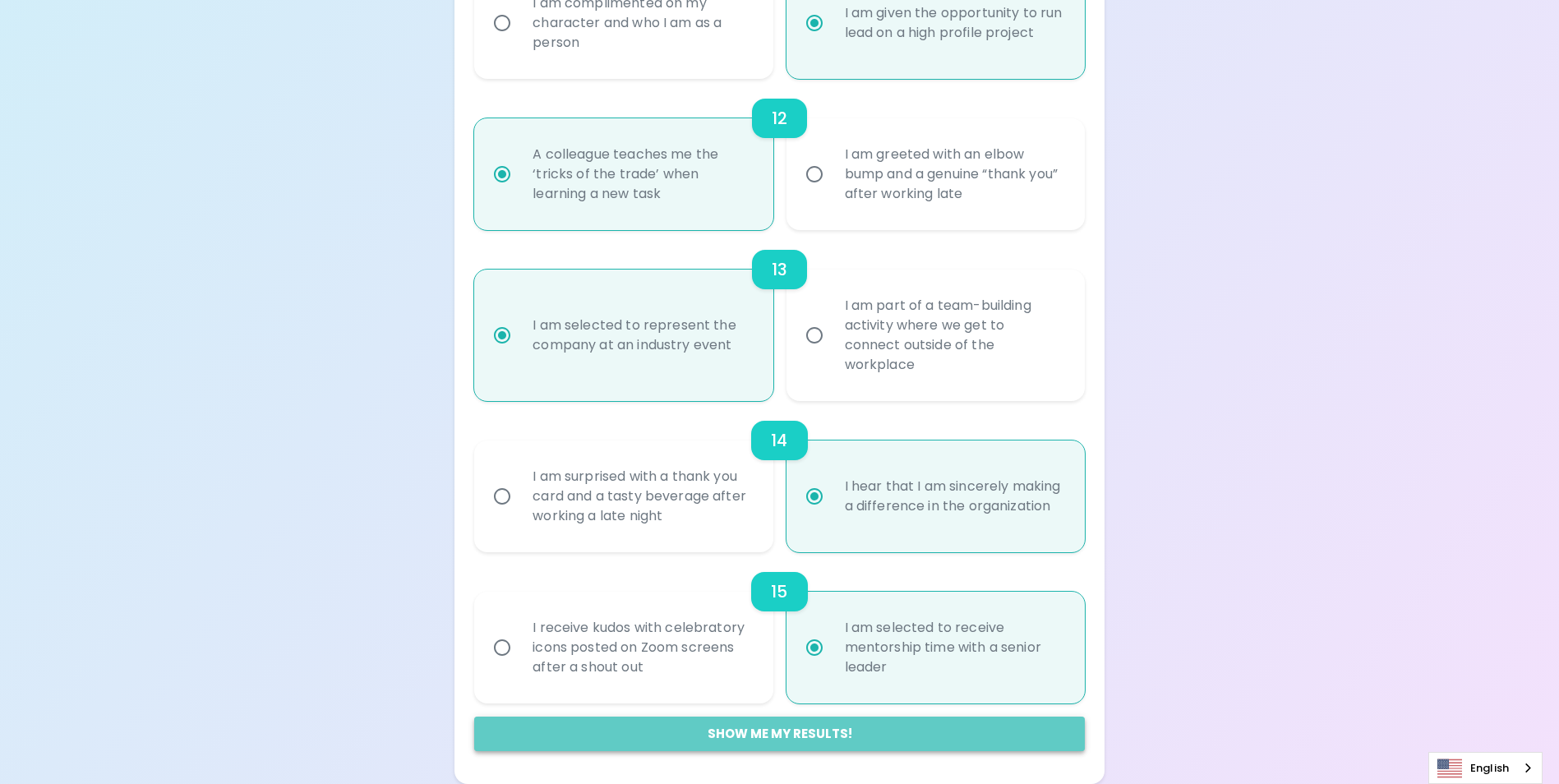
click at [781, 729] on button "Show me my results!" at bounding box center [779, 734] width 610 height 34
radio input "false"
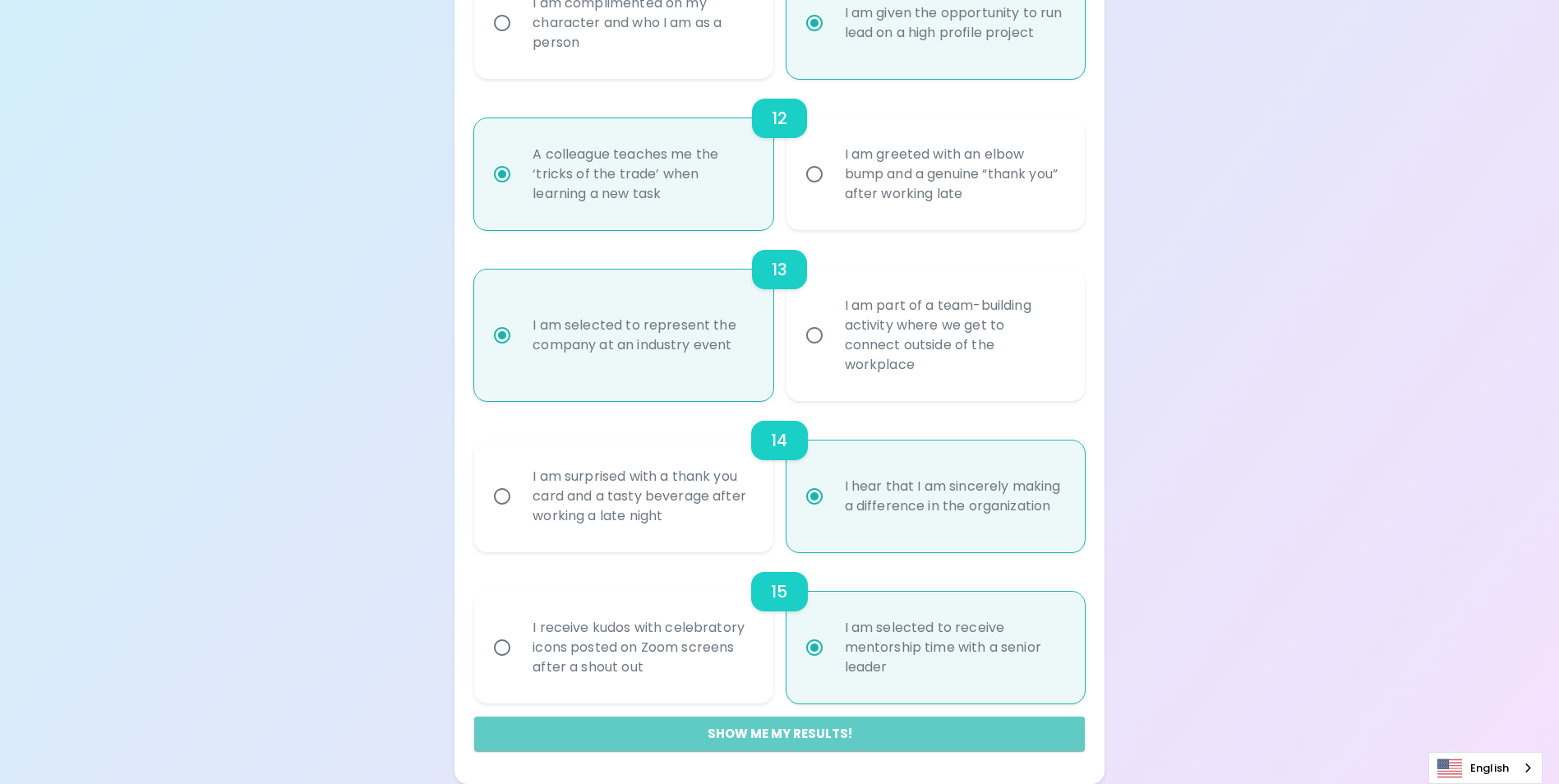
radio input "false"
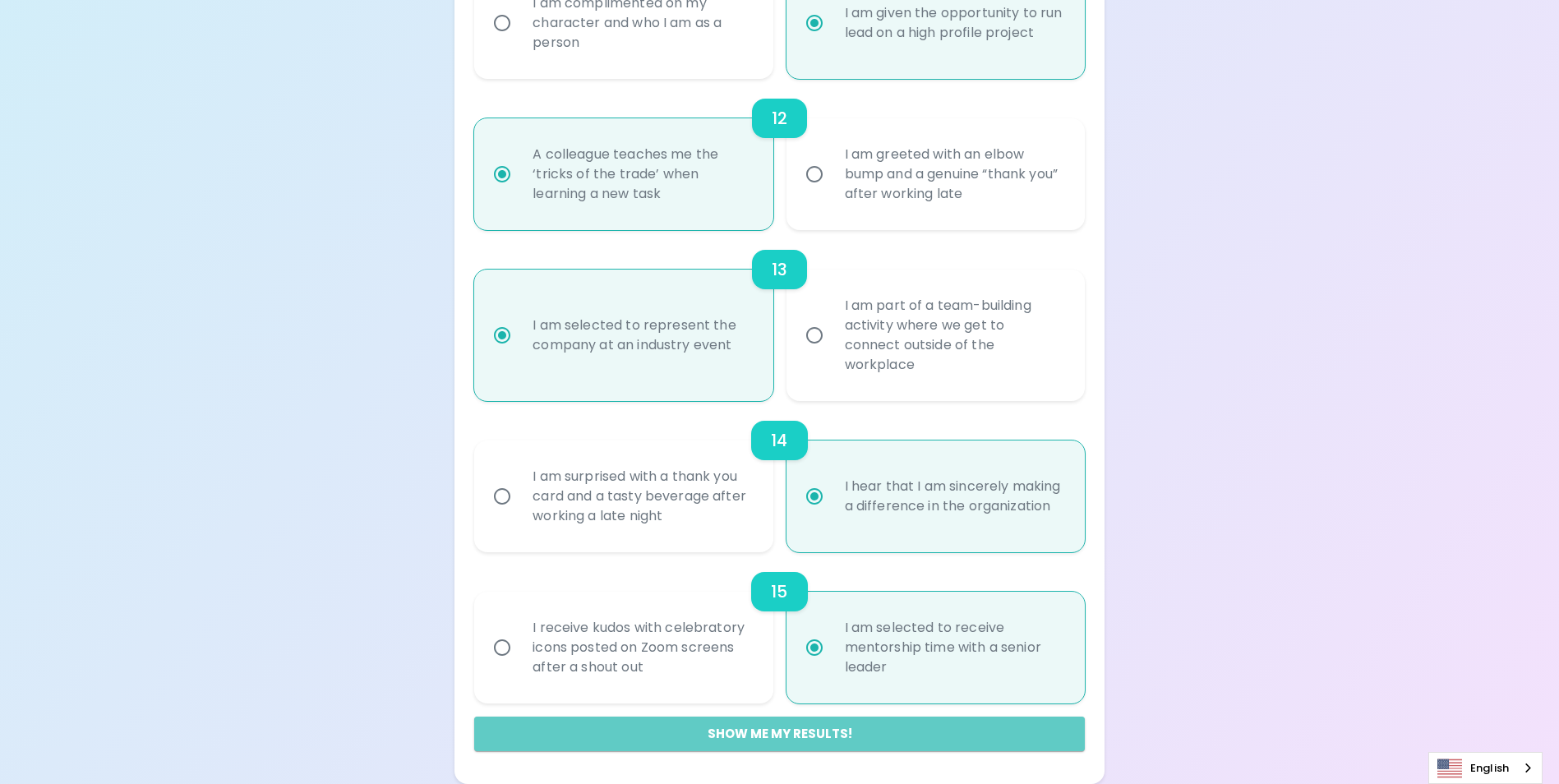
radio input "false"
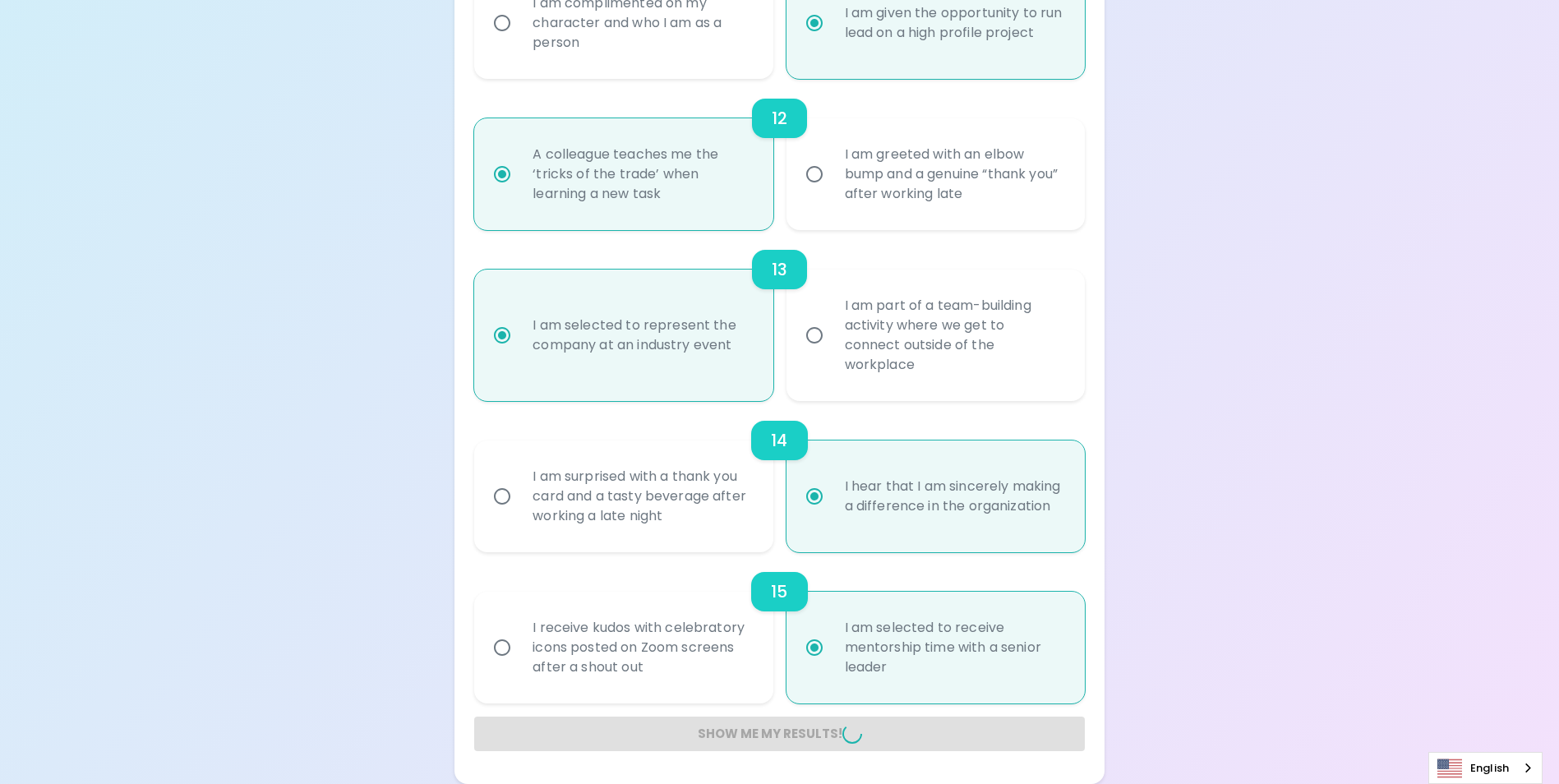
radio input "false"
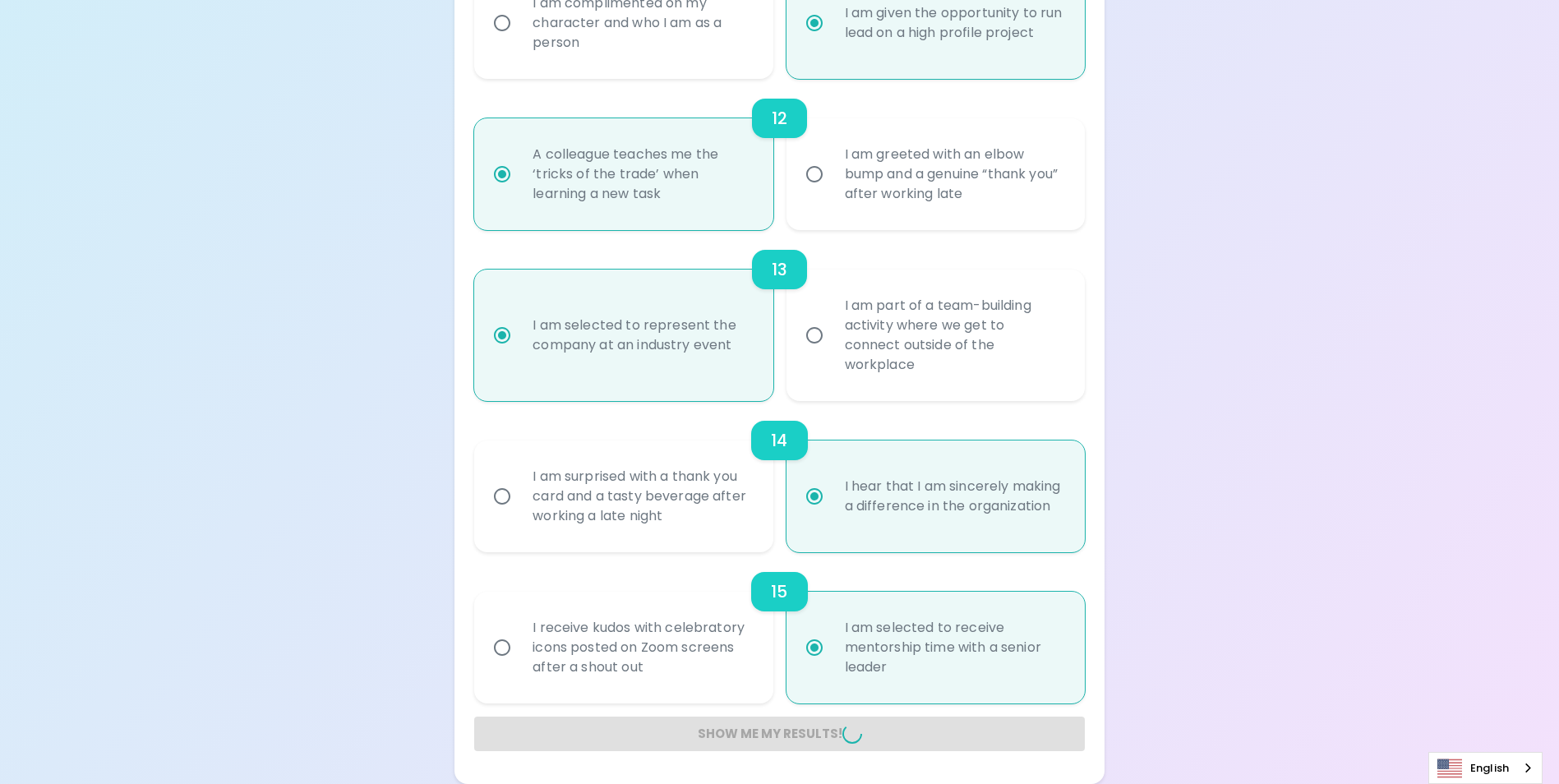
radio input "false"
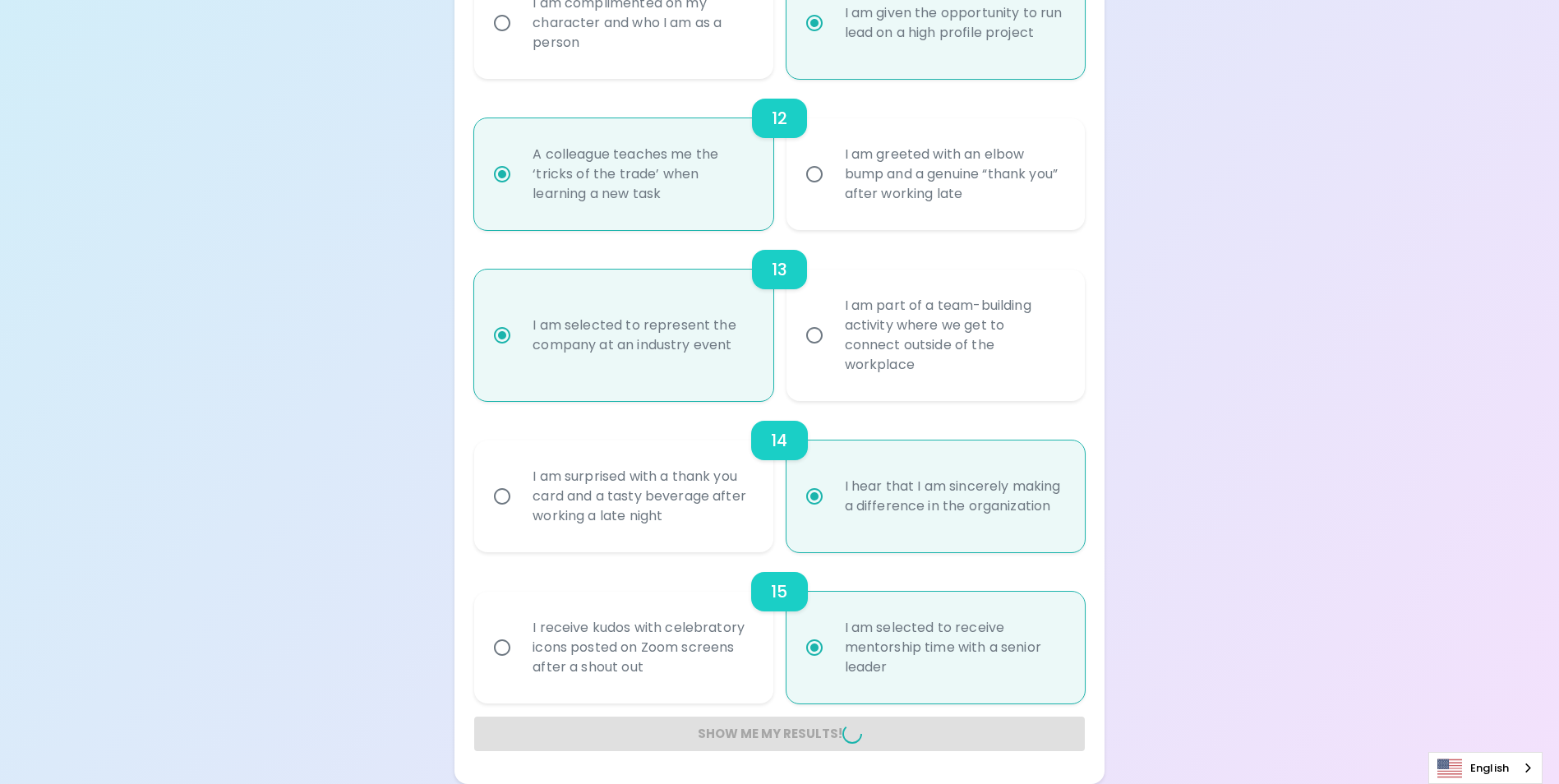
radio input "false"
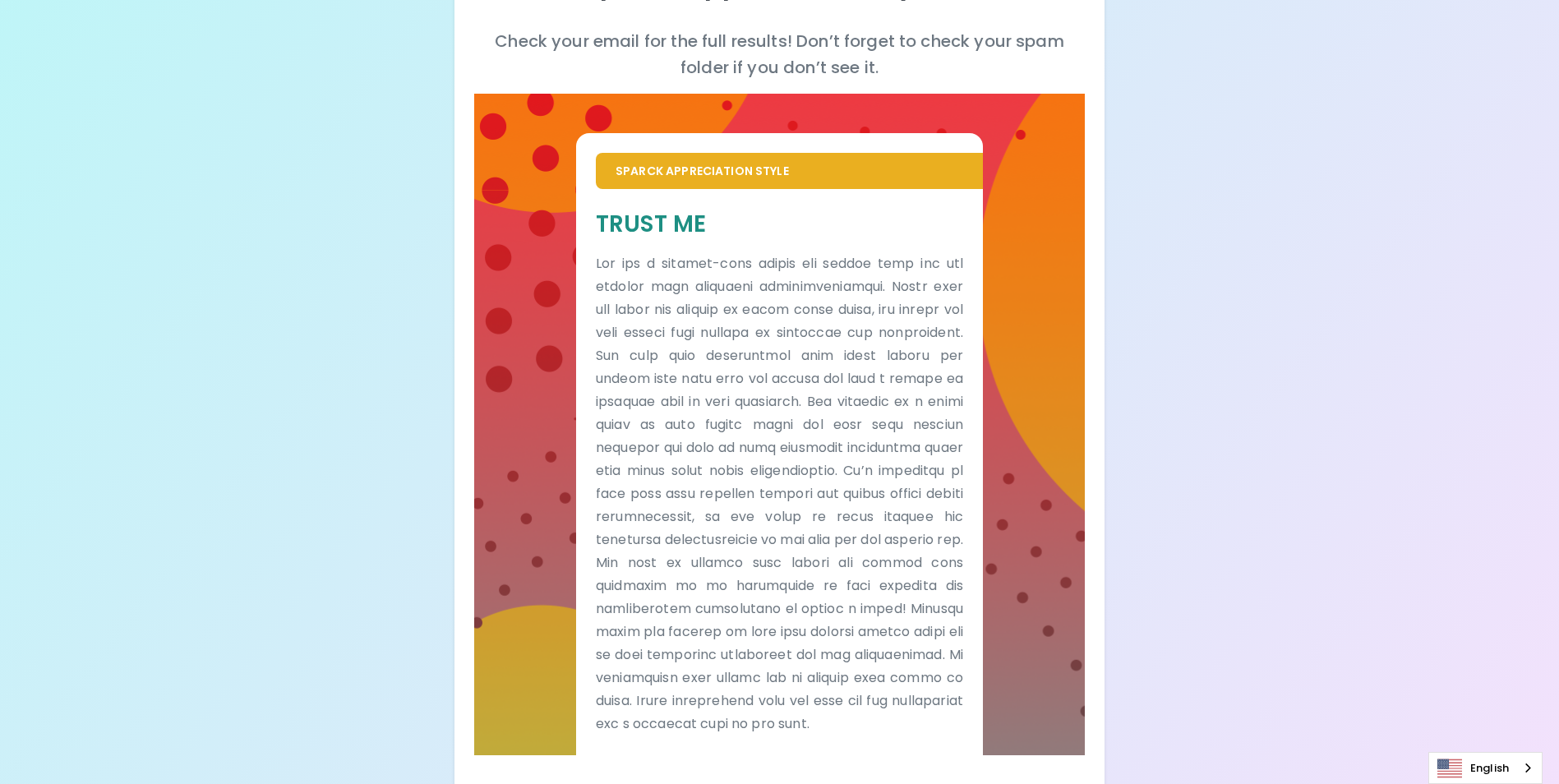
scroll to position [247, 0]
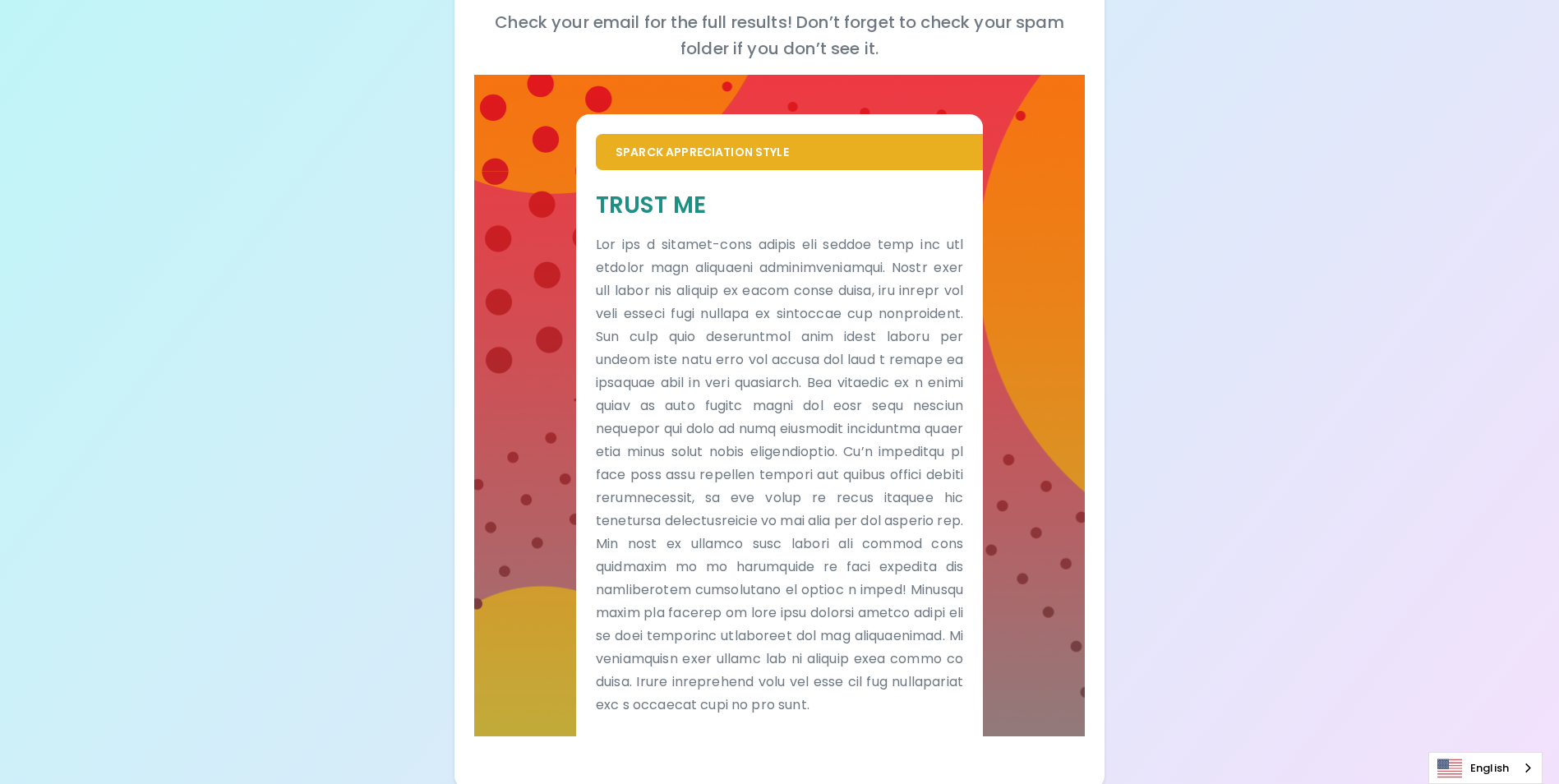
click at [1190, 188] on div "Your Sparck Appreciation Style Results Check your email for the full results! D…" at bounding box center [779, 271] width 1559 height 1036
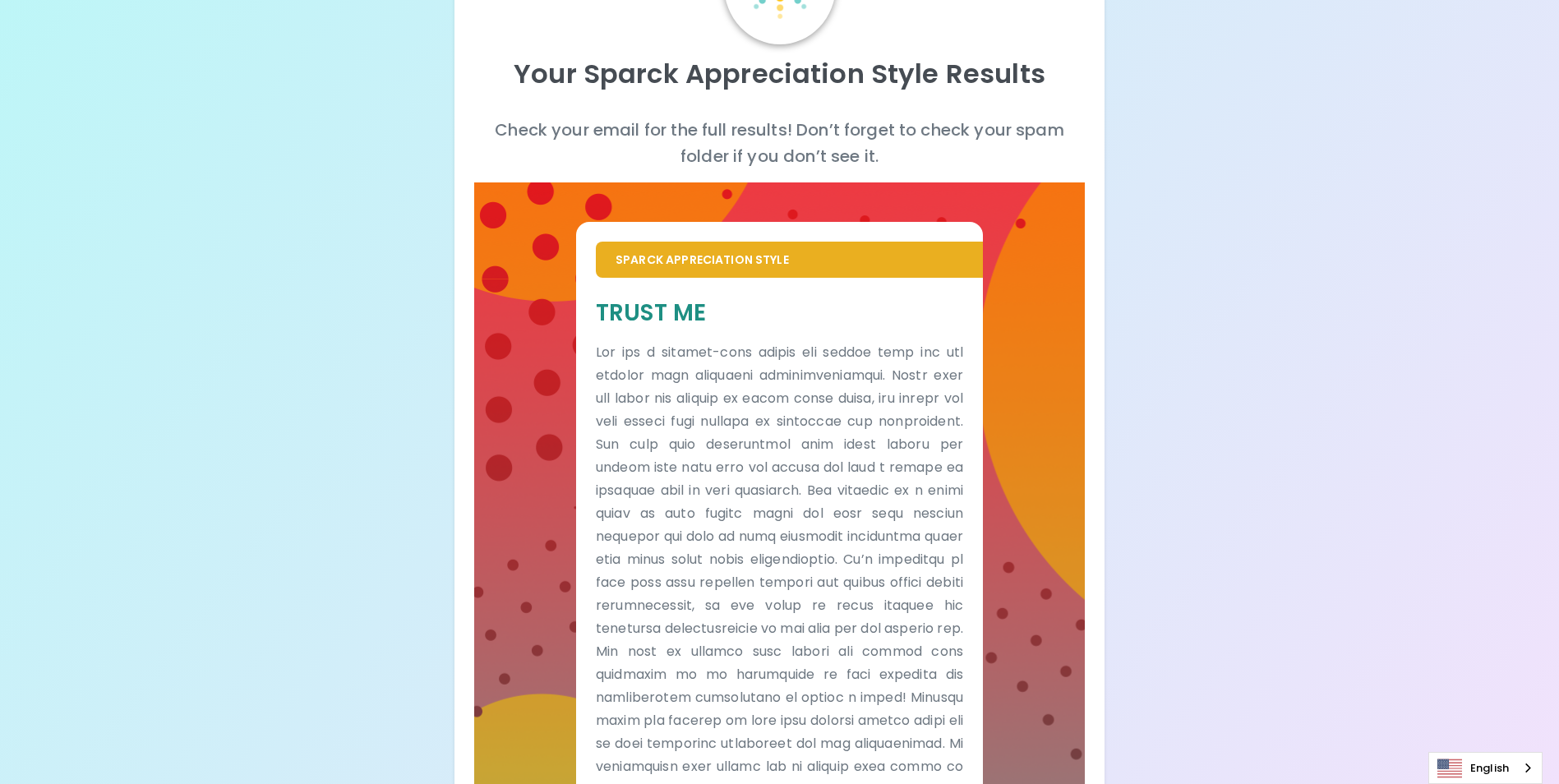
scroll to position [110, 0]
